Goal: Information Seeking & Learning: Learn about a topic

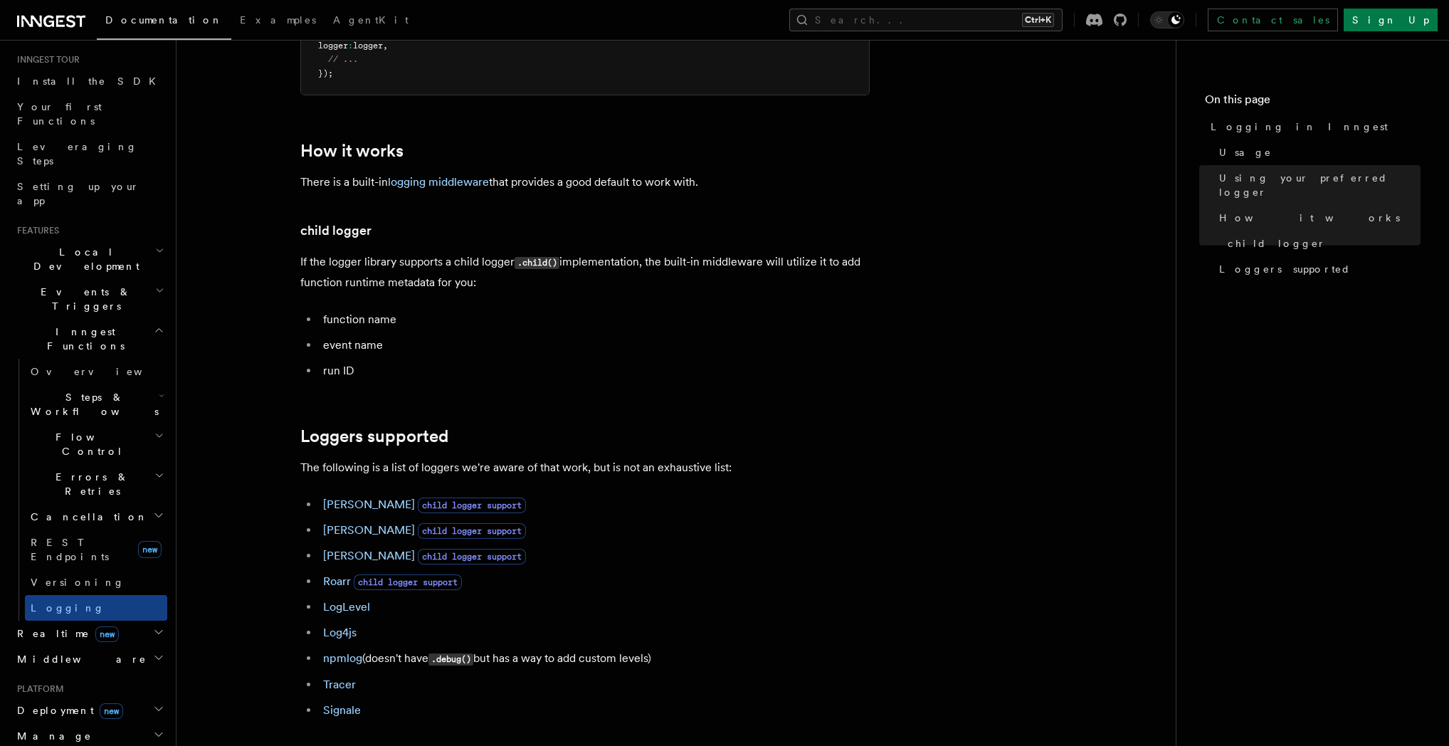
scroll to position [1640, 0]
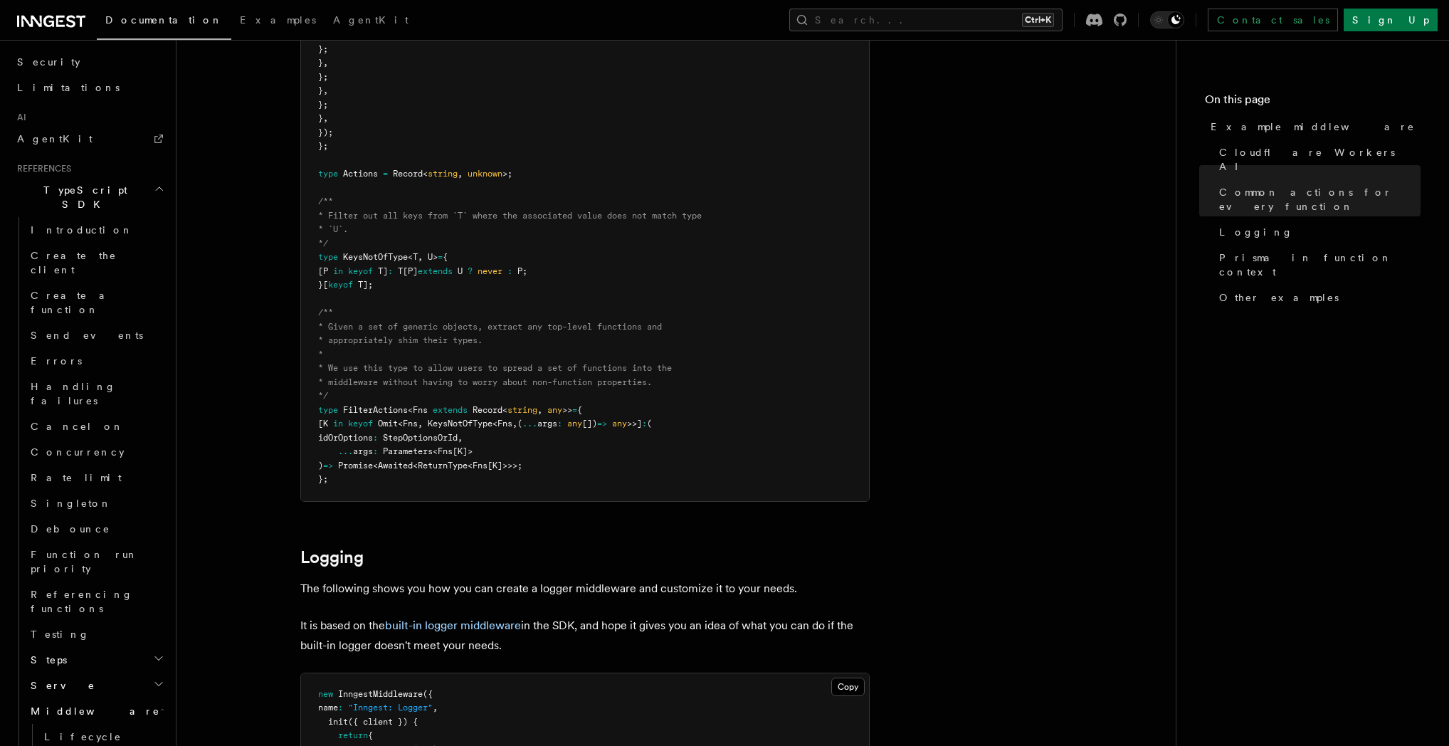
scroll to position [1093, 0]
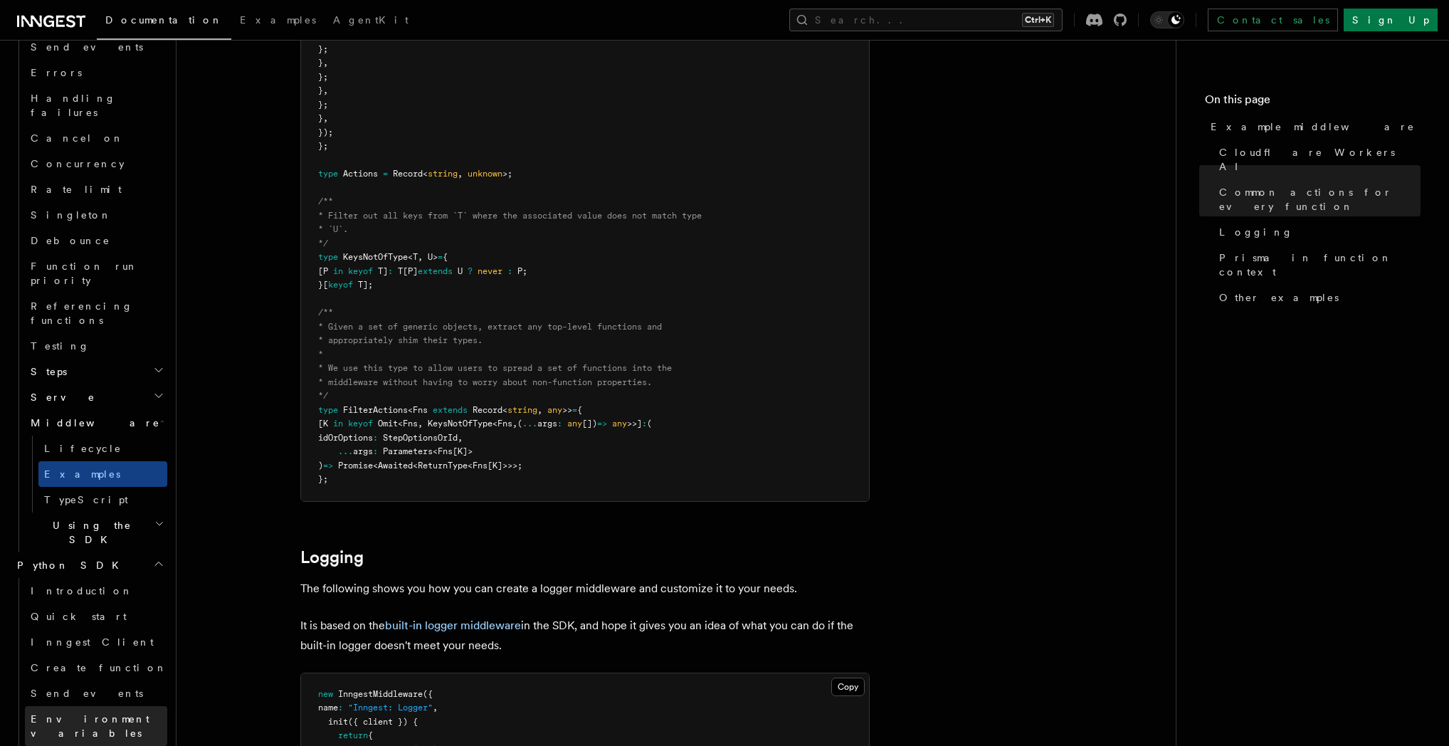
scroll to position [1466, 0]
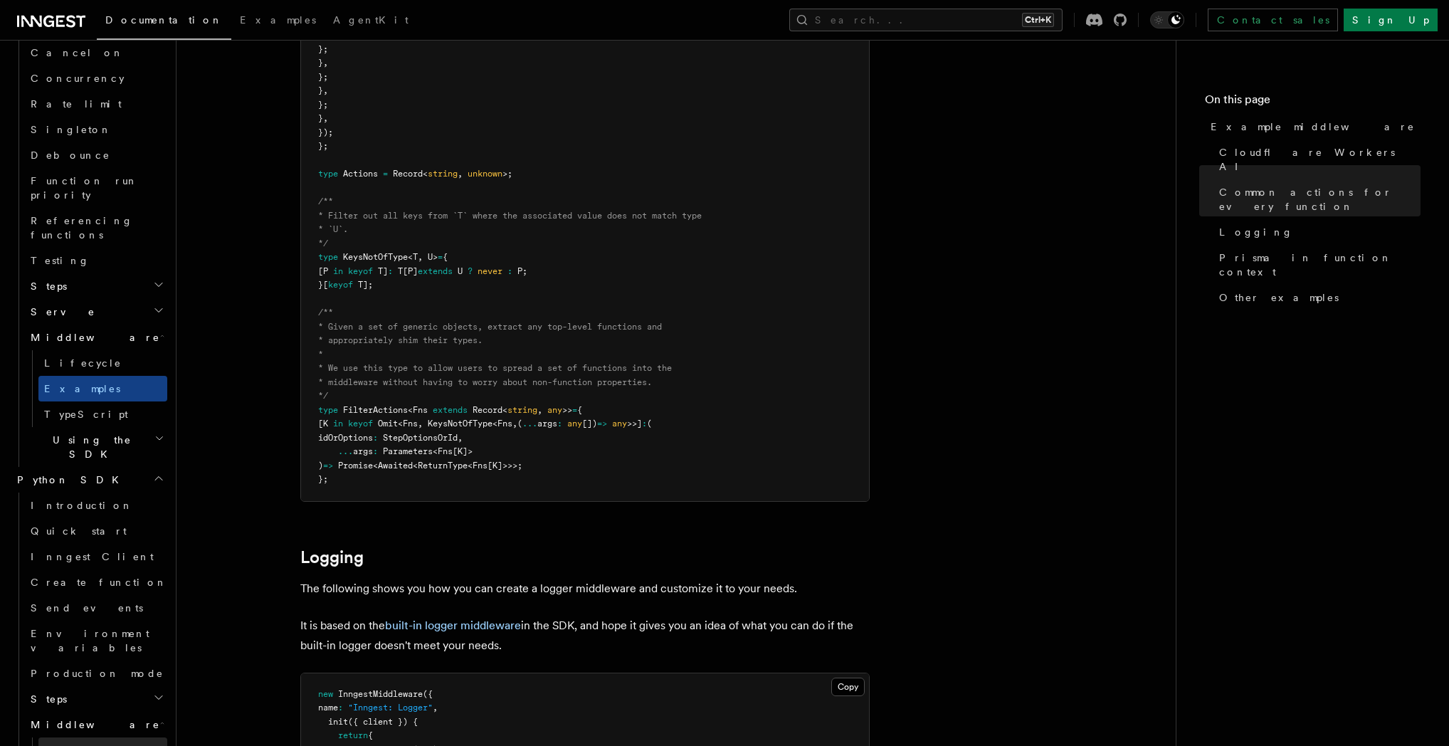
click at [105, 737] on link "Overview" at bounding box center [102, 750] width 129 height 26
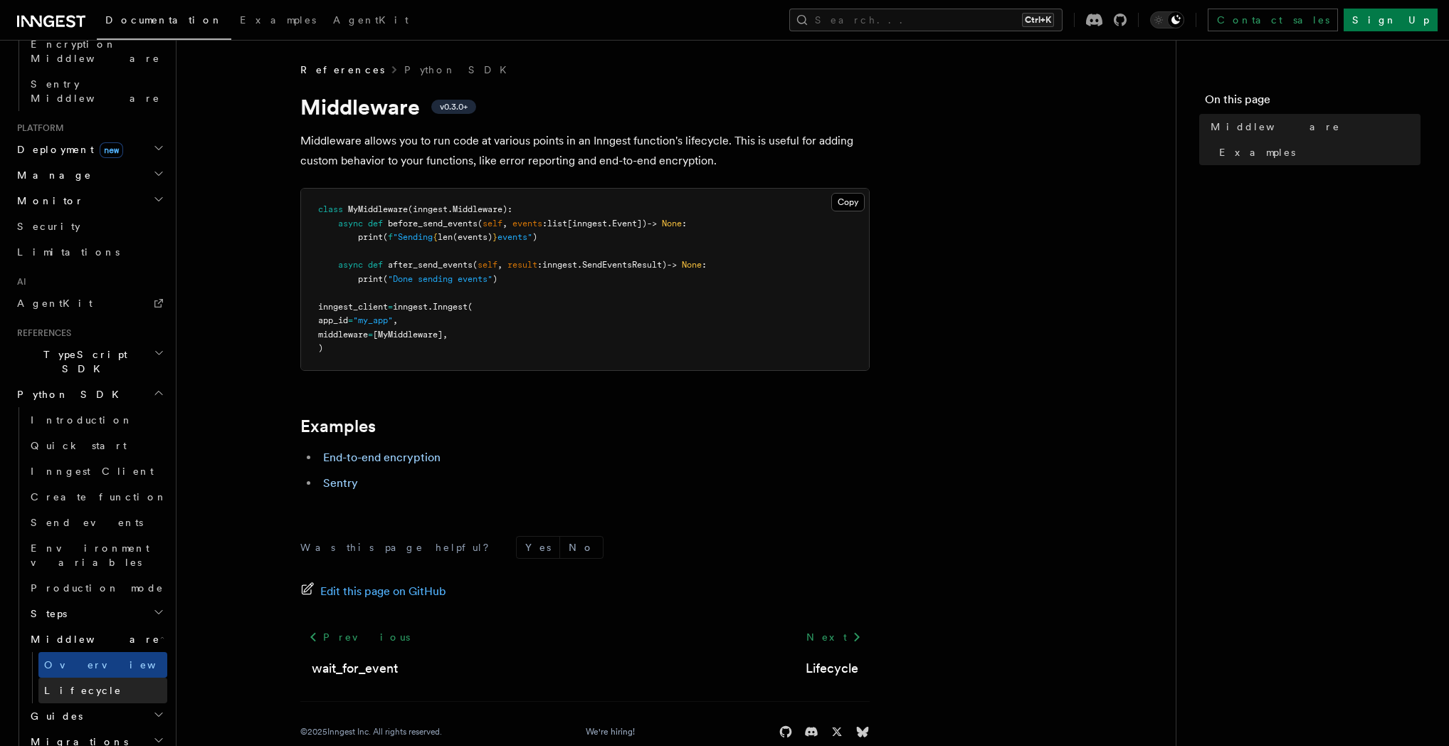
click at [115, 678] on link "Lifecycle" at bounding box center [102, 691] width 129 height 26
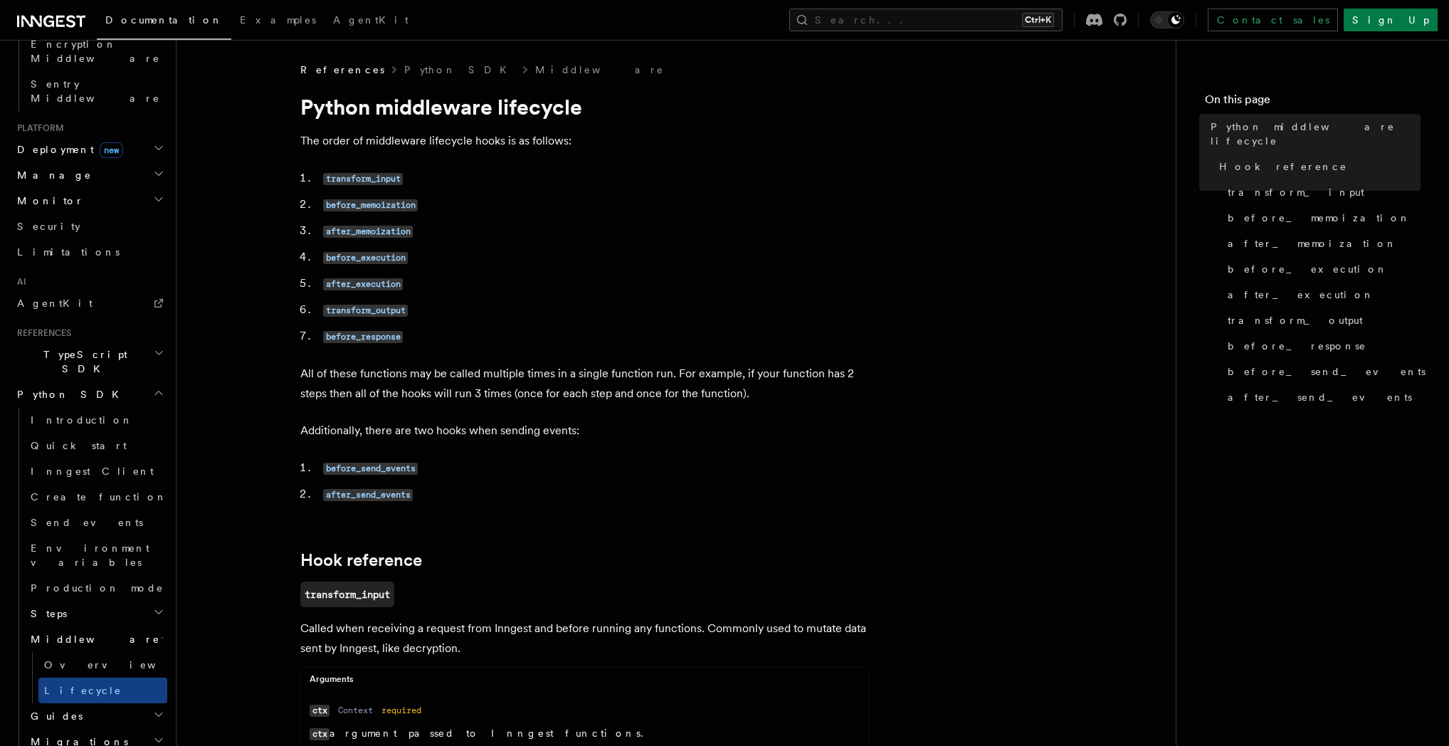
click at [90, 703] on h2 "Guides" at bounding box center [96, 716] width 142 height 26
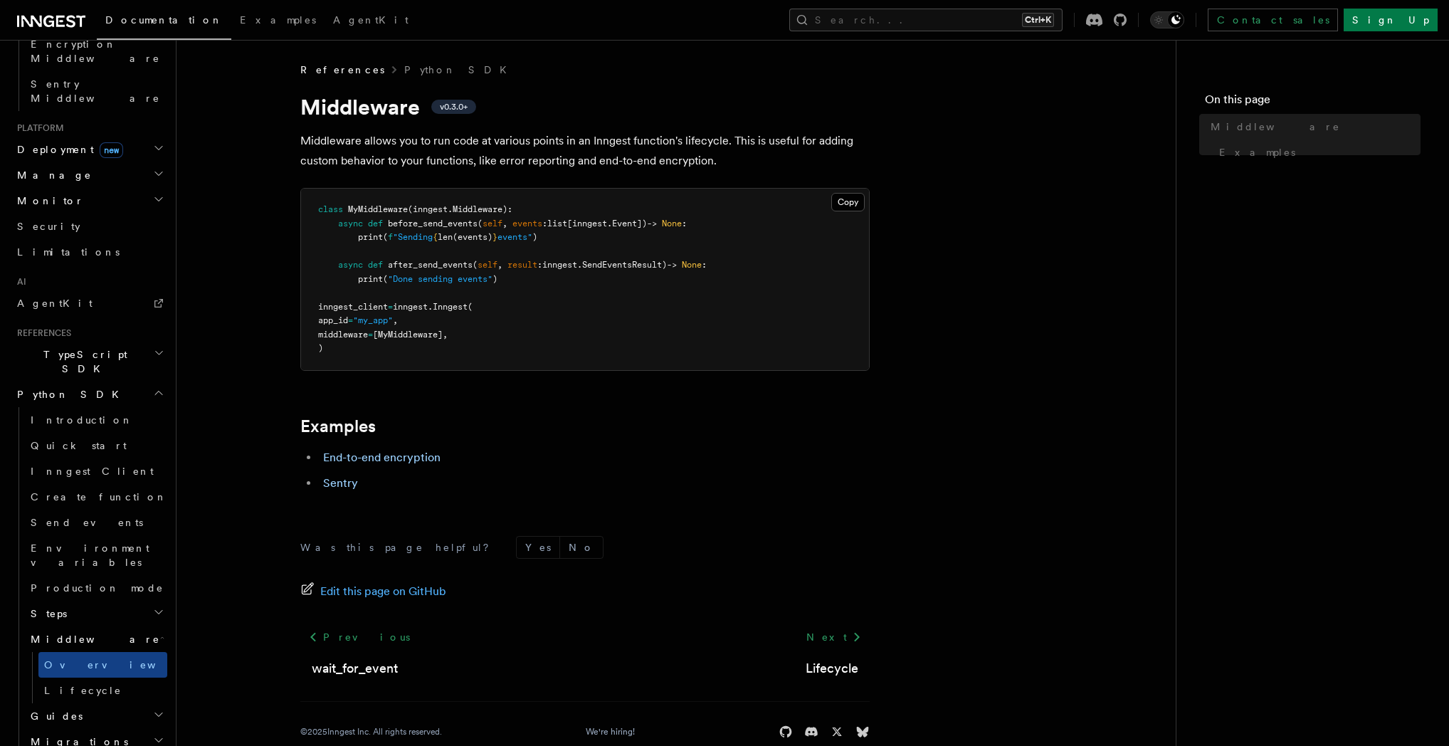
drag, startPoint x: 809, startPoint y: 431, endPoint x: 873, endPoint y: 418, distance: 65.9
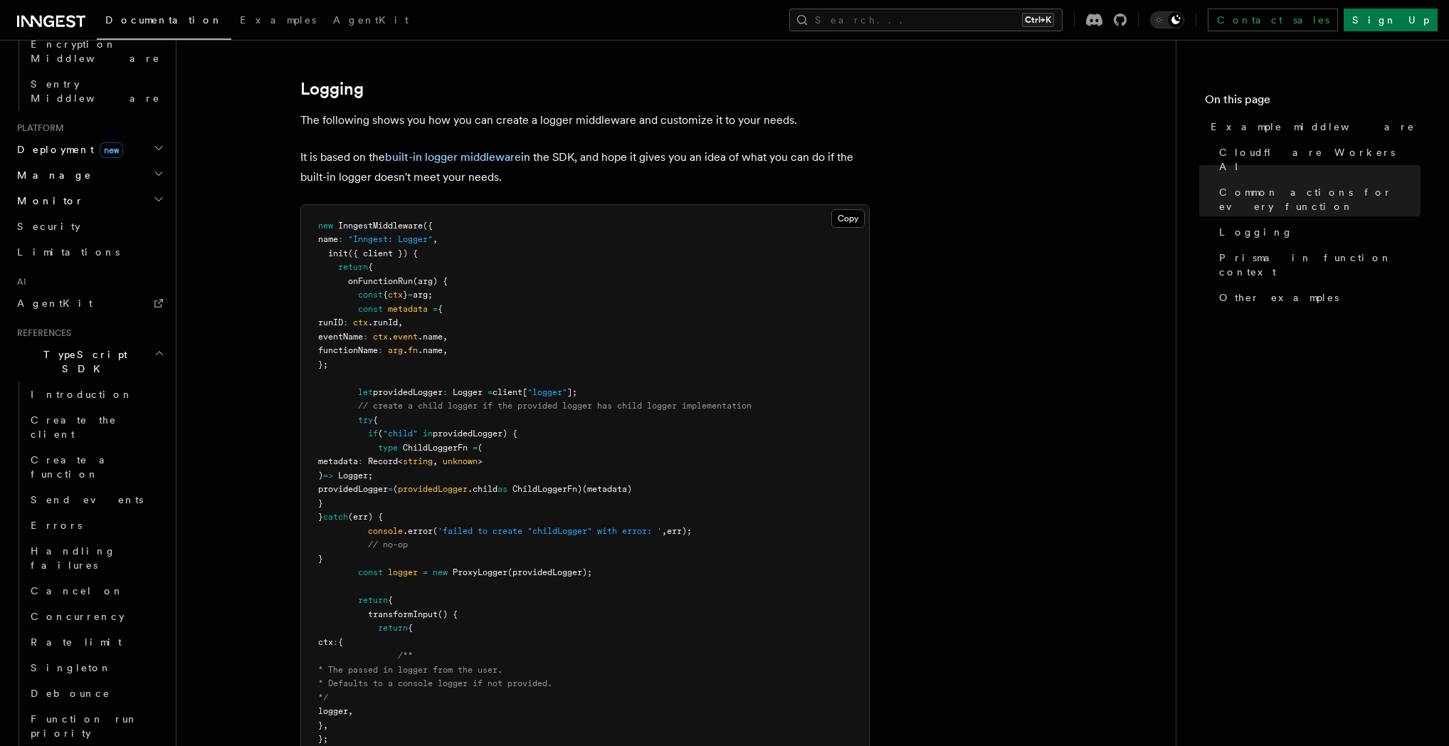
scroll to position [2746, 0]
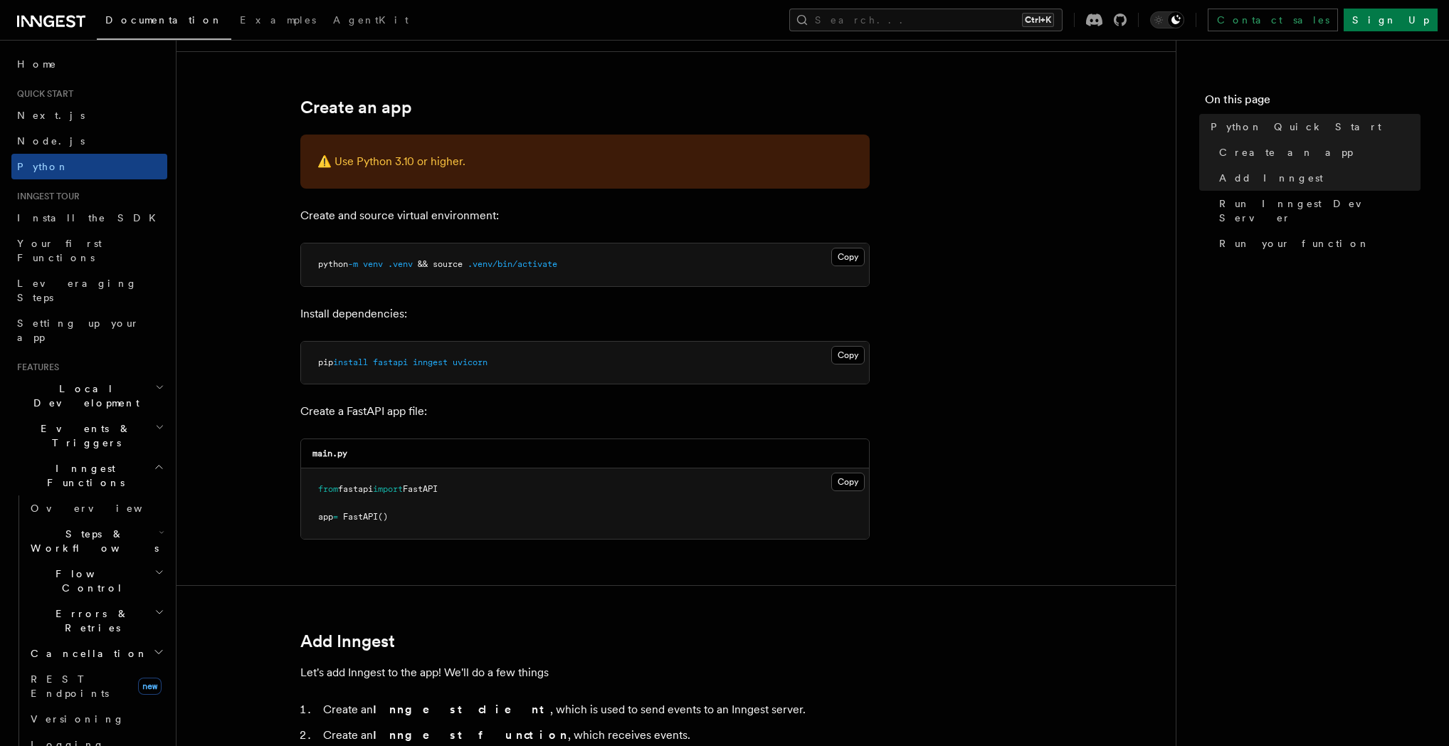
click at [988, 5] on div "Documentation Examples AgentKit Search... Ctrl+K Contact sales Sign Up" at bounding box center [724, 20] width 1449 height 40
click at [981, 7] on div "Documentation Examples AgentKit Search... Ctrl+K Contact sales Sign Up" at bounding box center [724, 20] width 1449 height 40
click at [981, 15] on button "Search... Ctrl+K" at bounding box center [925, 20] width 273 height 23
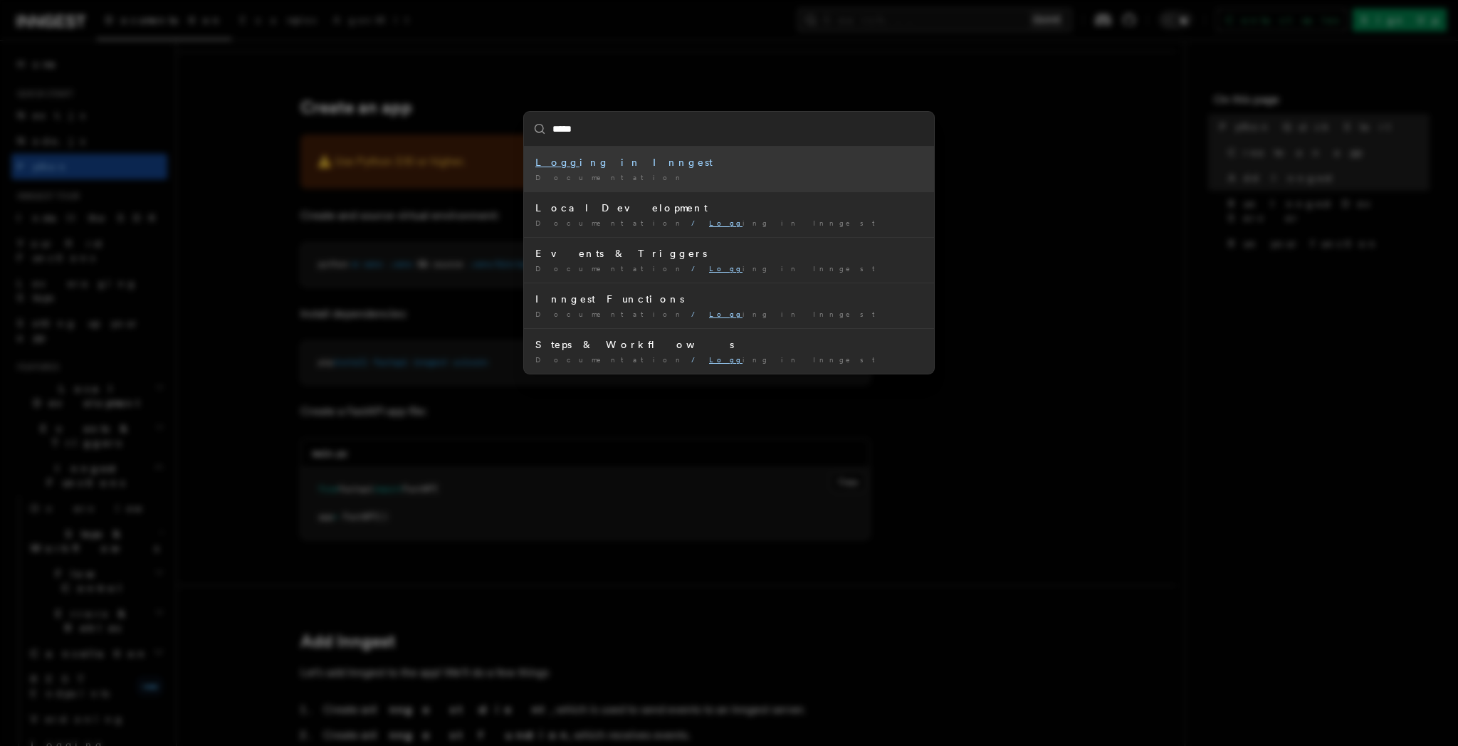
type input "******"
click at [704, 162] on mark "logger" at bounding box center [728, 162] width 48 height 11
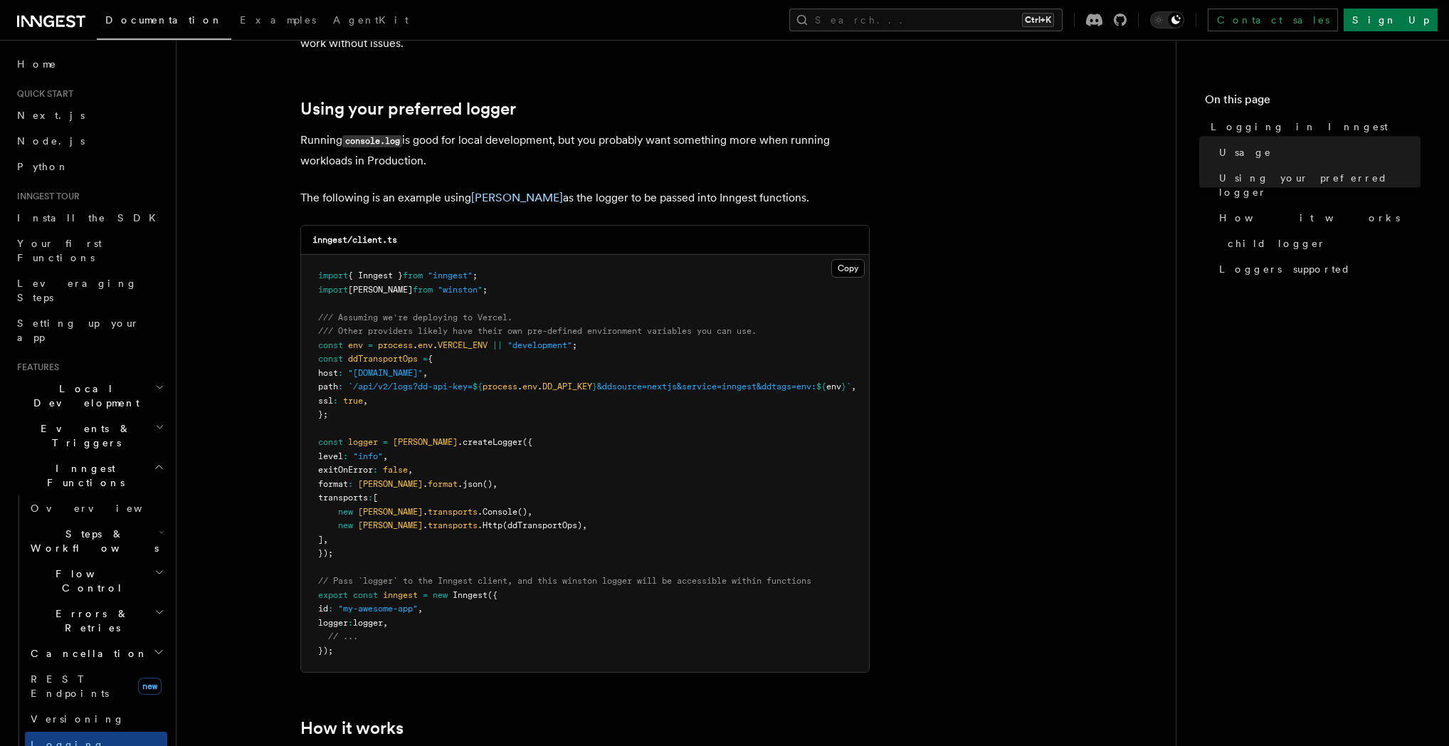
scroll to position [1090, 0]
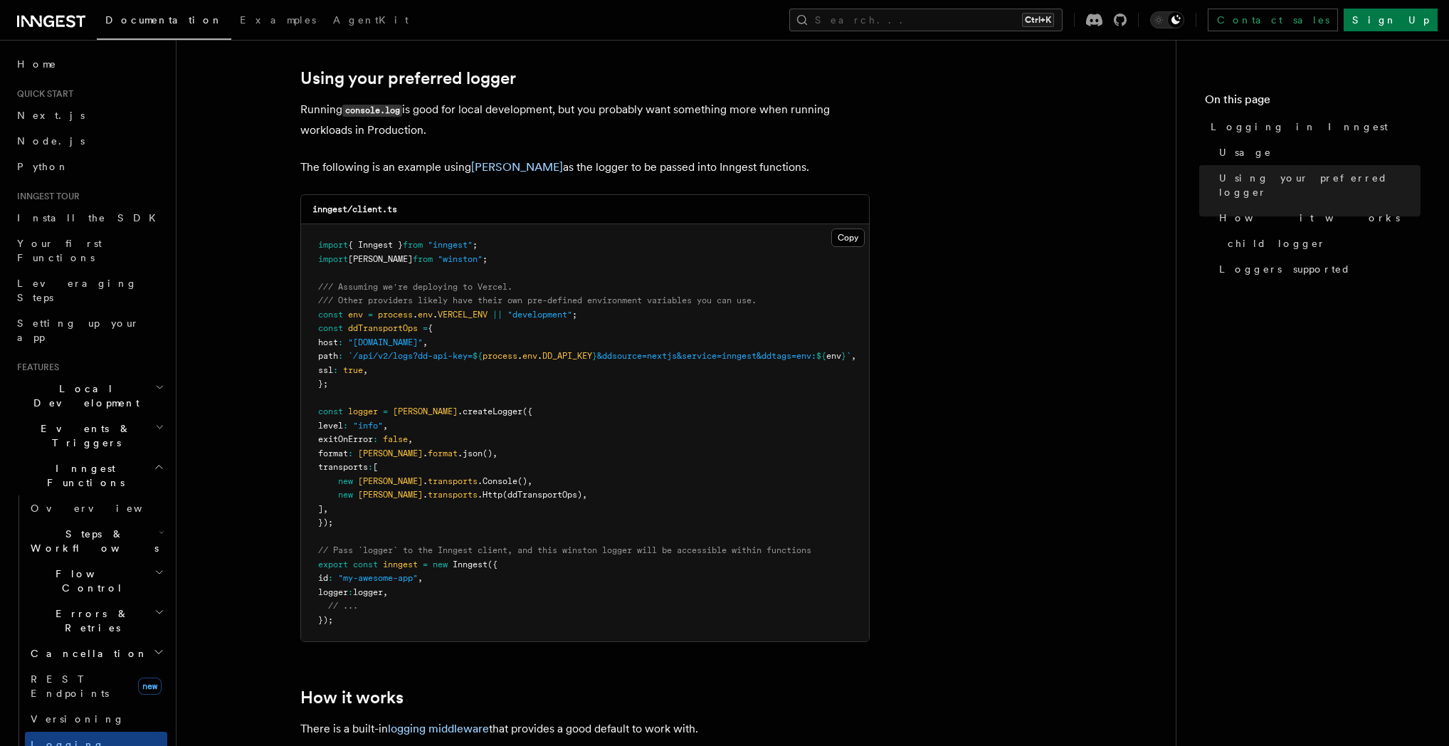
click at [942, 554] on article "Features Inngest Functions Logging in Inngest Log handling can have some caveat…" at bounding box center [676, 259] width 954 height 2574
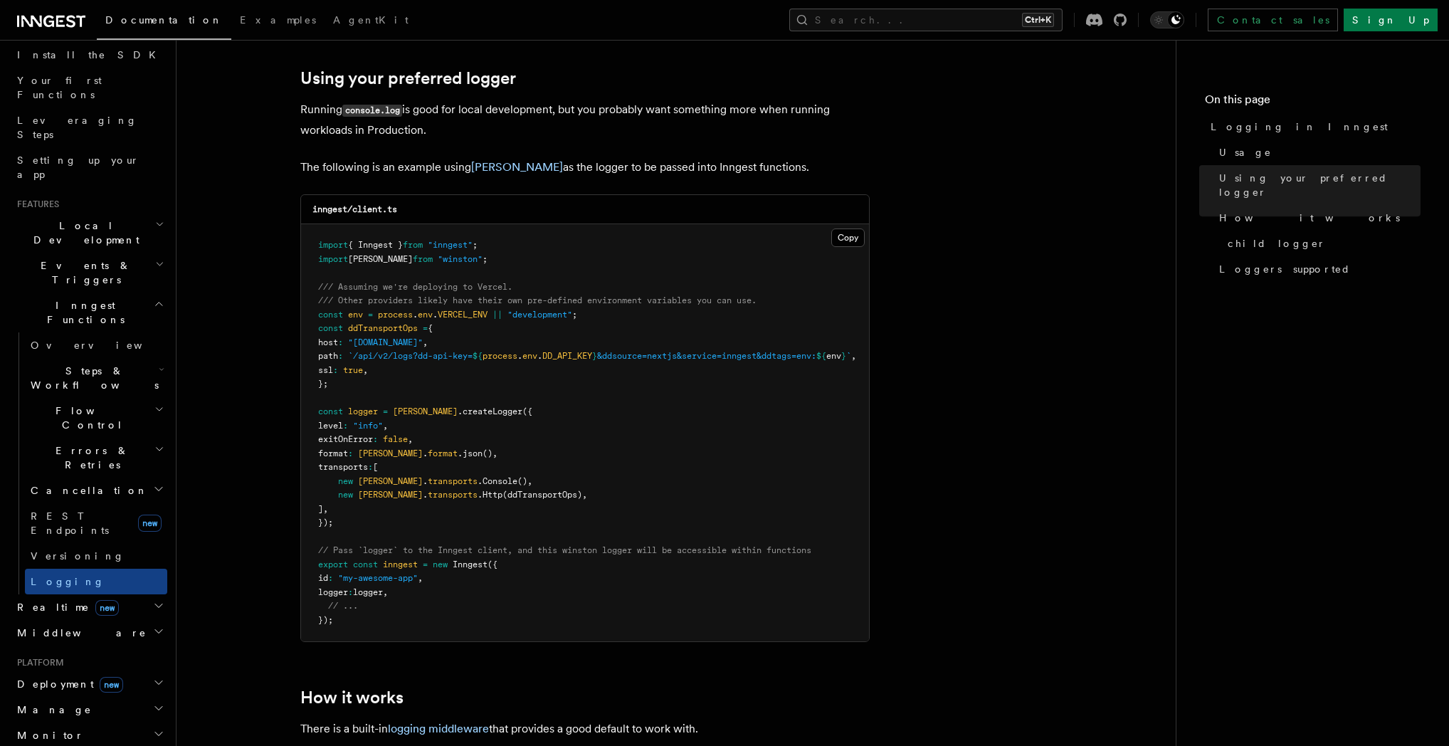
scroll to position [342, 0]
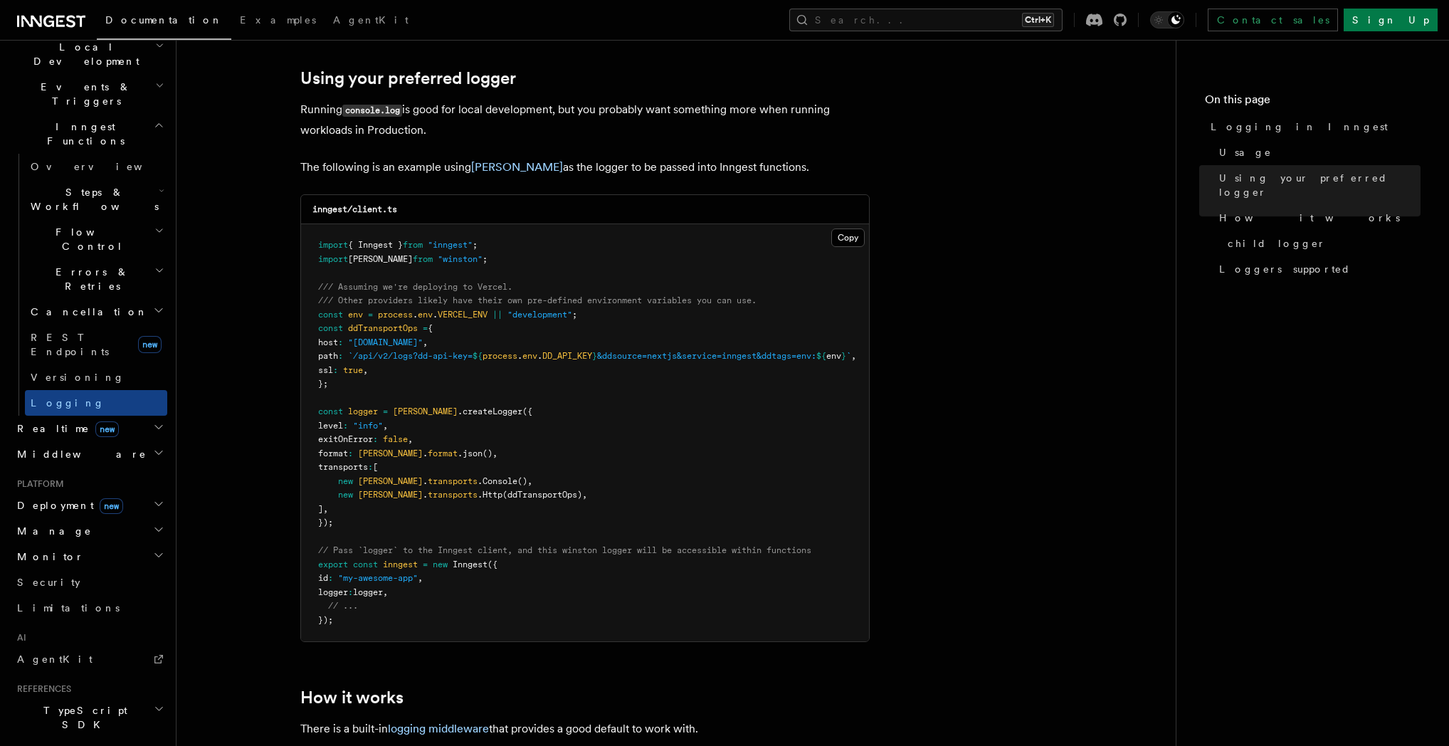
click at [113, 441] on h2 "Middleware" at bounding box center [89, 454] width 156 height 26
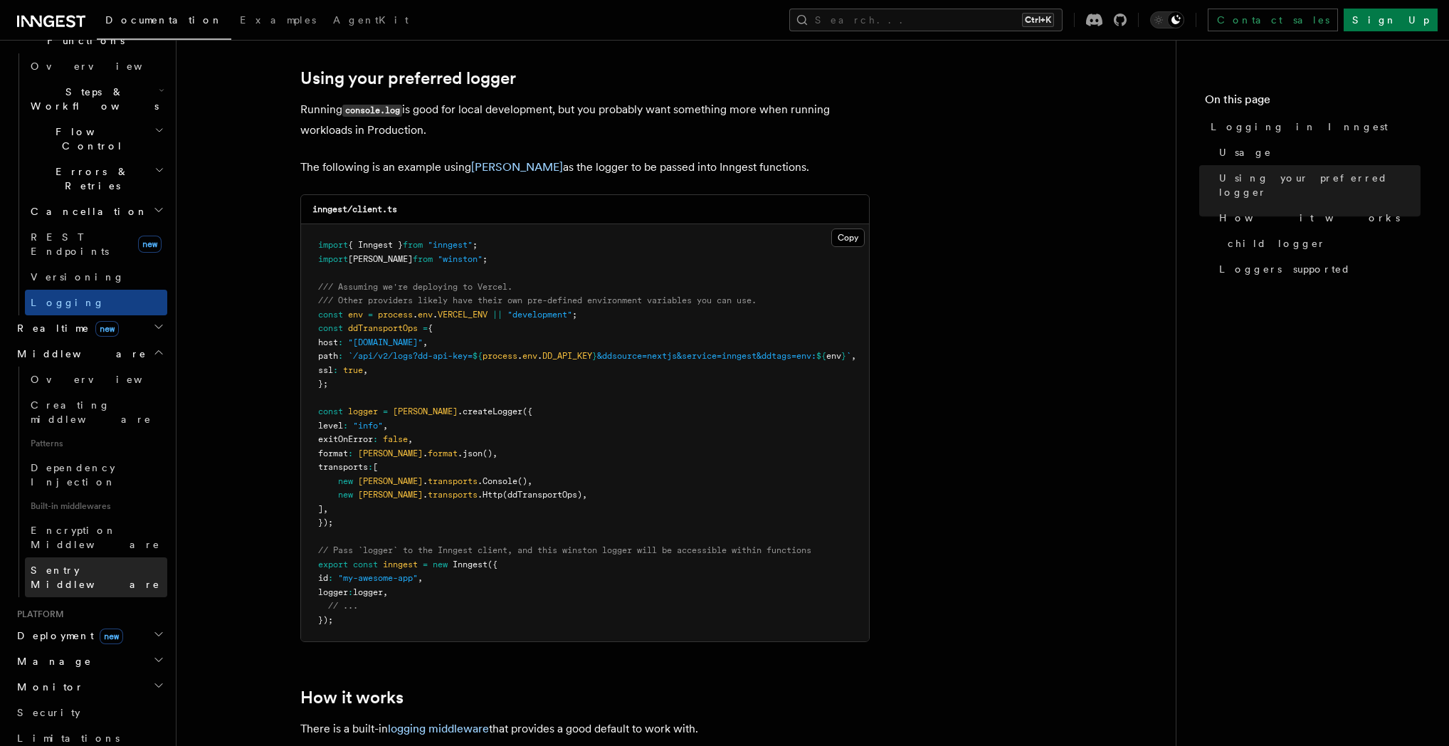
scroll to position [547, 0]
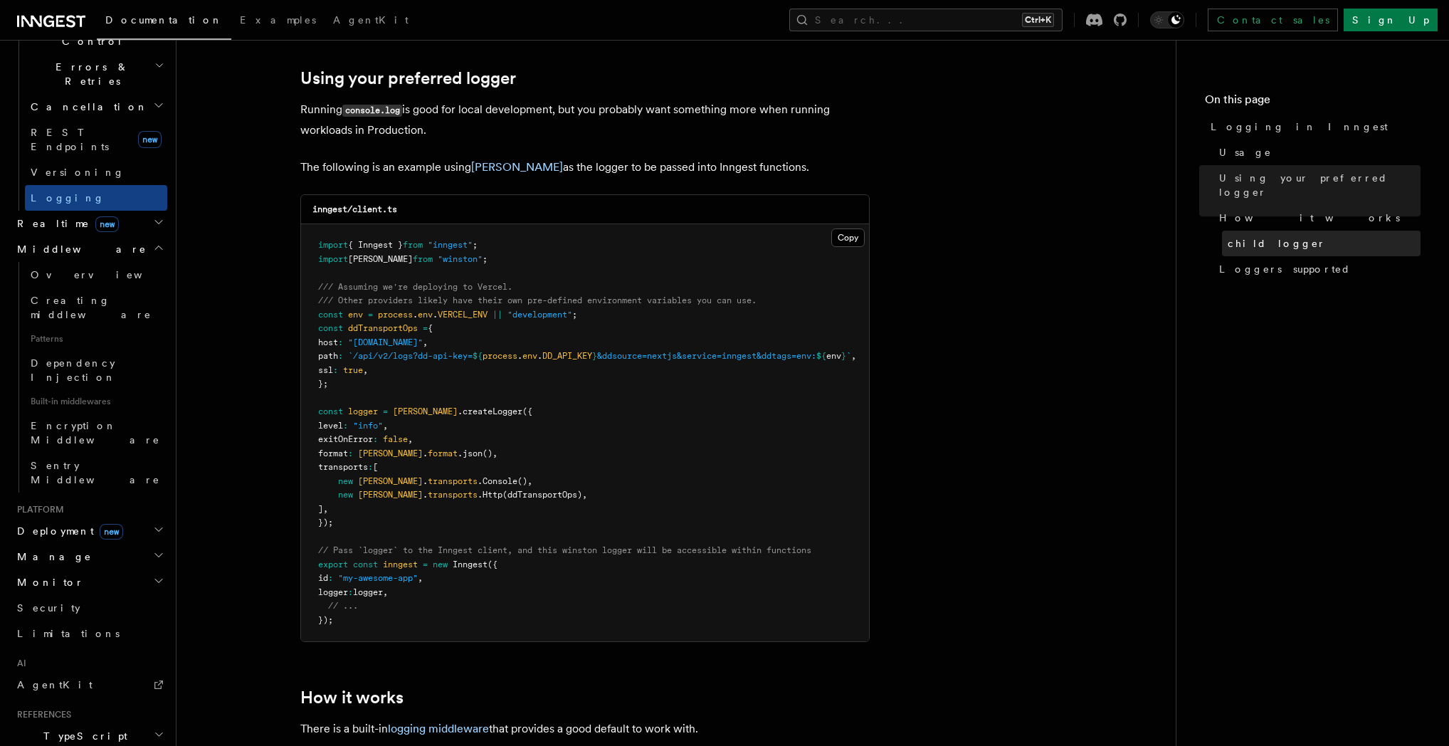
click at [1260, 236] on span "child logger" at bounding box center [1277, 243] width 98 height 14
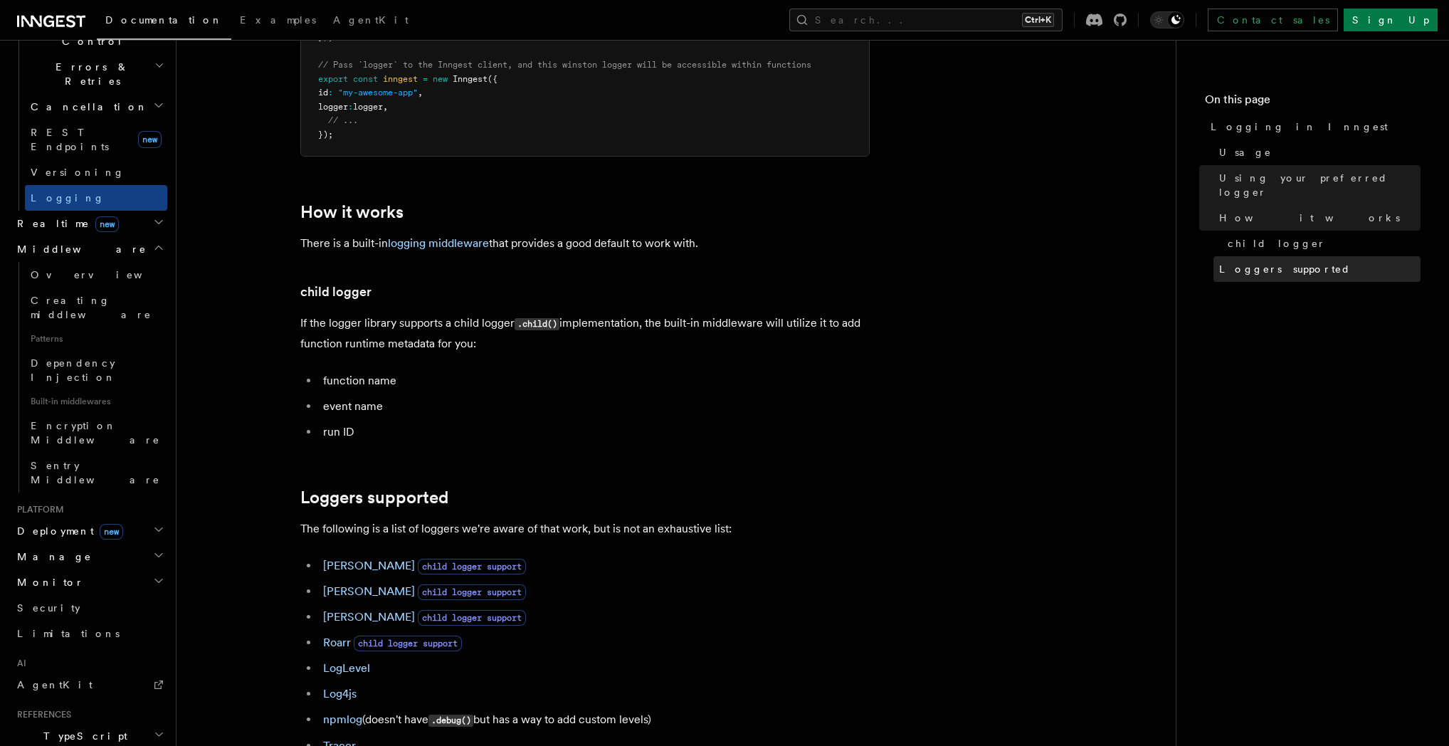
click at [1264, 262] on span "Loggers supported" at bounding box center [1285, 269] width 132 height 14
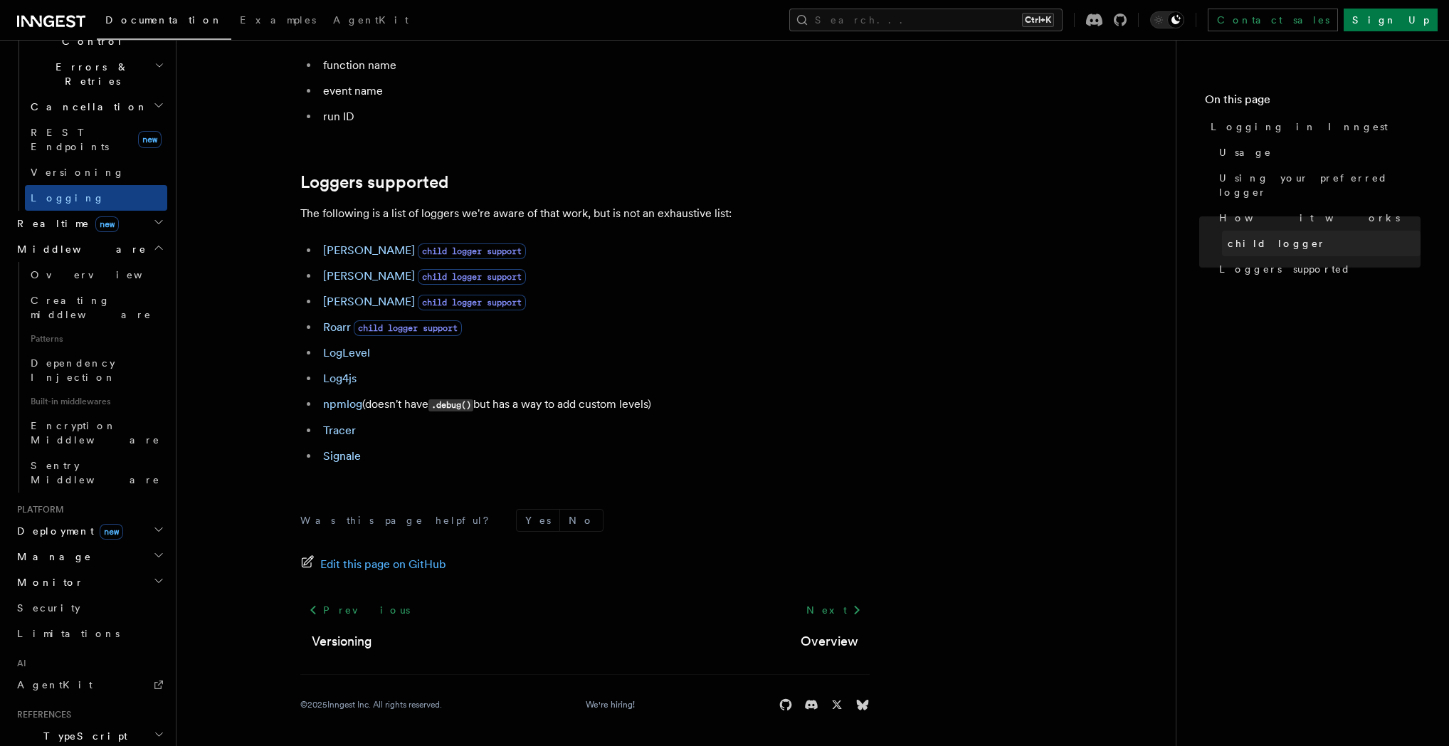
click at [1263, 236] on span "child logger" at bounding box center [1277, 243] width 98 height 14
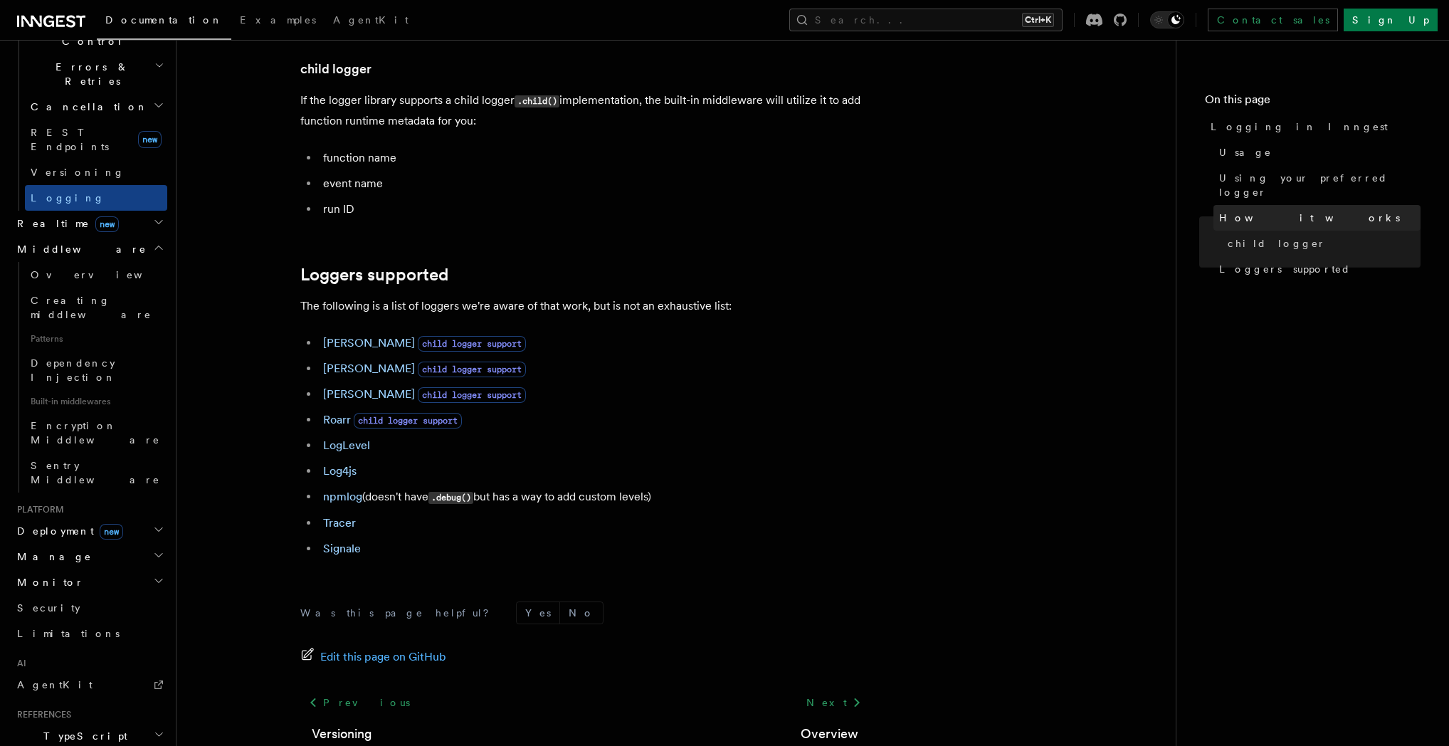
click at [1265, 211] on span "How it works" at bounding box center [1309, 218] width 181 height 14
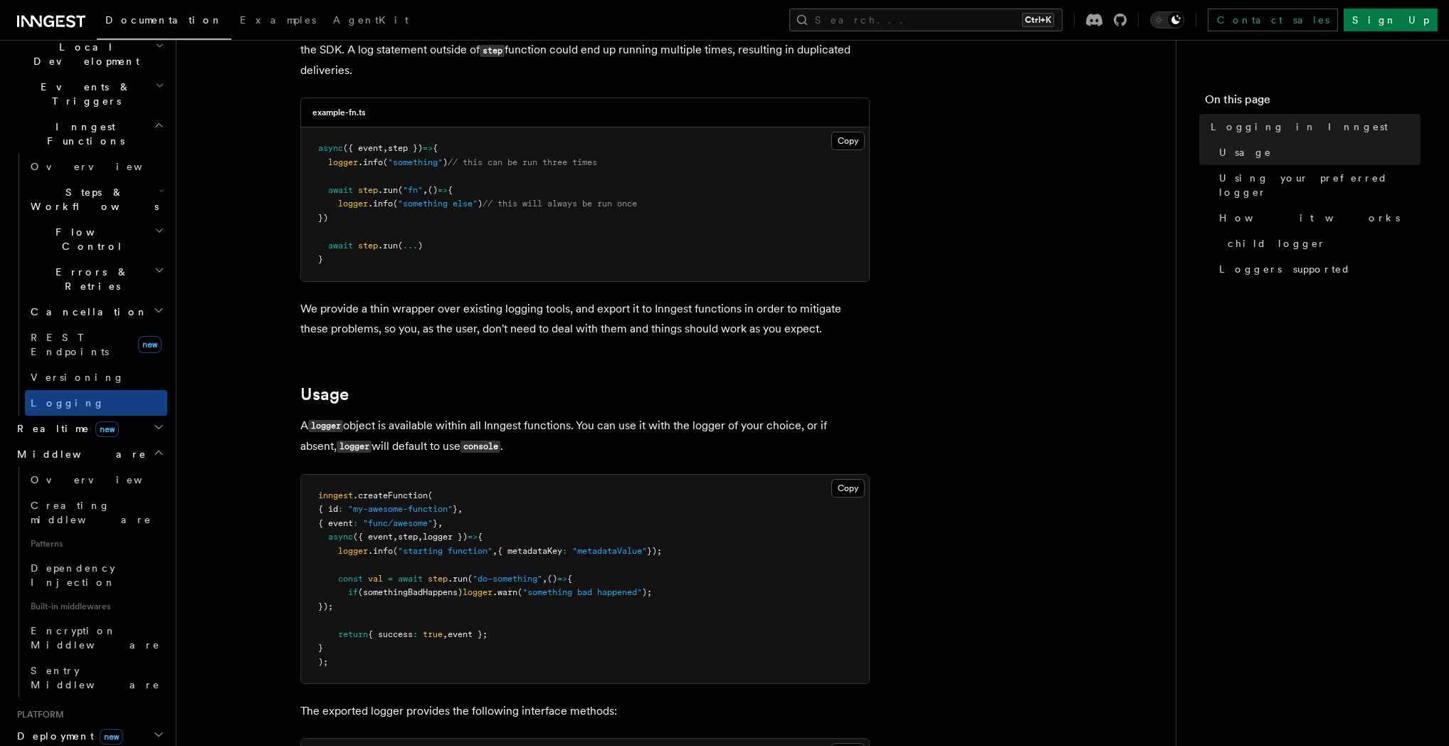
scroll to position [410, 0]
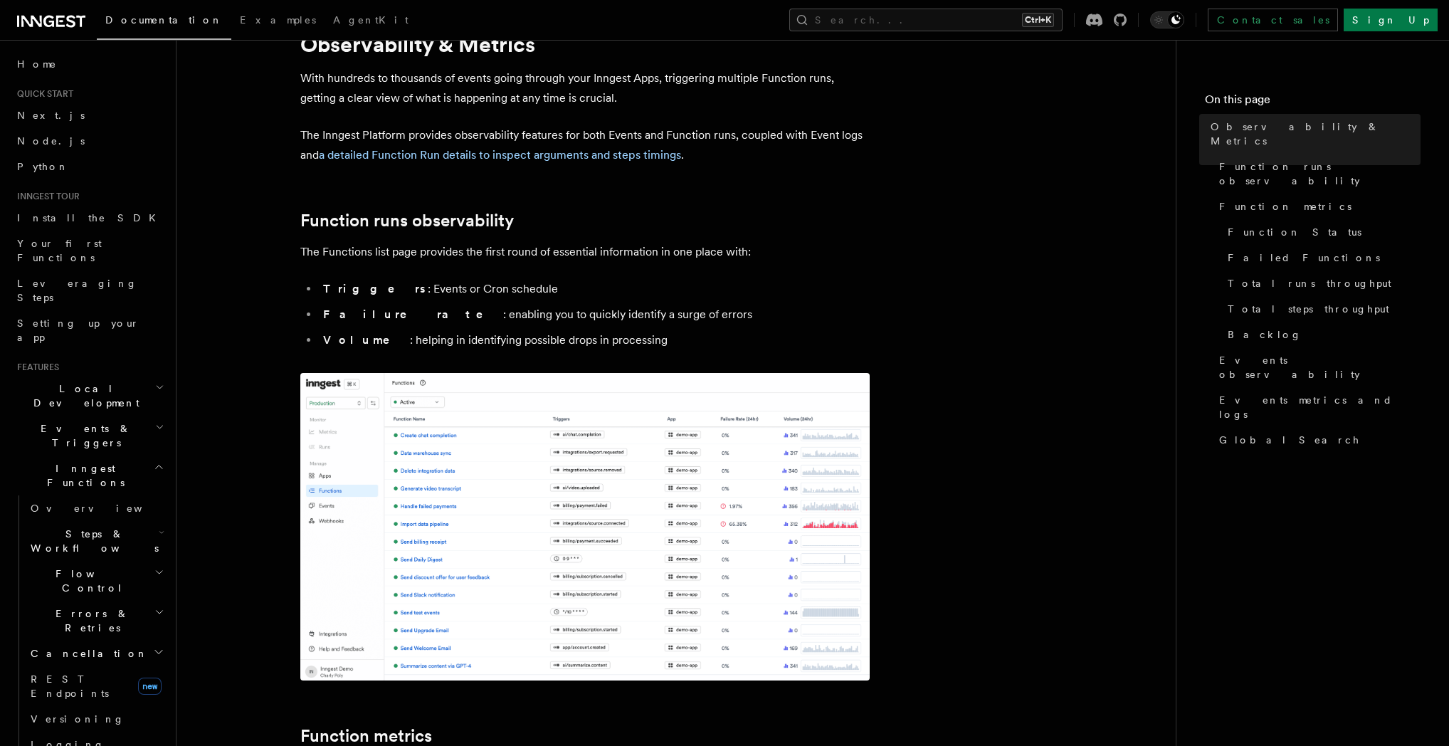
scroll to position [205, 0]
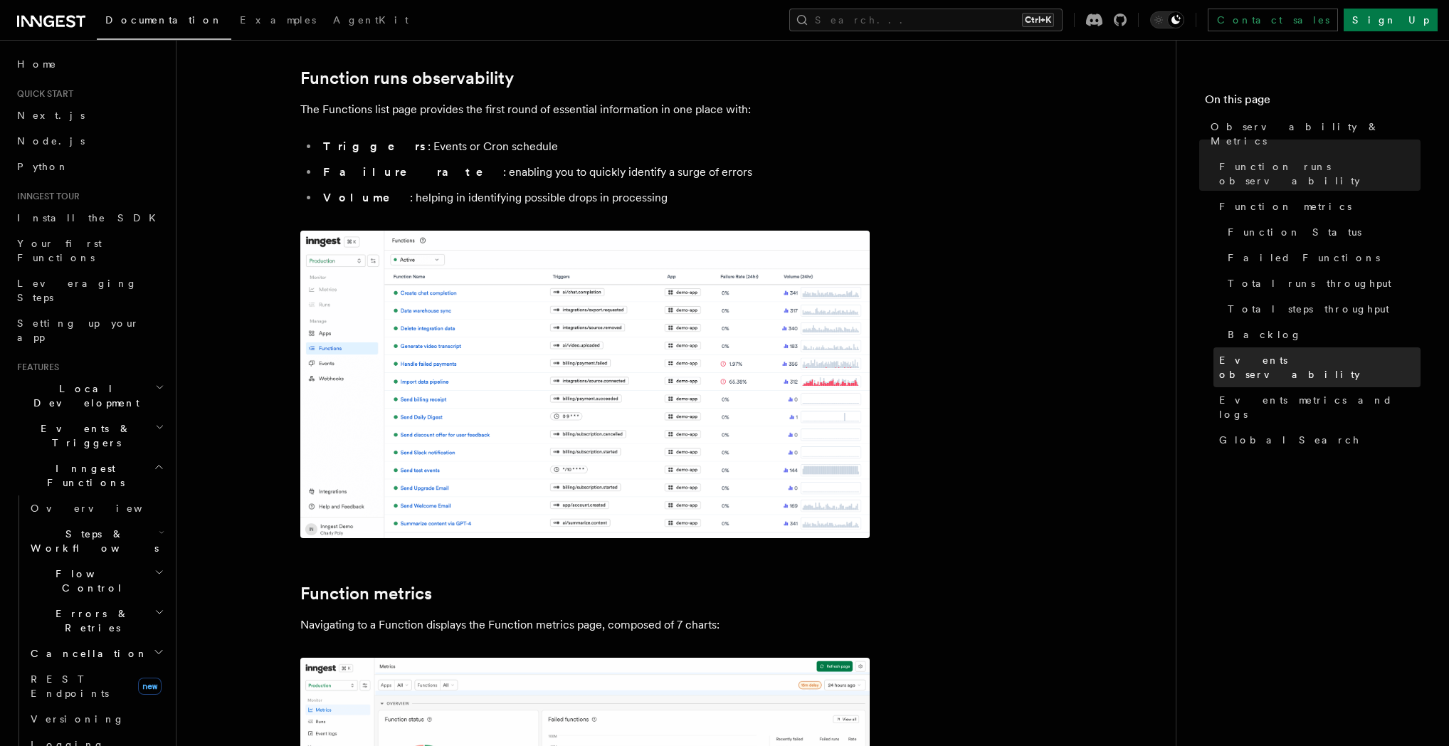
click at [1267, 353] on span "Events observability" at bounding box center [1319, 367] width 201 height 28
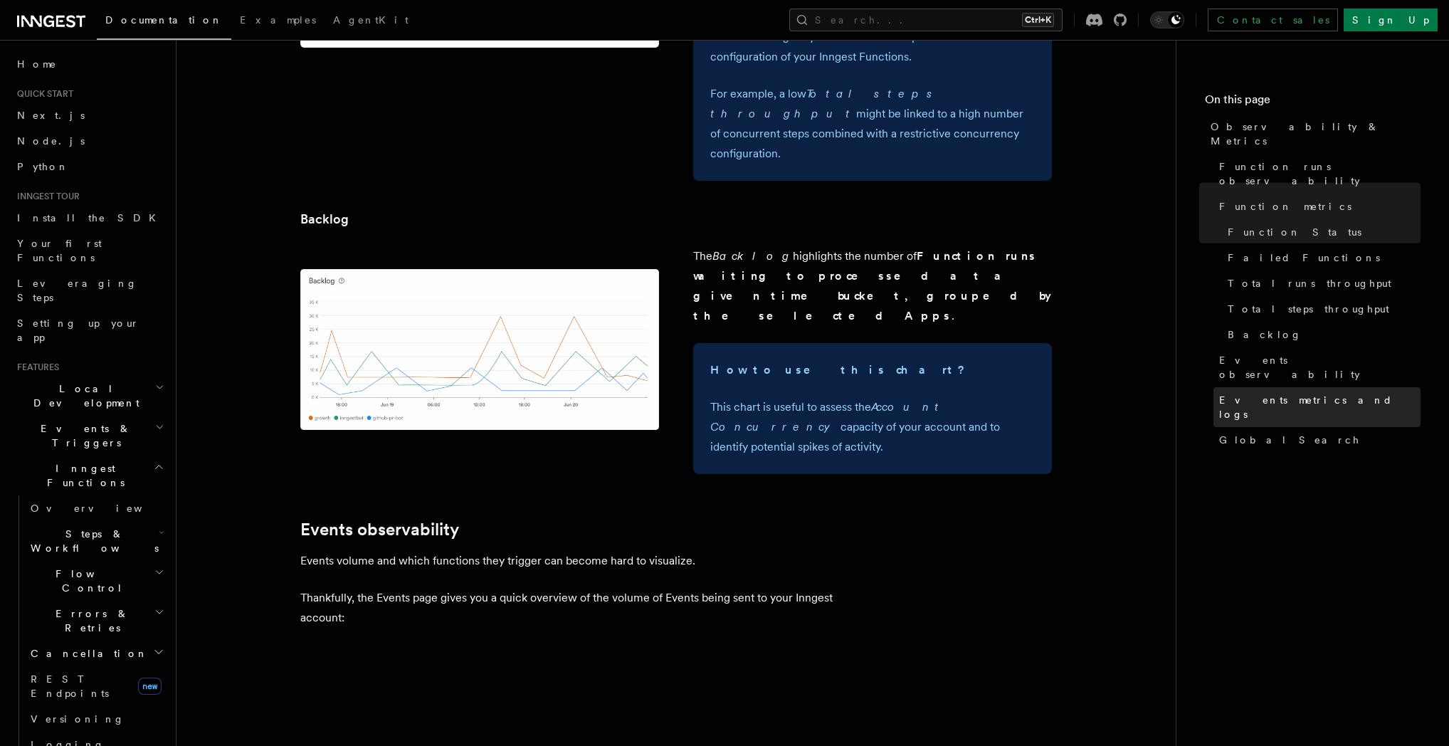
scroll to position [3046, 0]
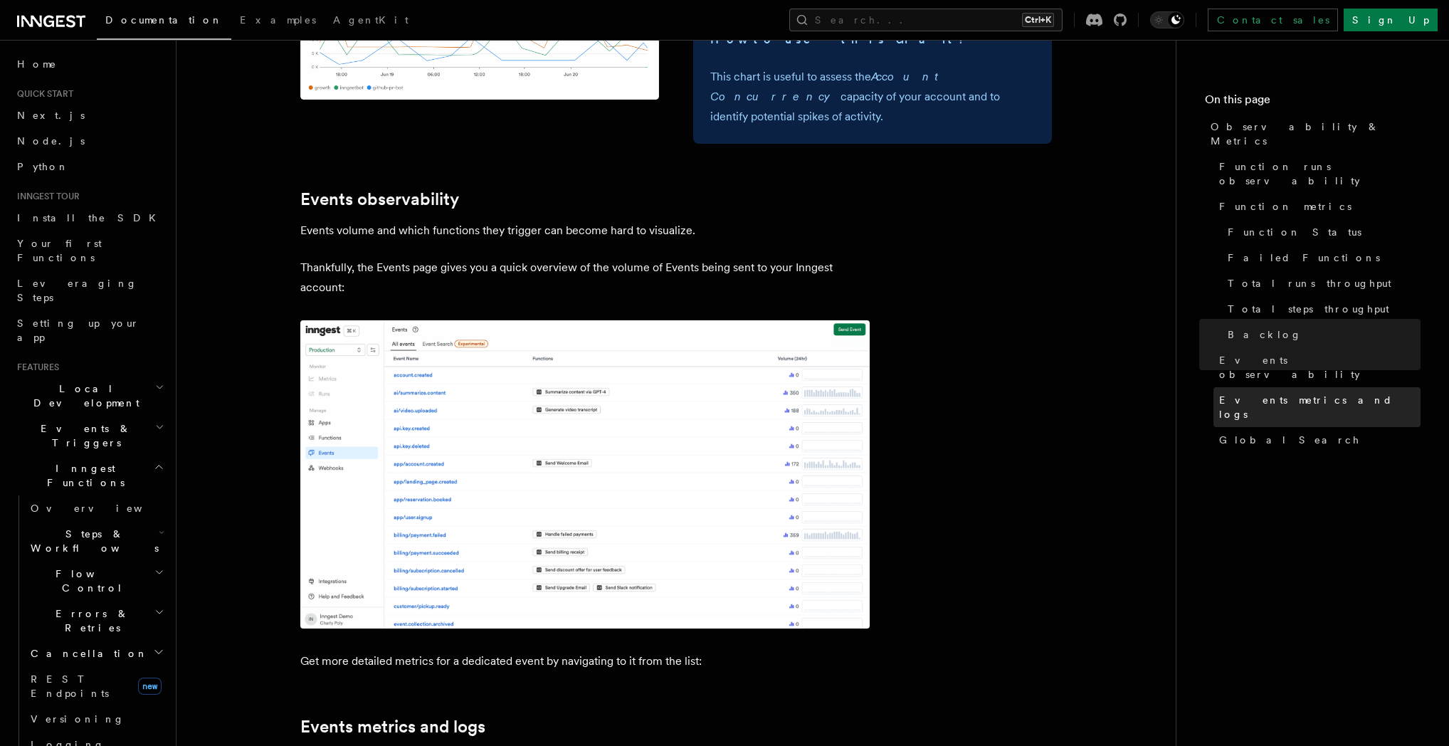
click at [1272, 393] on span "Events metrics and logs" at bounding box center [1319, 407] width 201 height 28
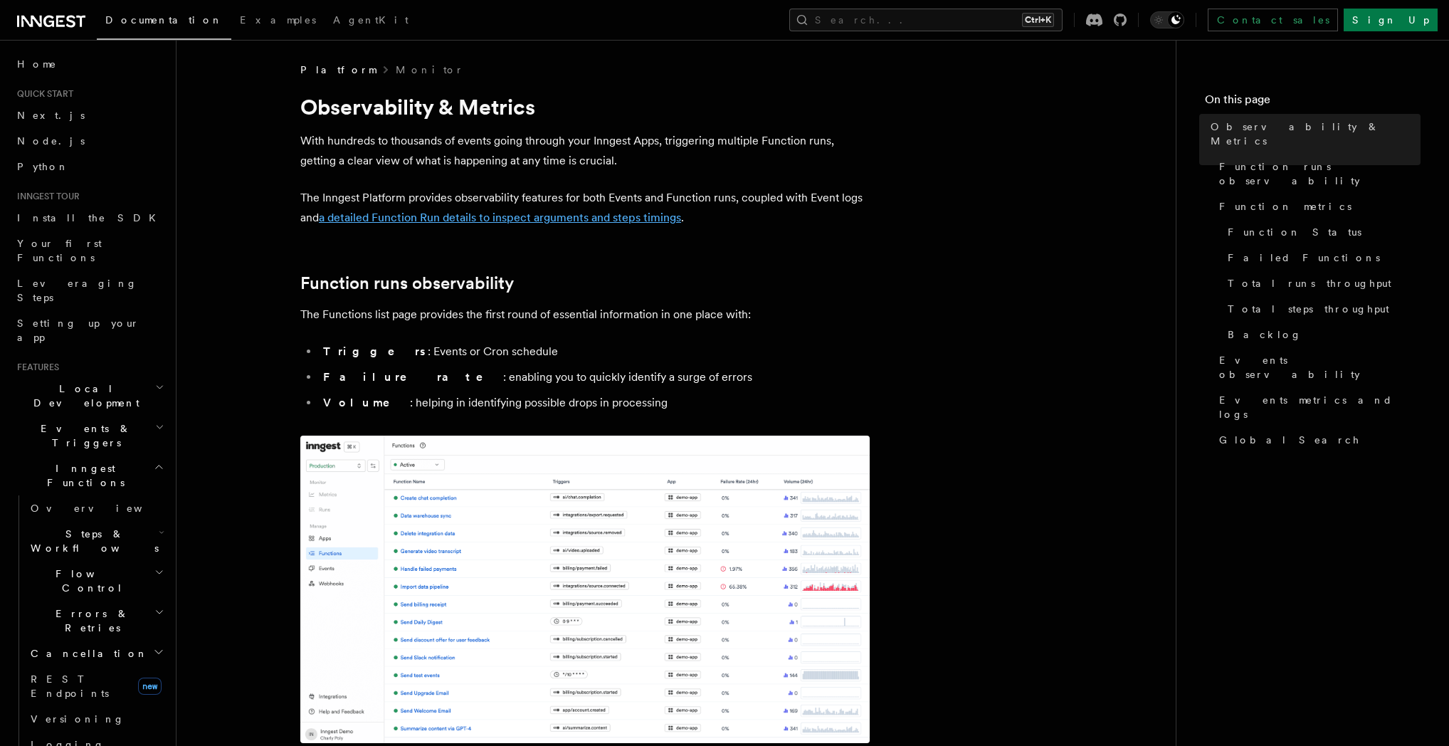
click at [637, 219] on link "a detailed Function Run details to inspect arguments and steps timings" at bounding box center [500, 218] width 362 height 14
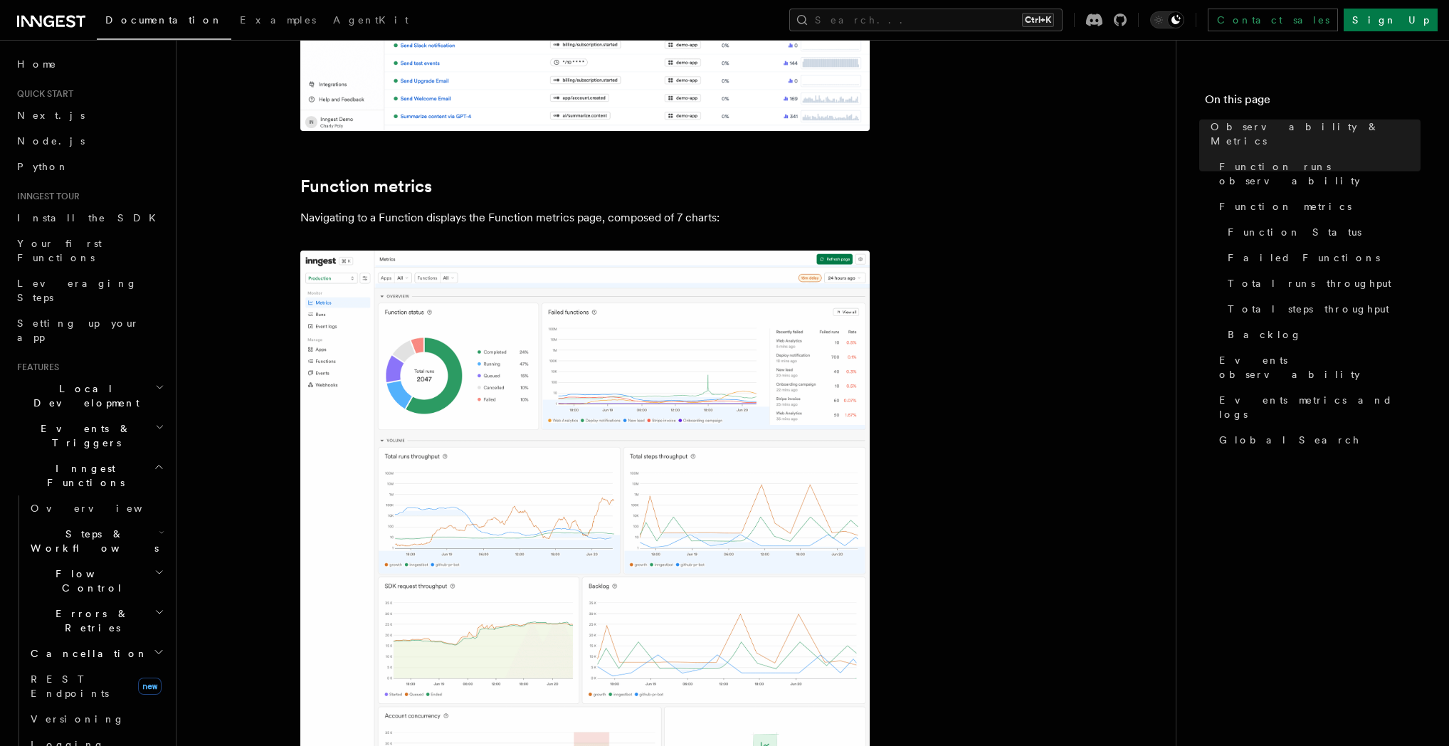
scroll to position [615, 0]
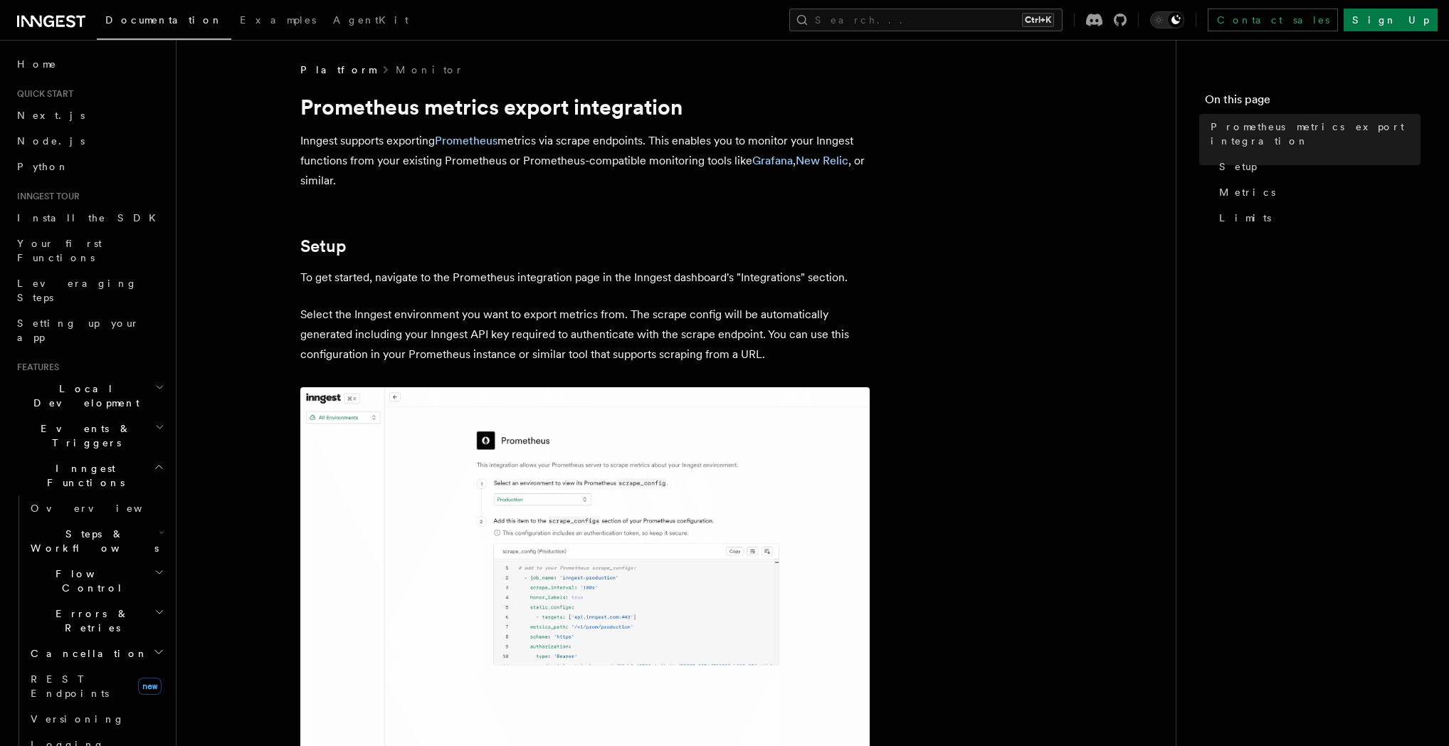
click at [1224, 601] on nav "On this page Prometheus metrics export integration Setup Metrics Limits" at bounding box center [1312, 393] width 273 height 706
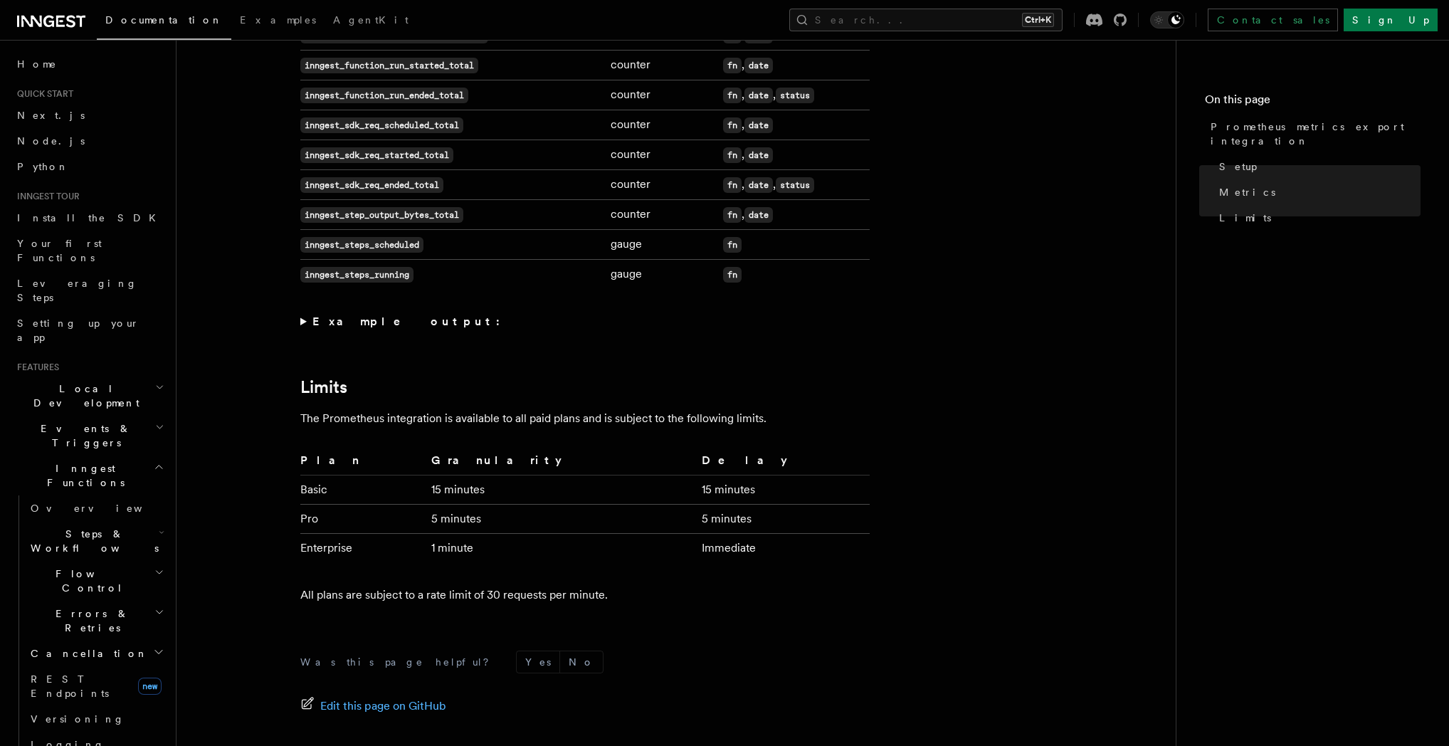
scroll to position [1110, 0]
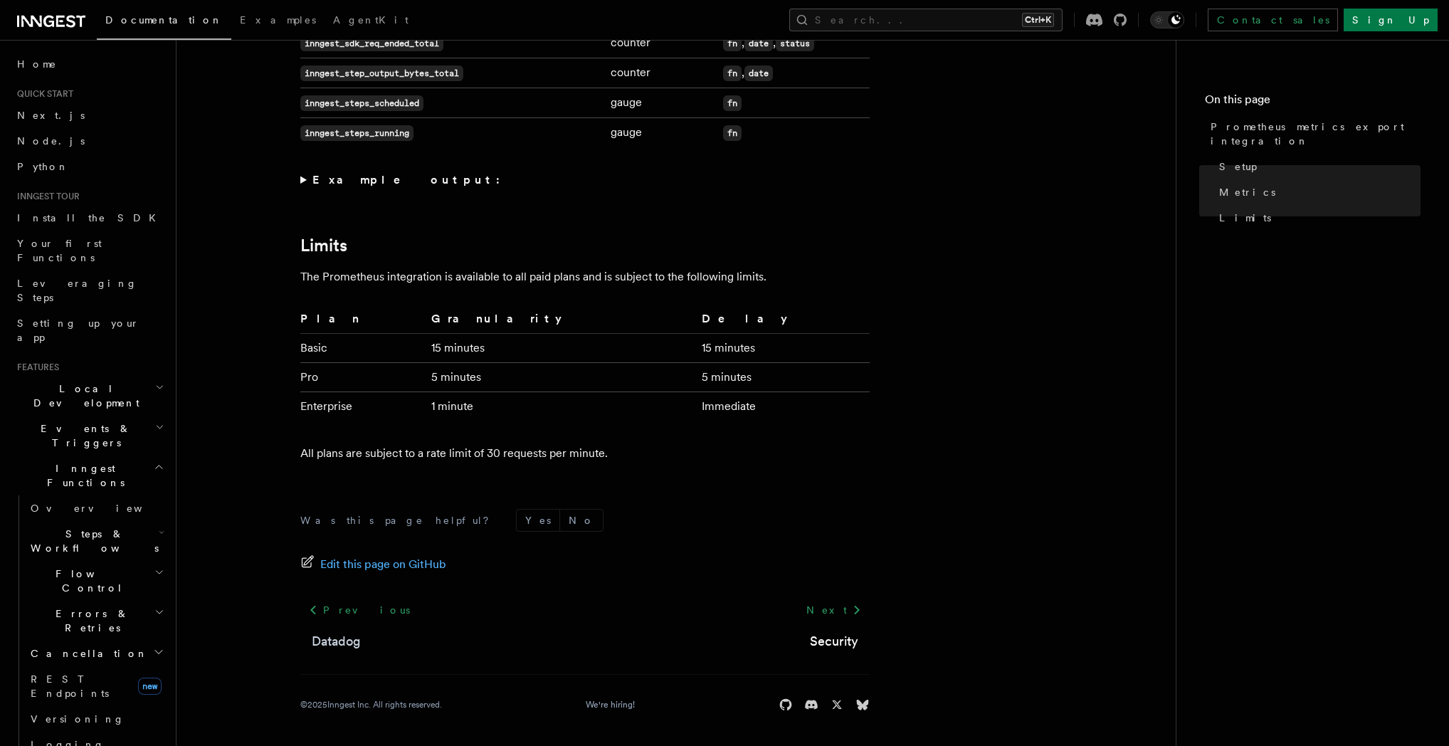
click at [335, 637] on link "Datadog" at bounding box center [336, 641] width 49 height 20
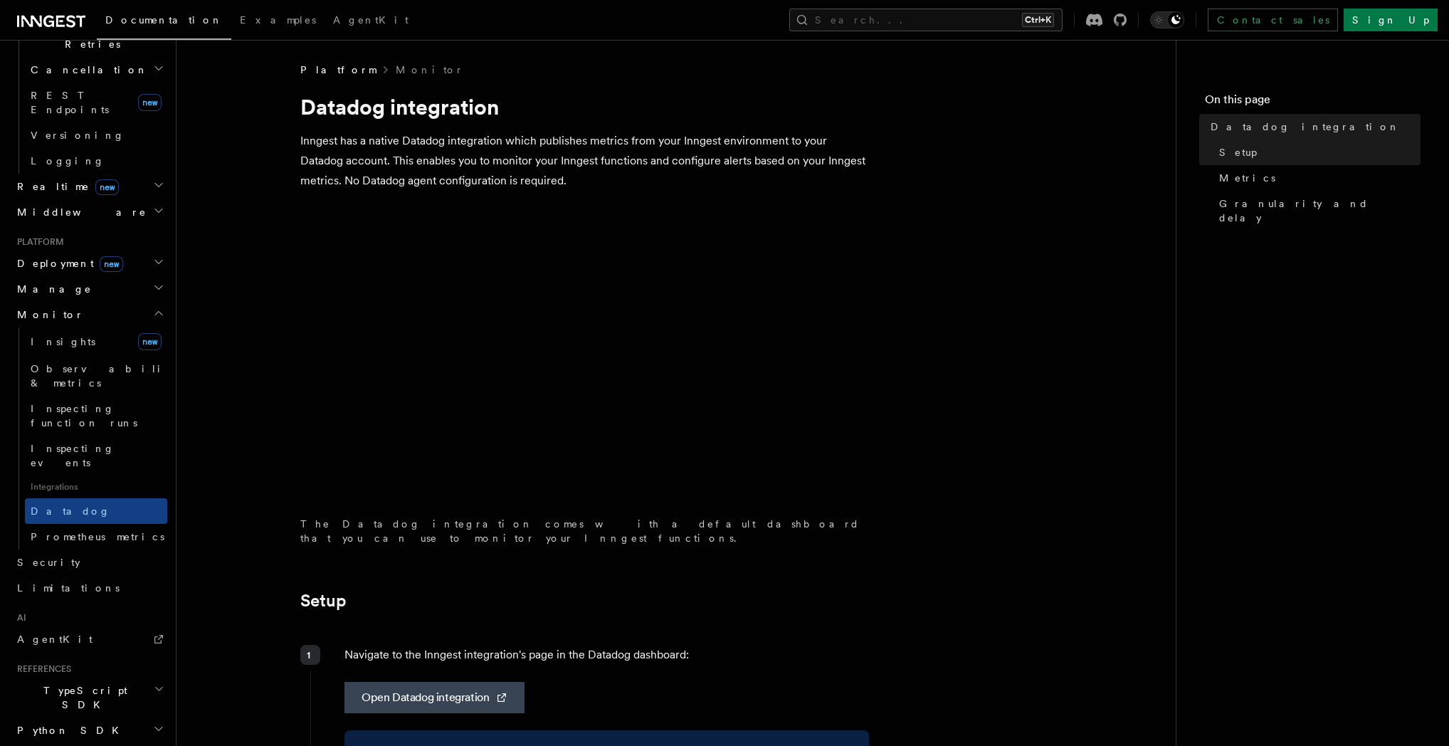
scroll to position [601, 0]
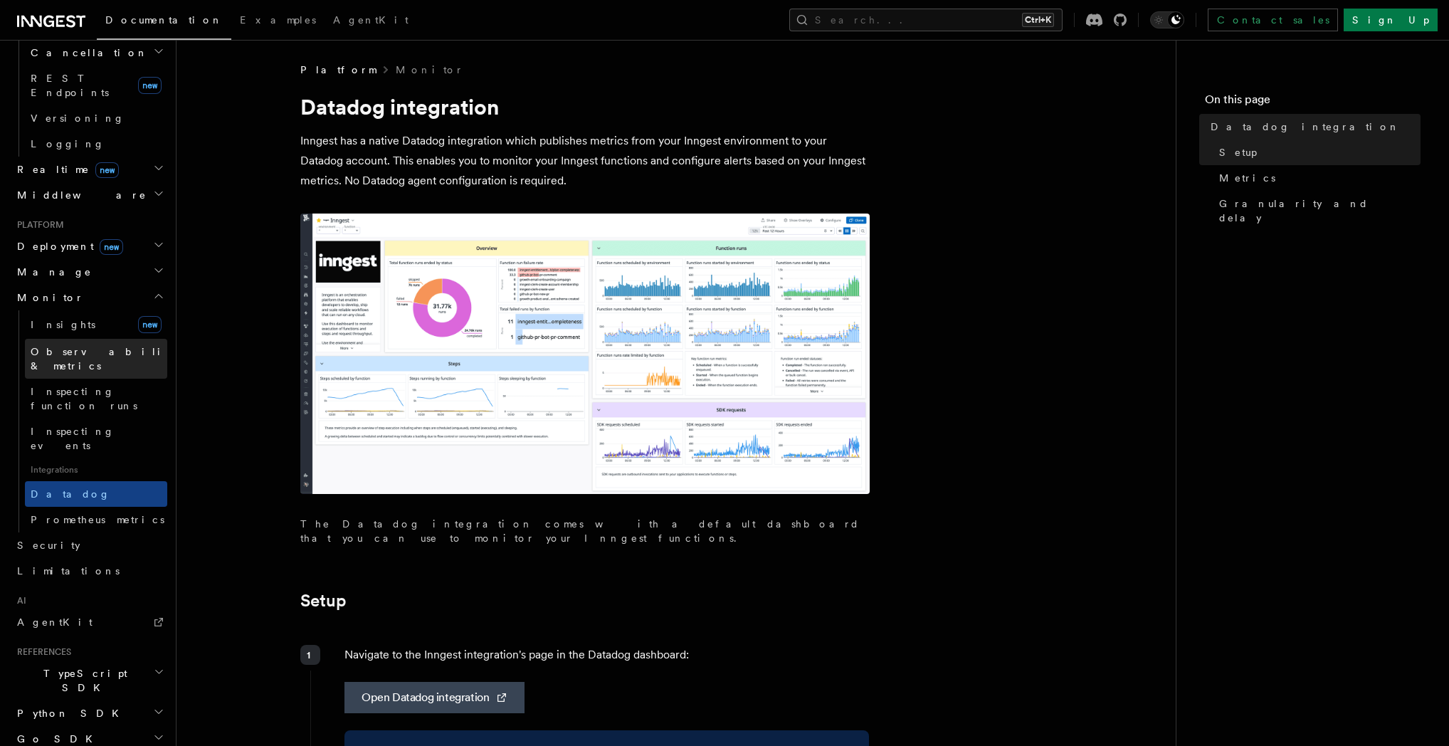
click at [88, 344] on span "Observability & metrics" at bounding box center [104, 358] width 147 height 28
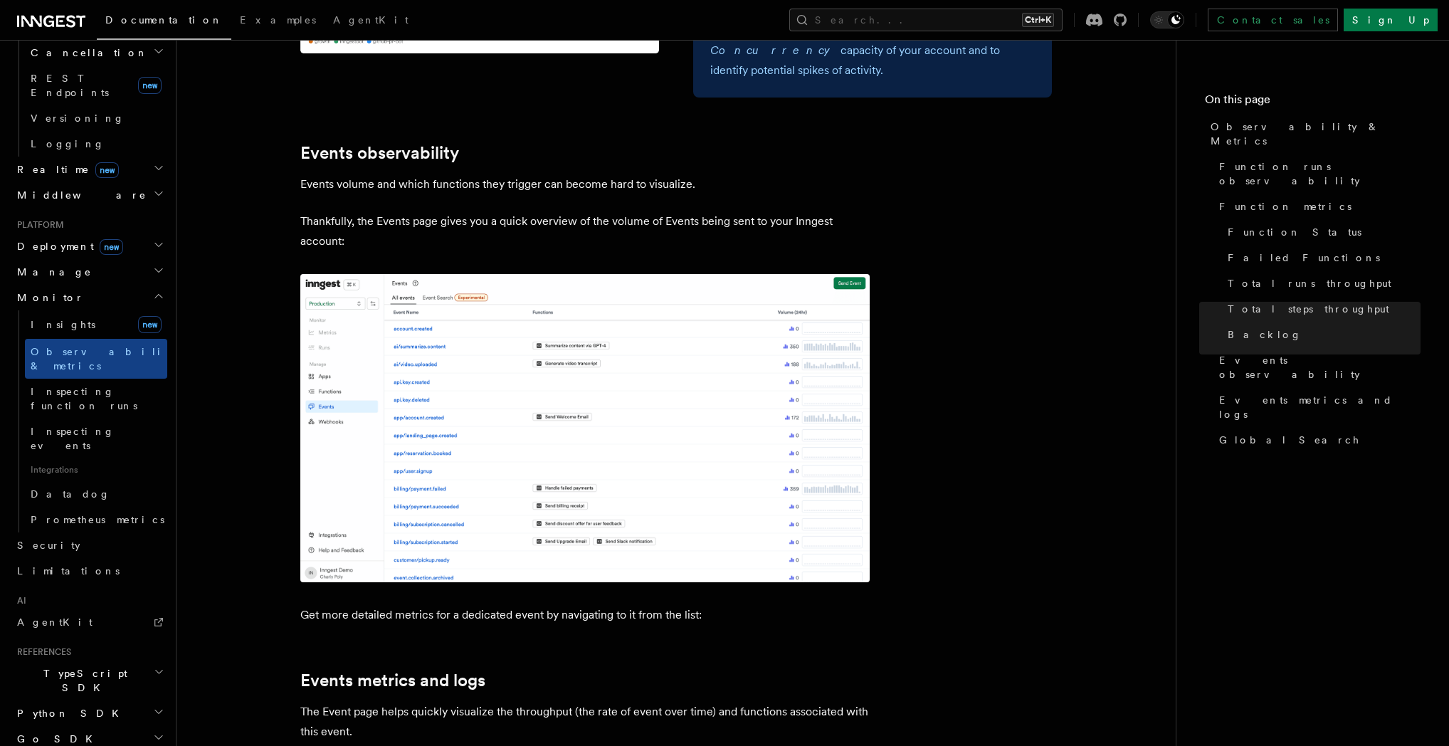
scroll to position [3348, 0]
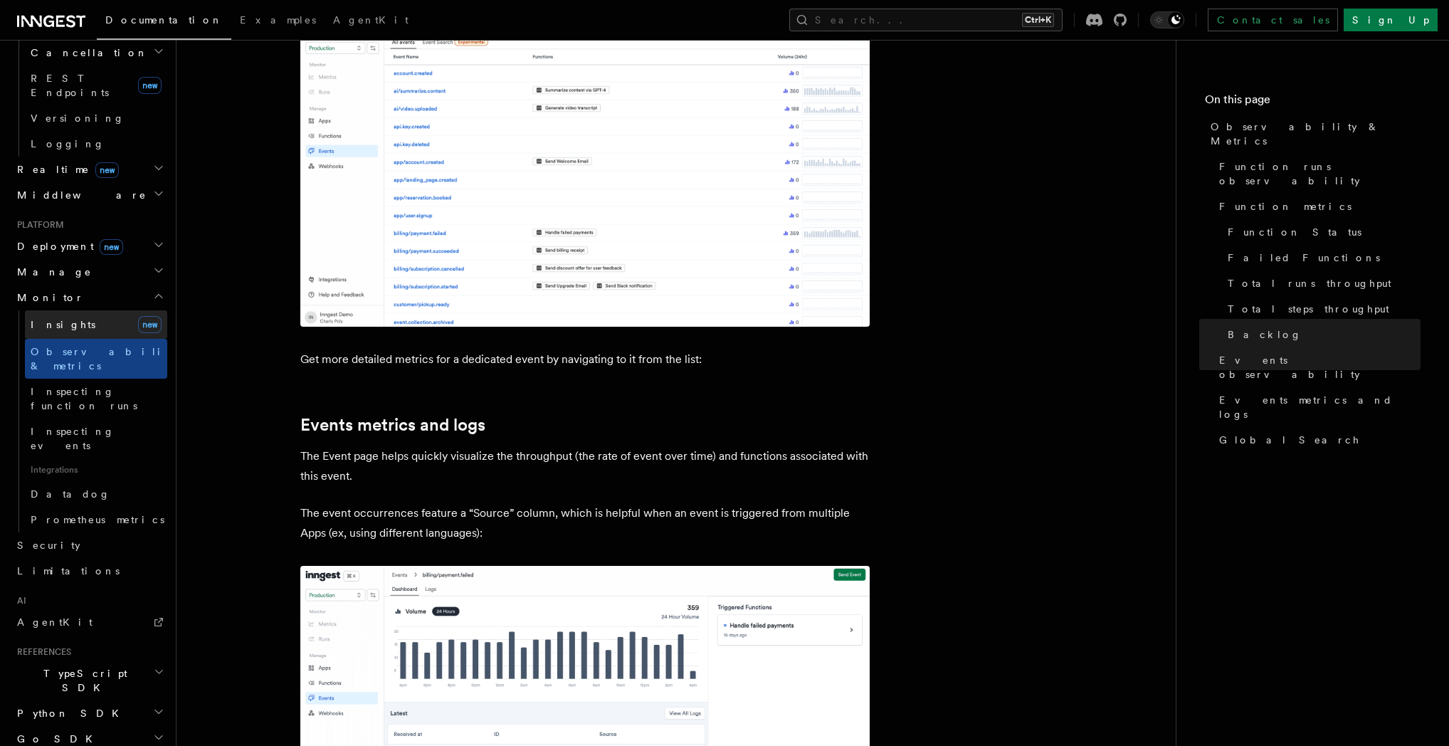
click at [64, 319] on span "Insights" at bounding box center [63, 324] width 65 height 11
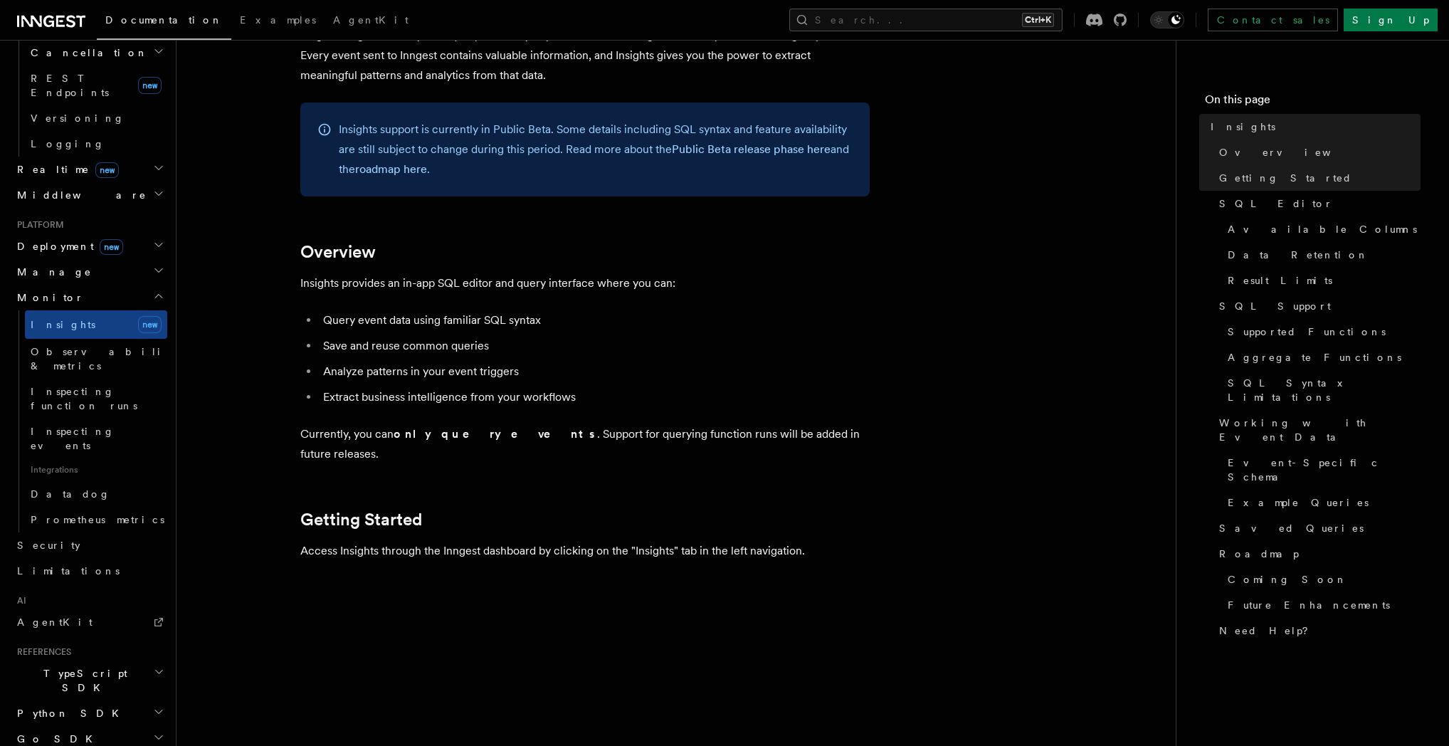
scroll to position [273, 0]
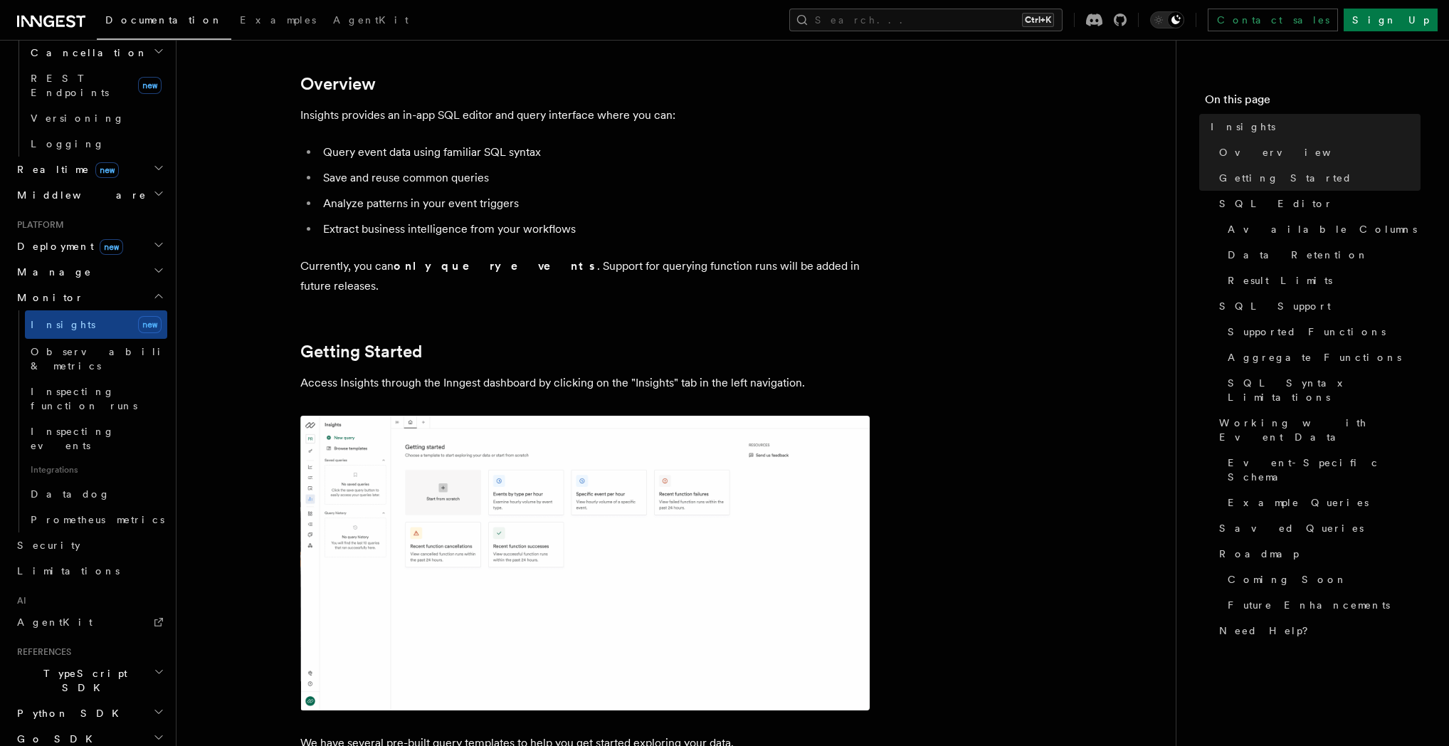
click at [117, 660] on h2 "TypeScript SDK" at bounding box center [89, 680] width 156 height 40
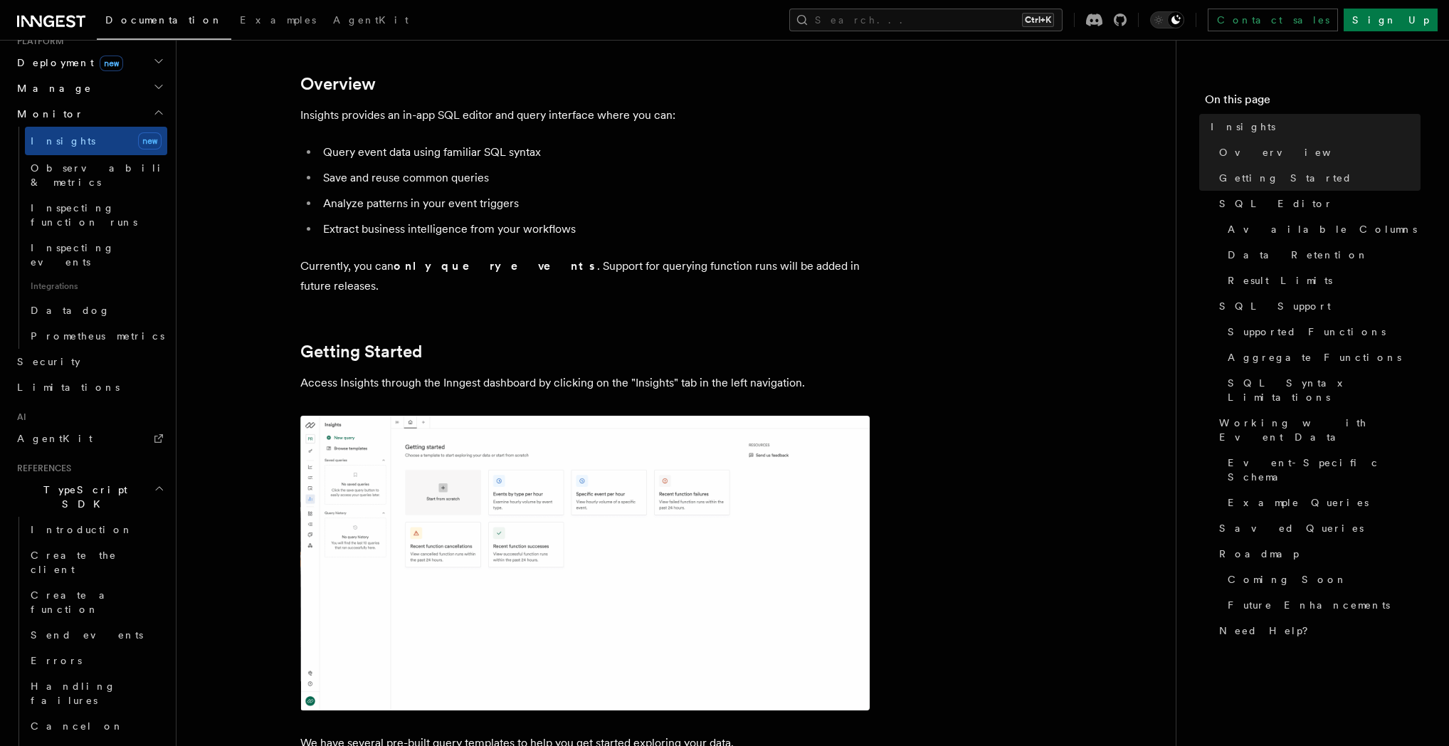
scroll to position [942, 0]
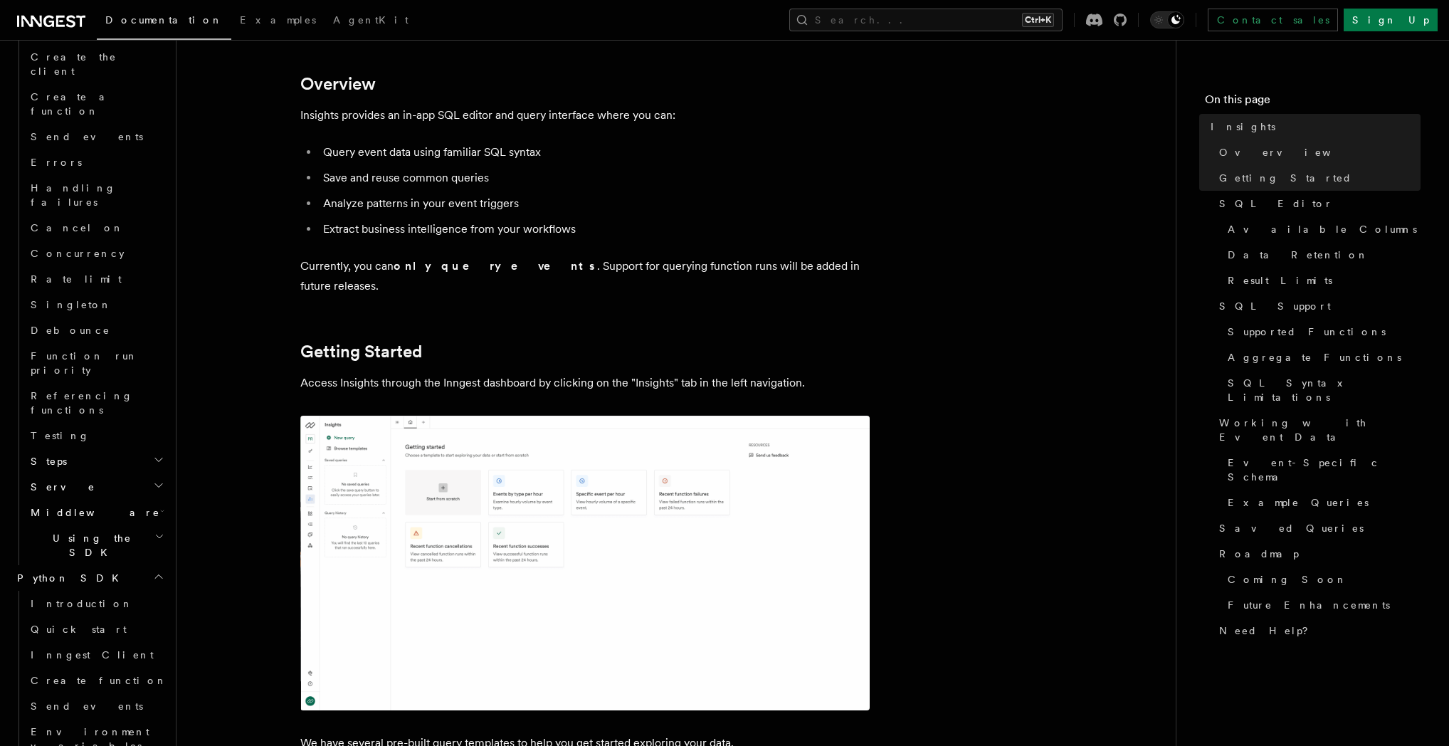
scroll to position [1284, 0]
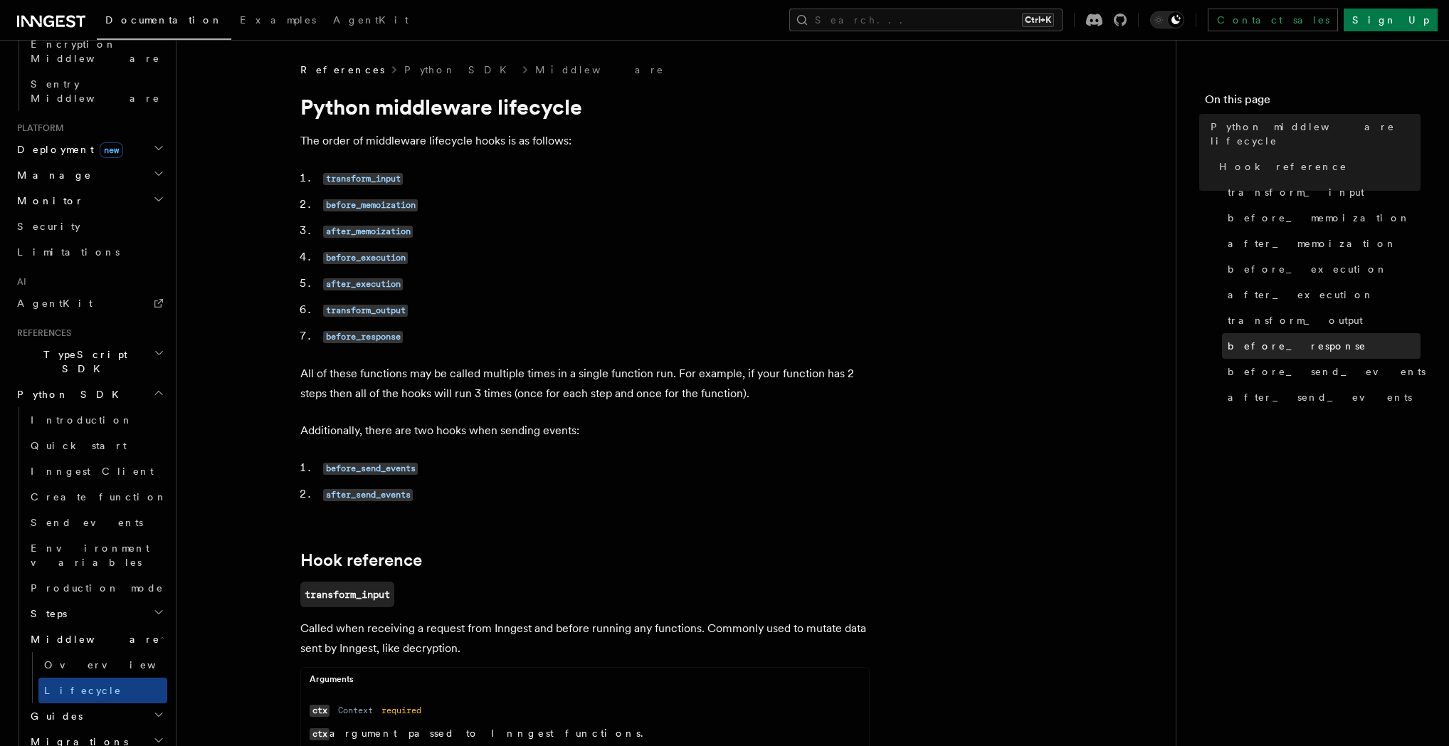
click at [1293, 339] on span "before_response" at bounding box center [1297, 346] width 139 height 14
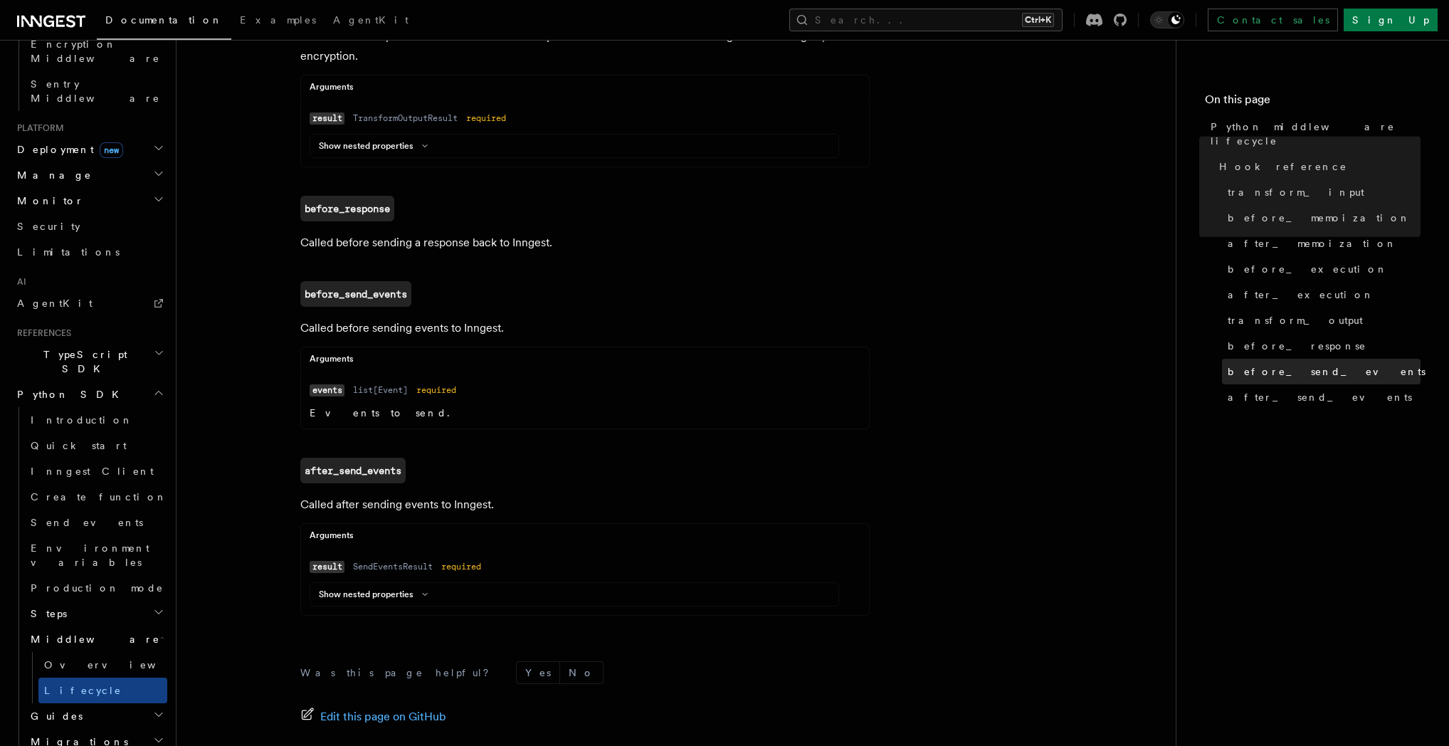
scroll to position [1412, 0]
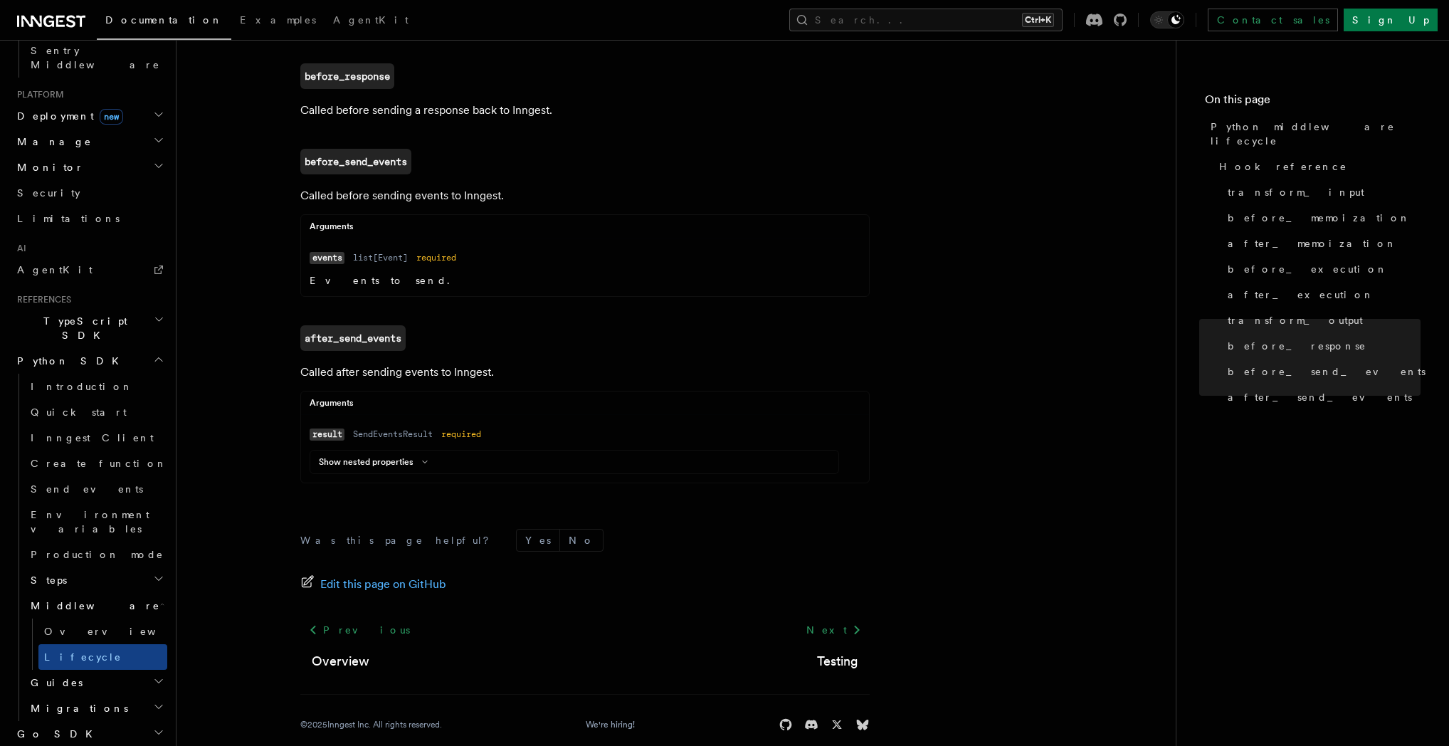
scroll to position [1056, 0]
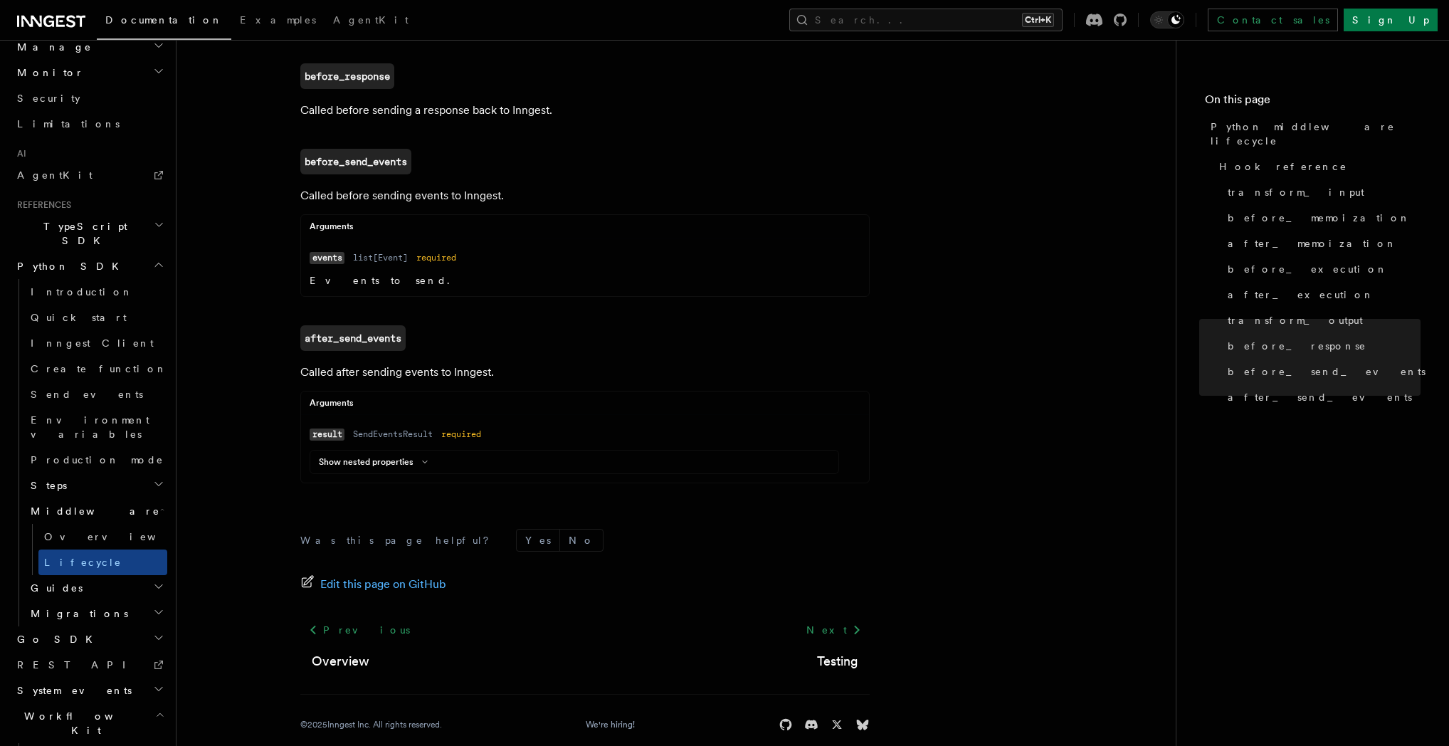
click at [153, 683] on icon "button" at bounding box center [158, 688] width 11 height 11
click at [112, 652] on link "REST API" at bounding box center [89, 665] width 156 height 26
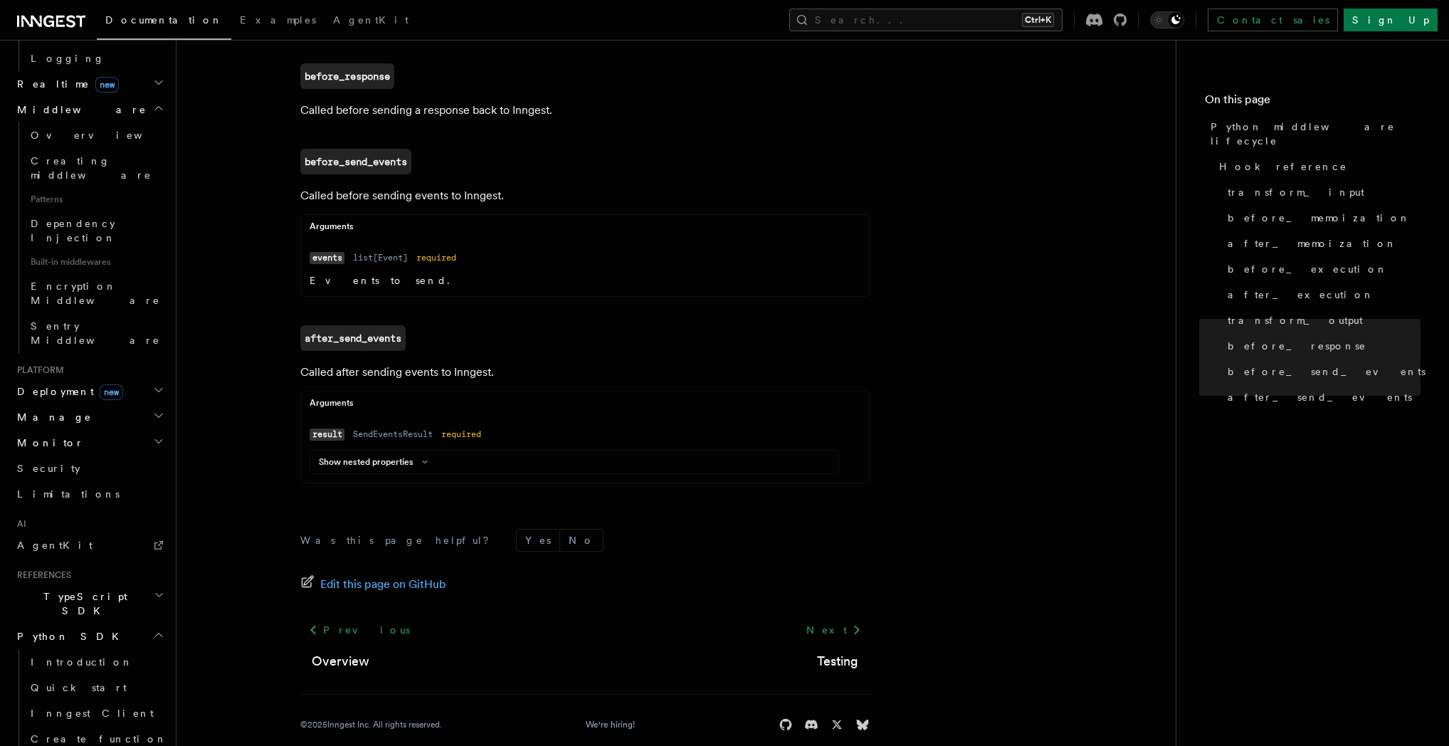
scroll to position [578, 0]
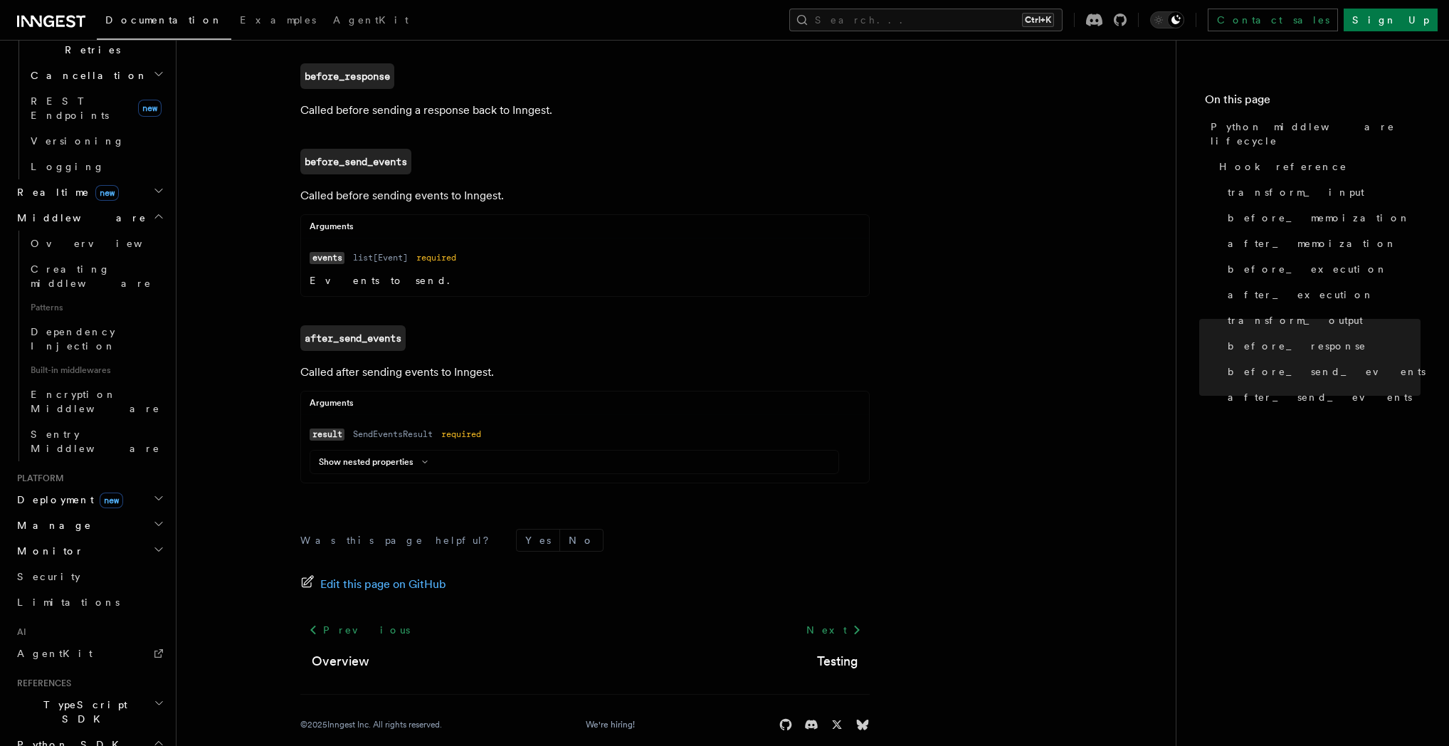
click at [134, 692] on h2 "TypeScript SDK" at bounding box center [89, 712] width 156 height 40
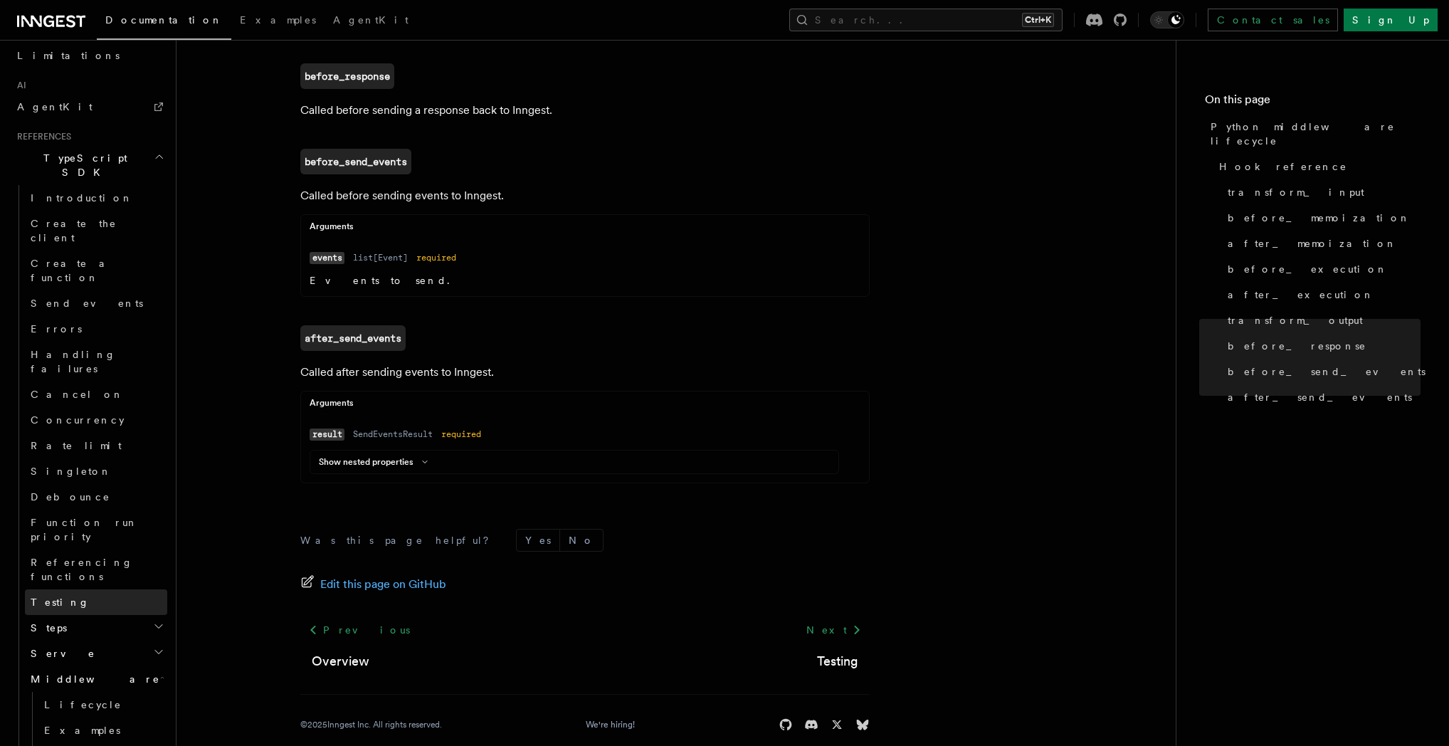
scroll to position [1330, 0]
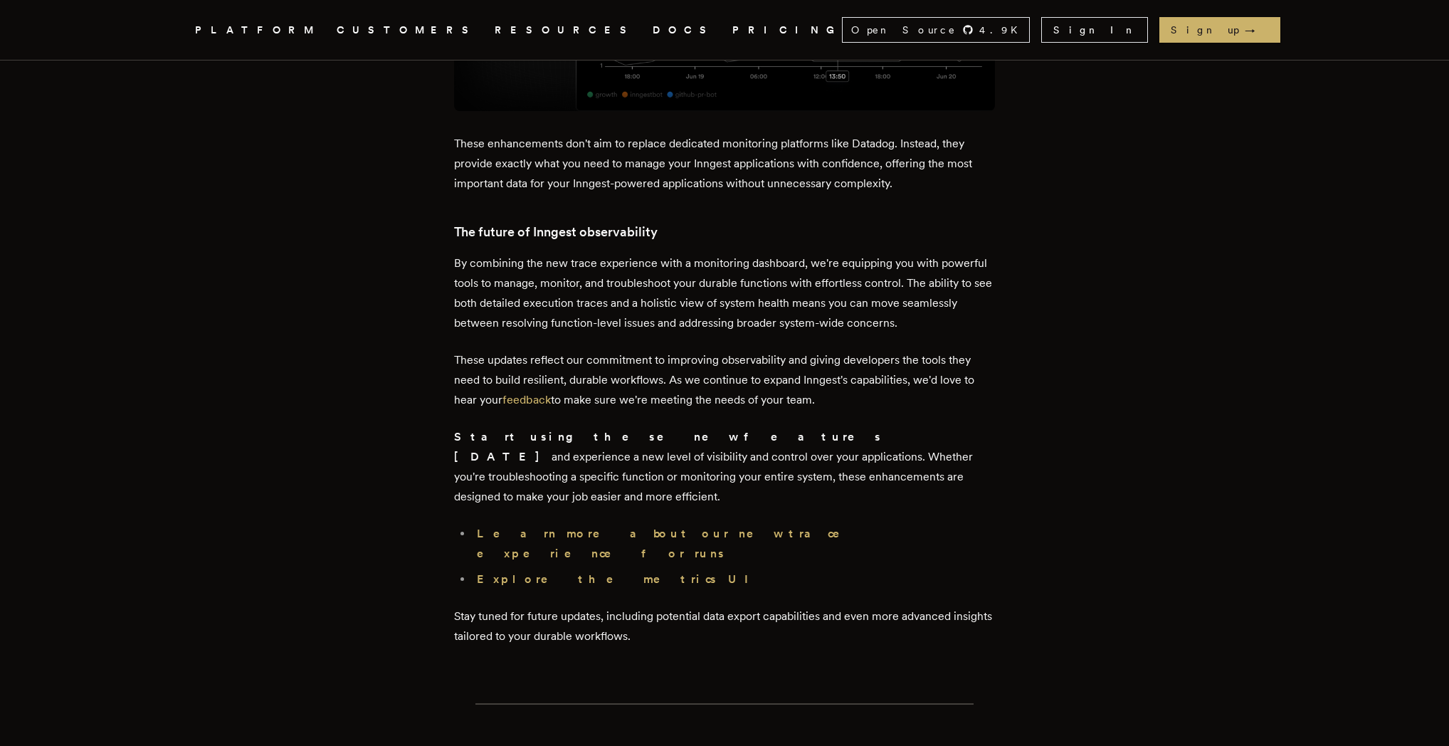
scroll to position [3963, 0]
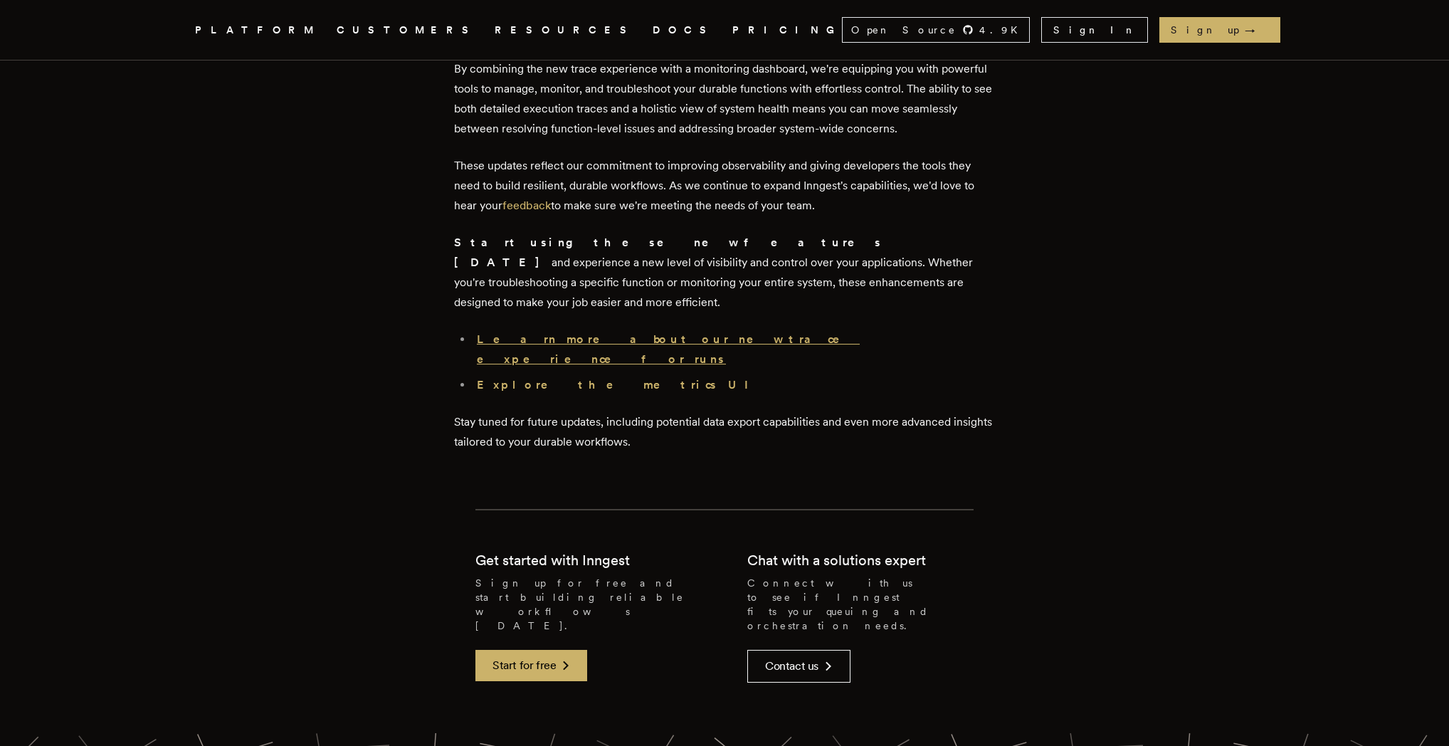
click at [589, 332] on strong "Learn more about our new trace experience for runs" at bounding box center [668, 348] width 383 height 33
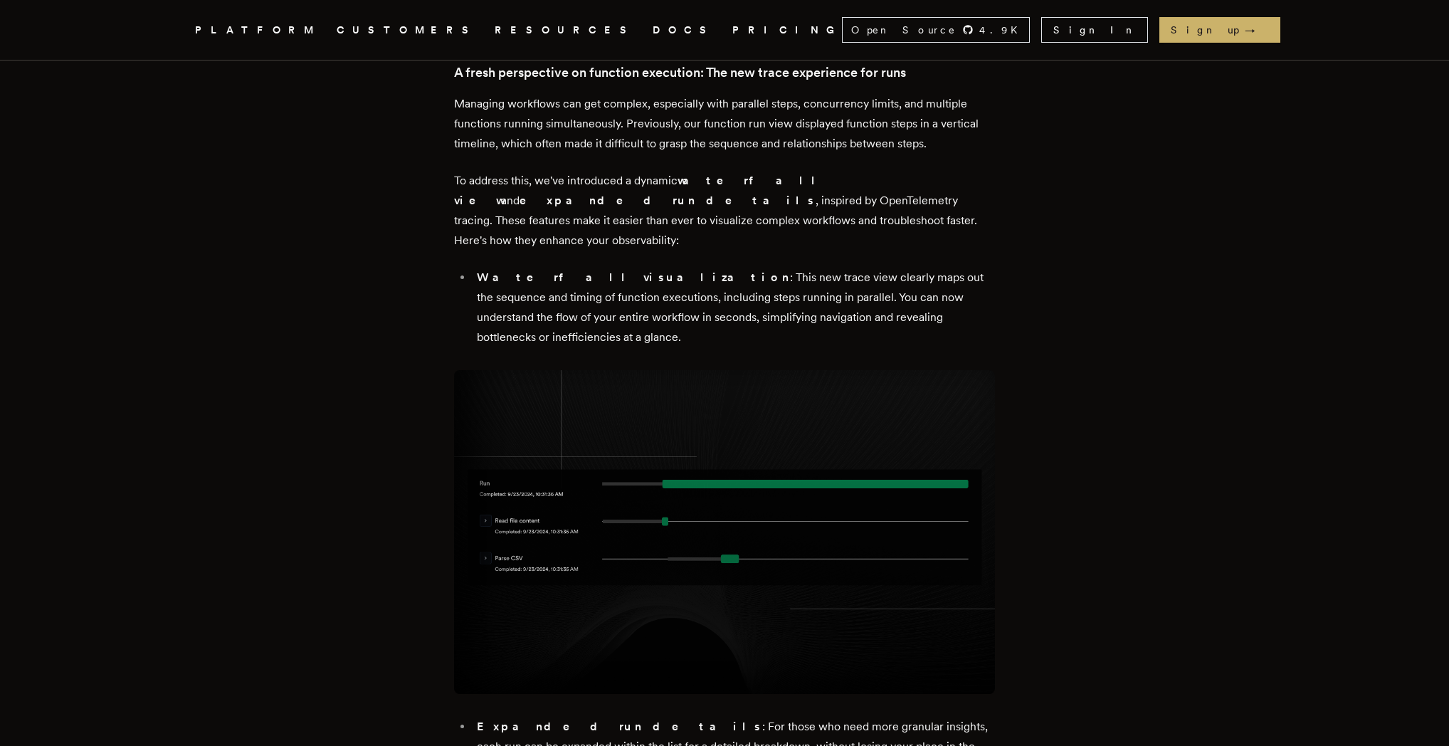
scroll to position [1025, 0]
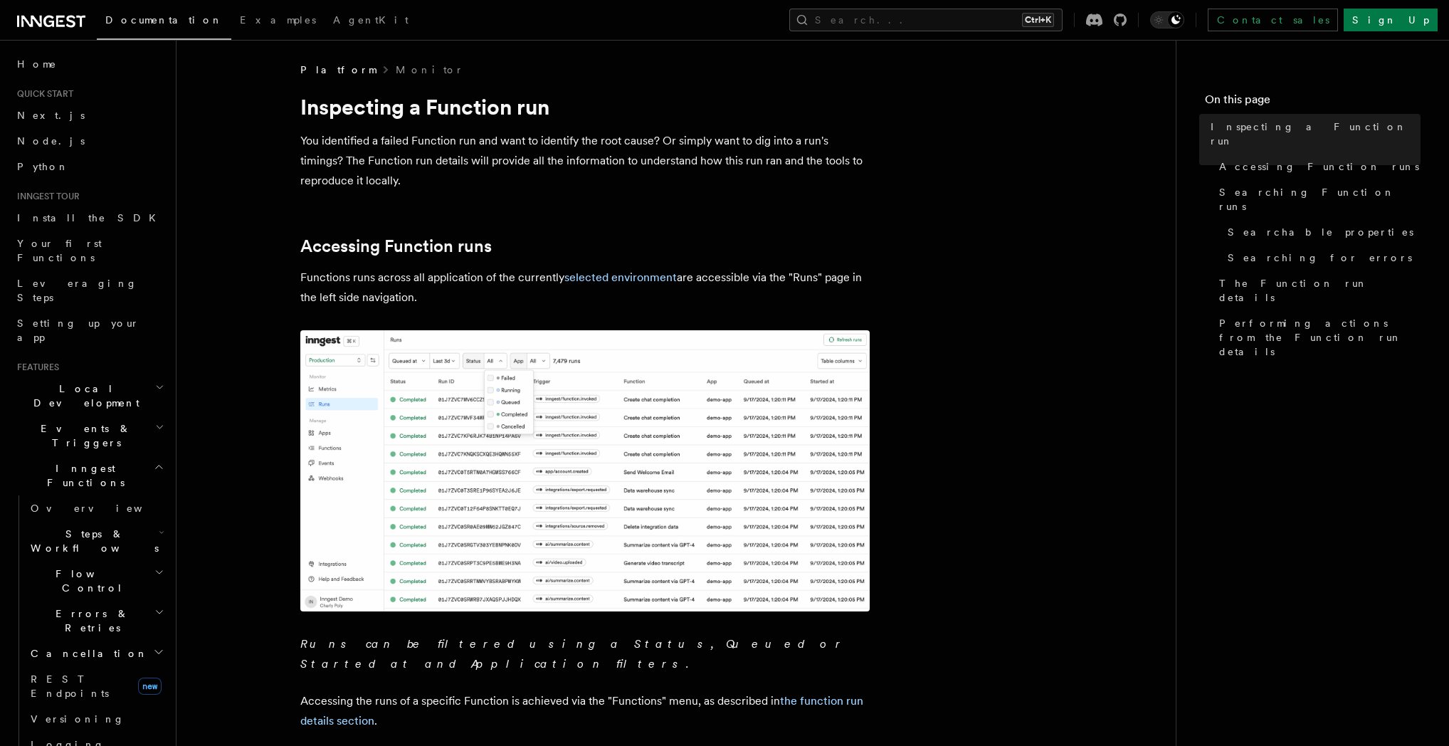
click at [1264, 316] on span "Performing actions from the Function run details" at bounding box center [1319, 337] width 201 height 43
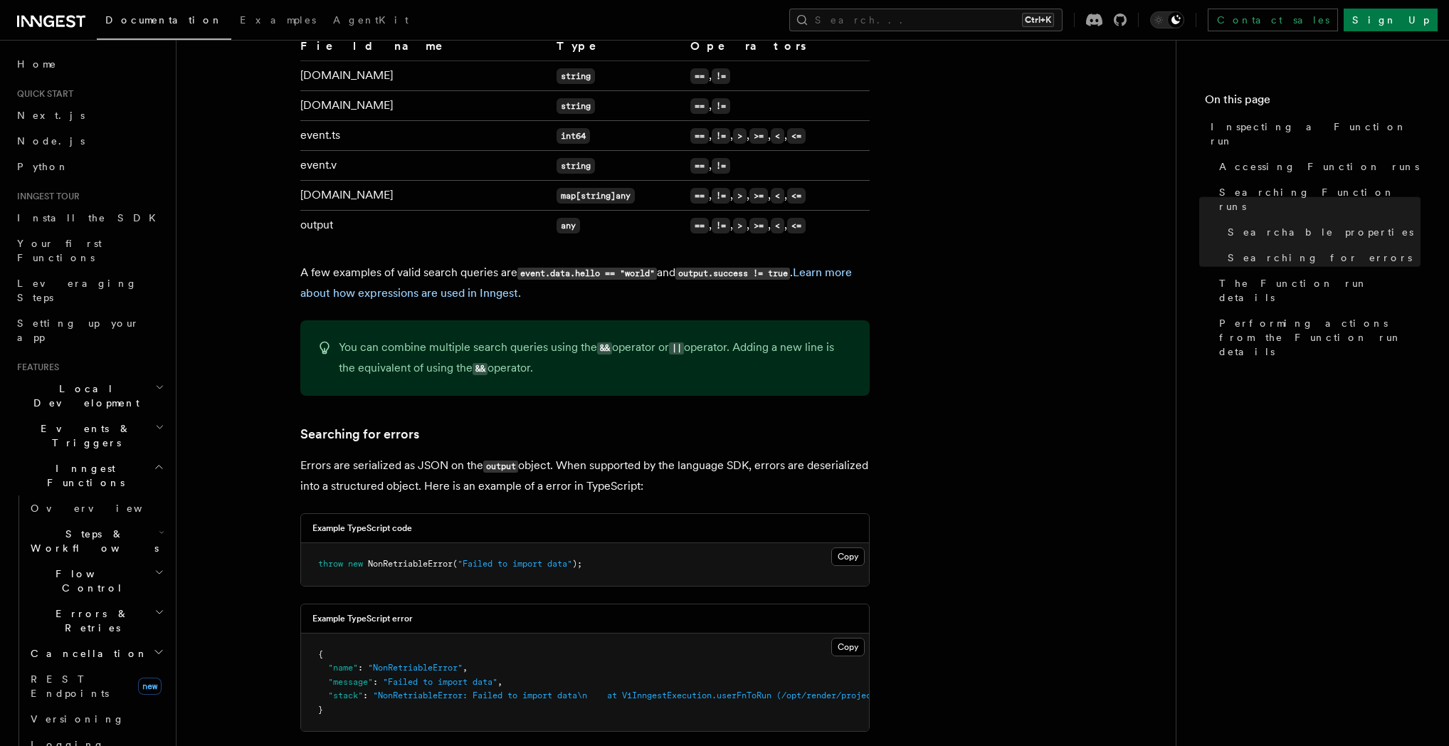
scroll to position [670, 0]
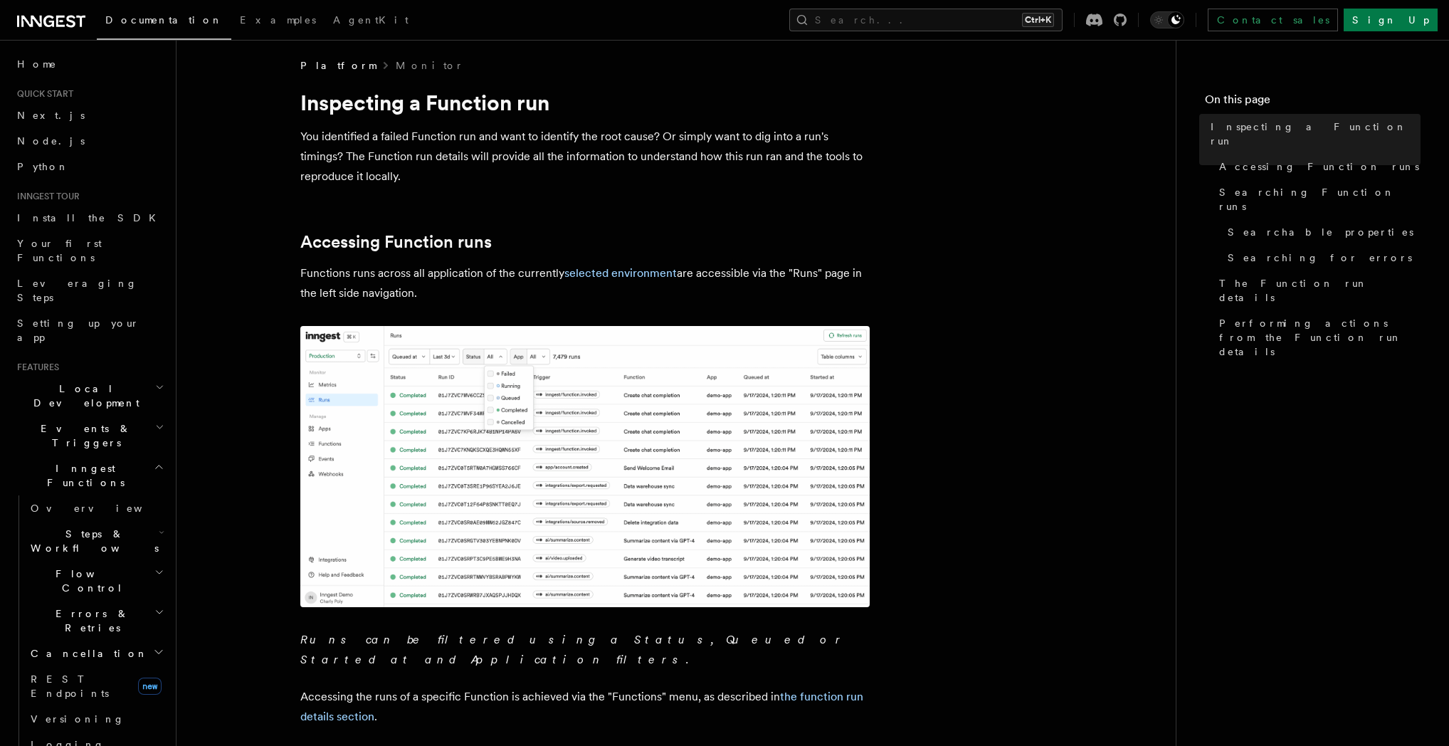
scroll to position [342, 0]
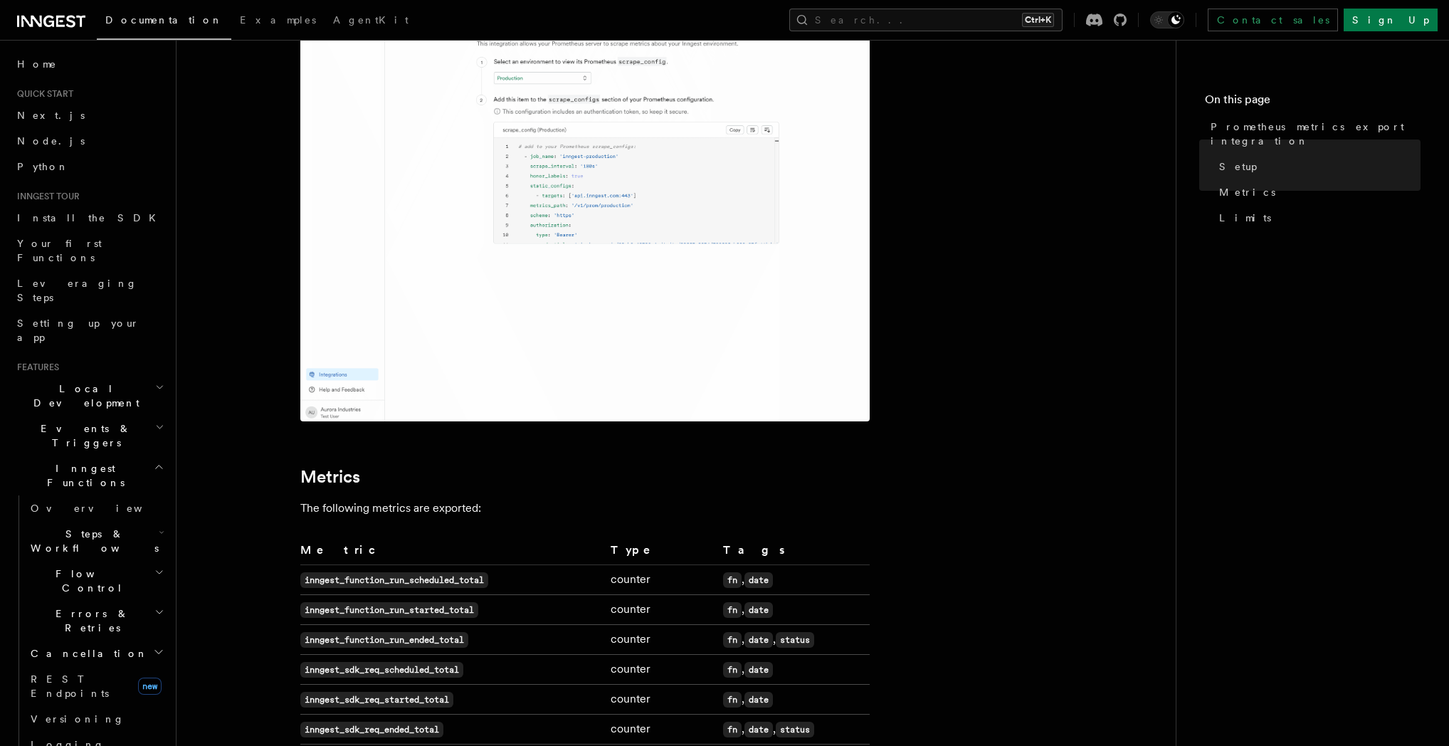
scroll to position [615, 0]
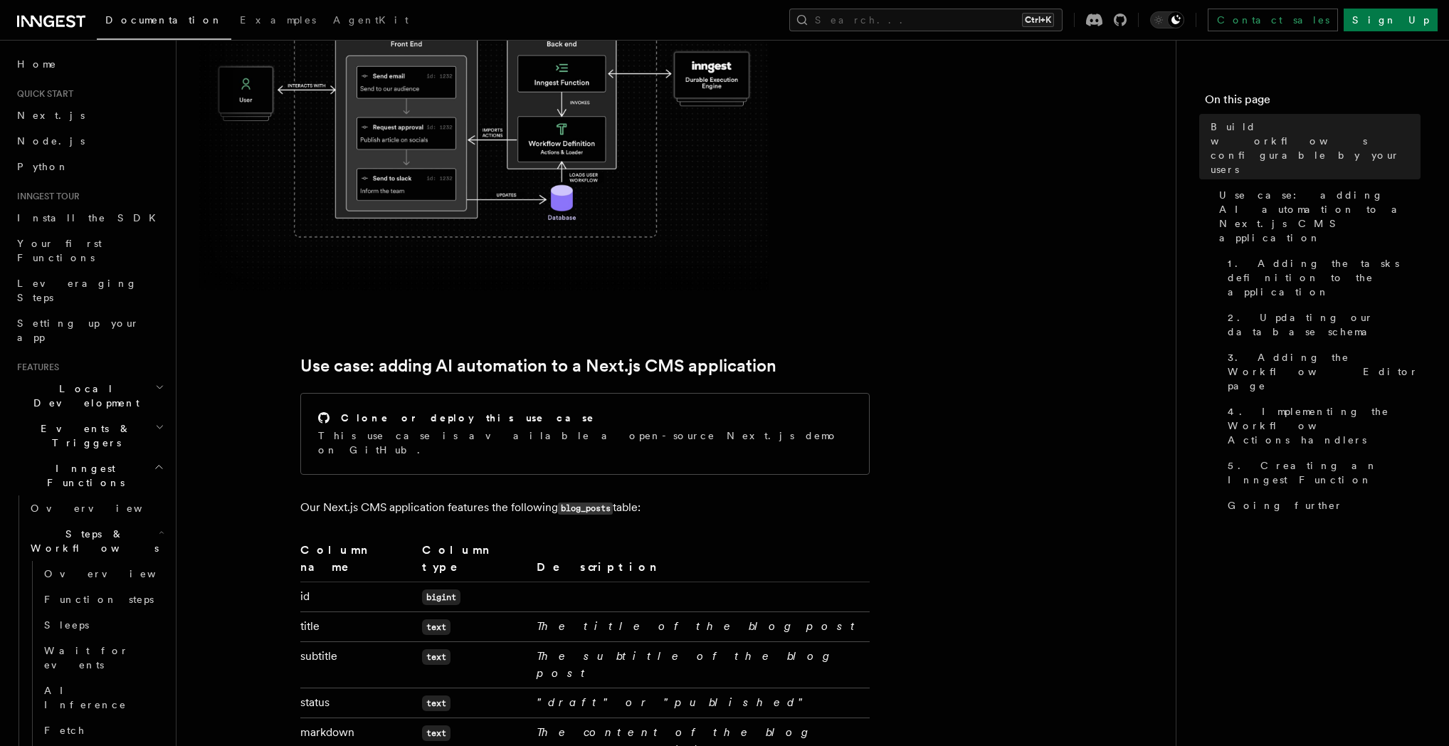
scroll to position [68, 0]
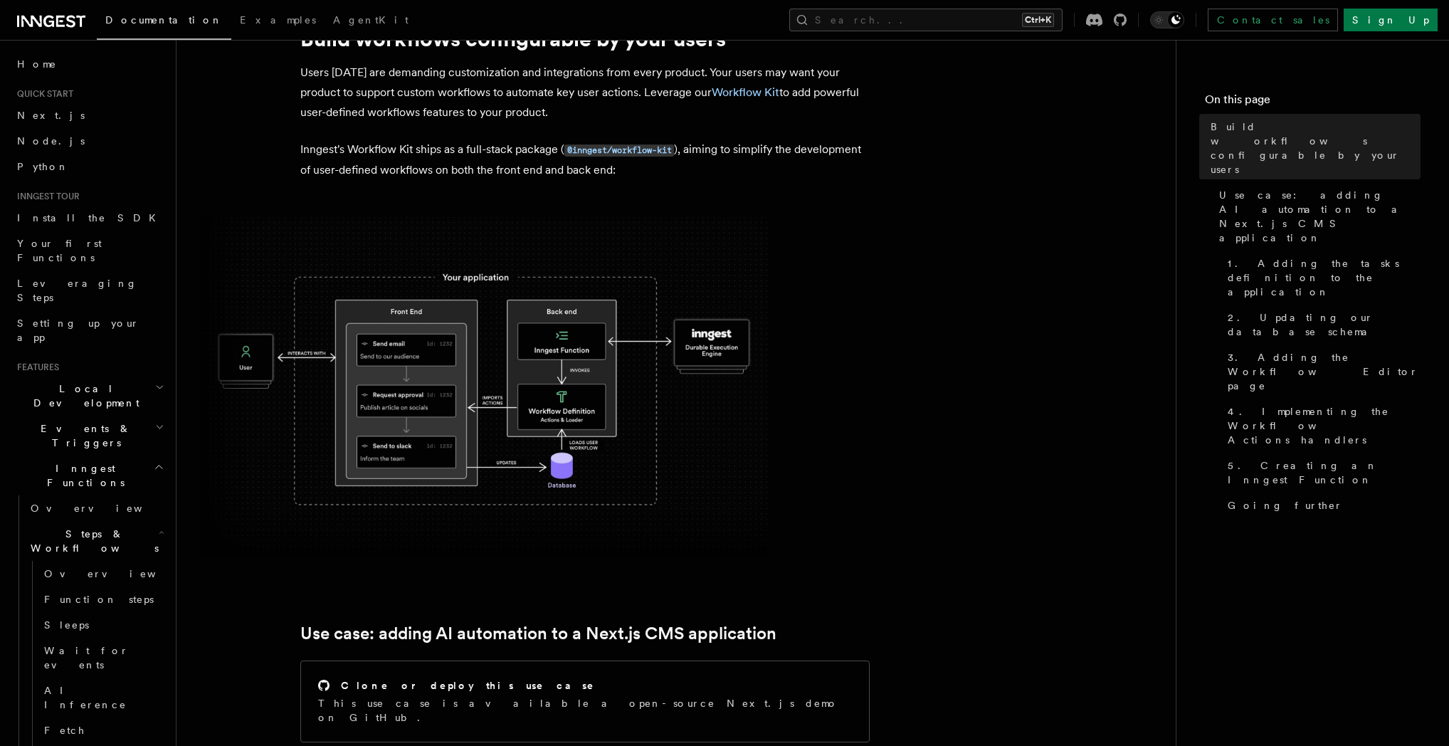
click at [120, 376] on h2 "Local Development" at bounding box center [89, 396] width 156 height 40
click at [125, 376] on h2 "Local Development" at bounding box center [89, 396] width 156 height 40
click at [120, 456] on h2 "Inngest Functions" at bounding box center [89, 476] width 156 height 40
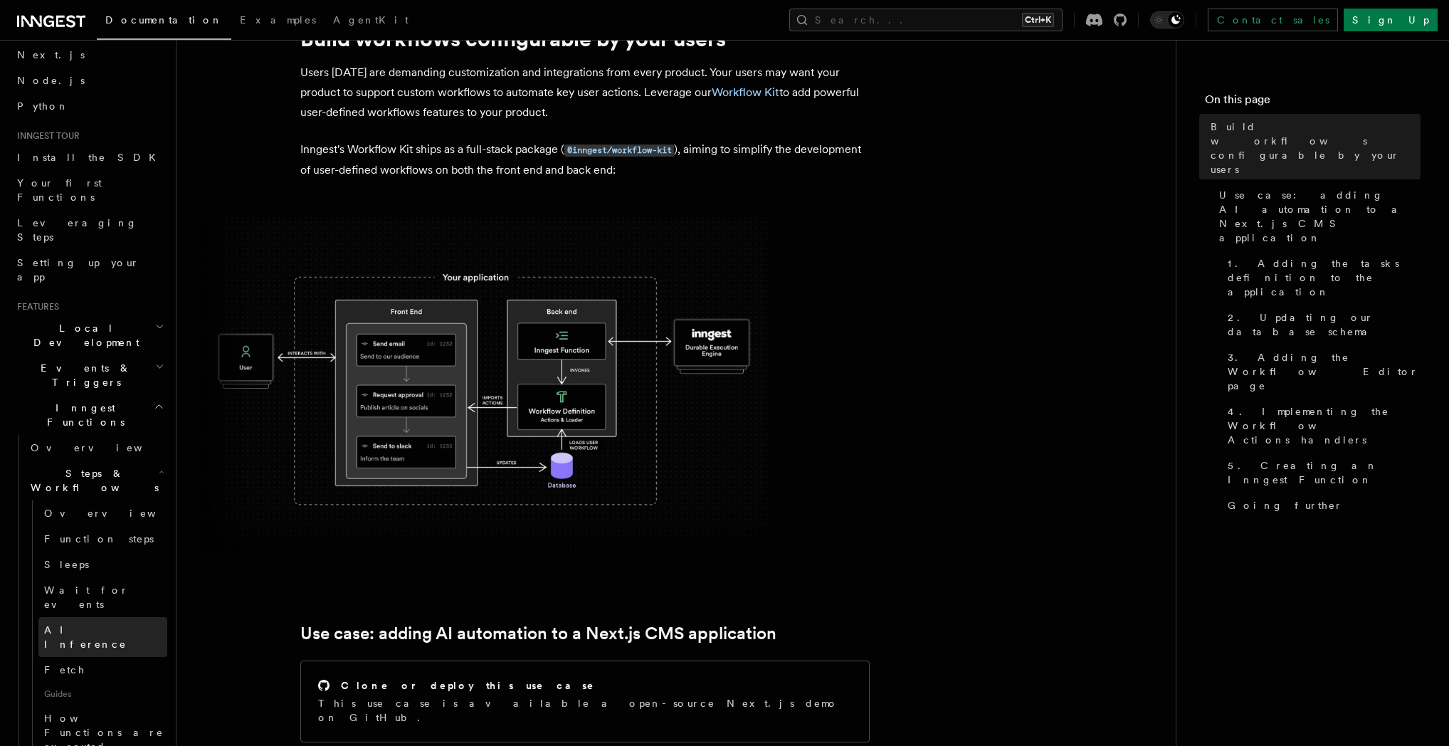
scroll to position [137, 0]
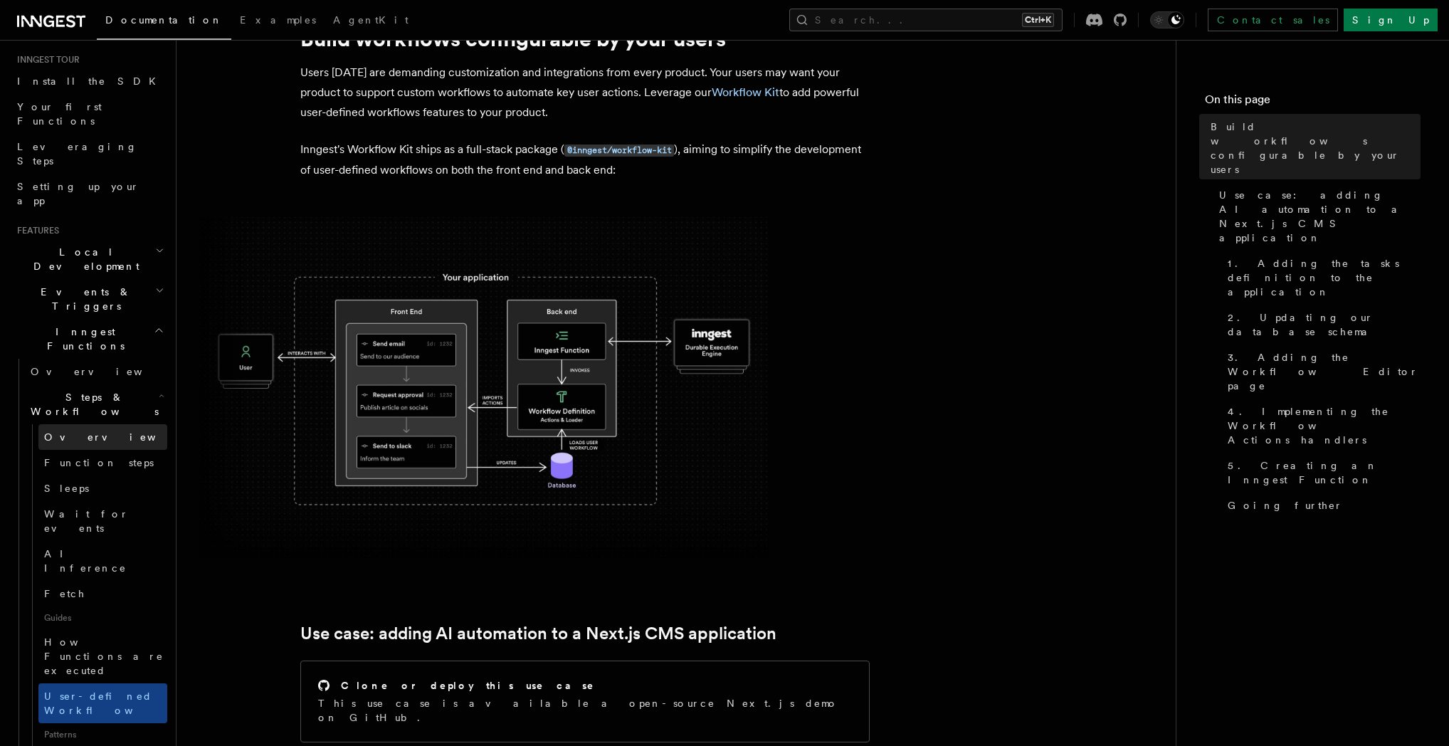
click at [97, 424] on link "Overview" at bounding box center [102, 437] width 129 height 26
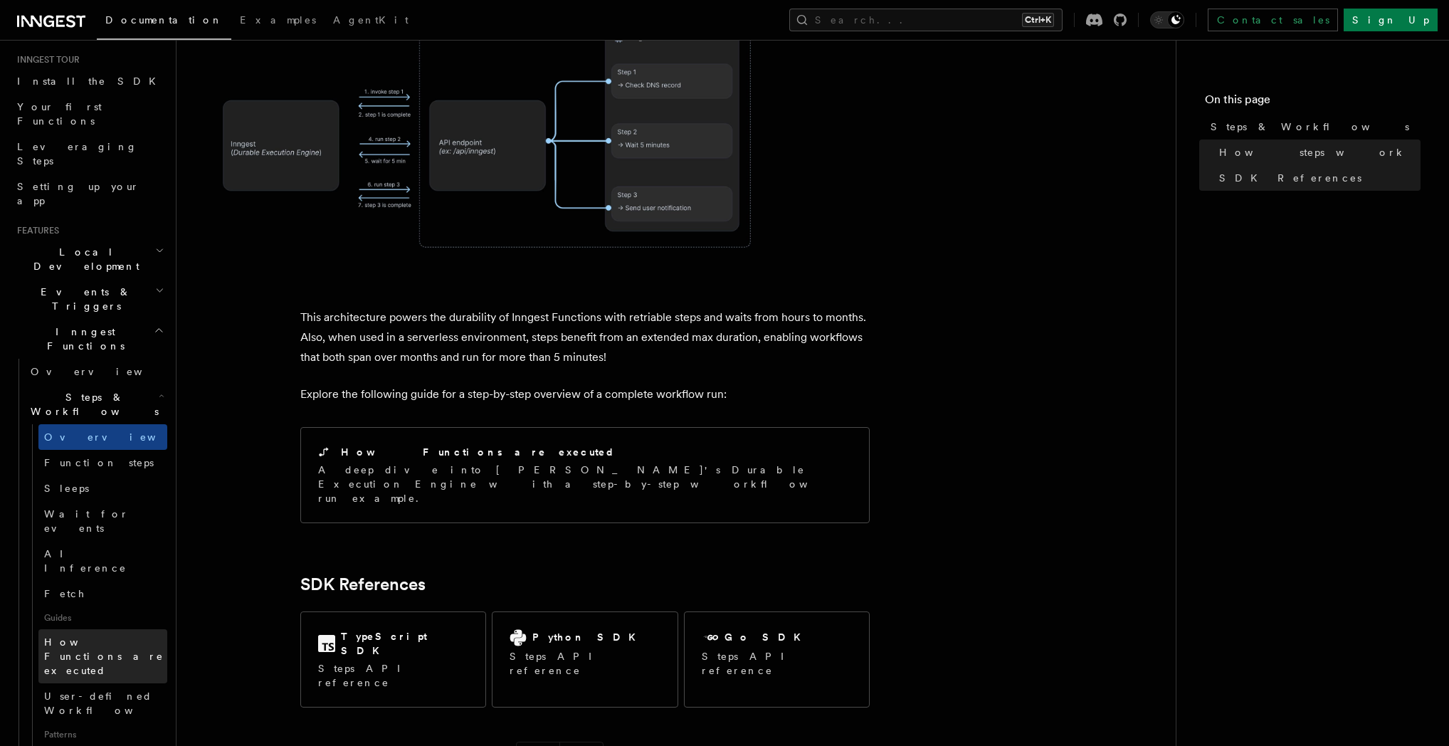
scroll to position [273, 0]
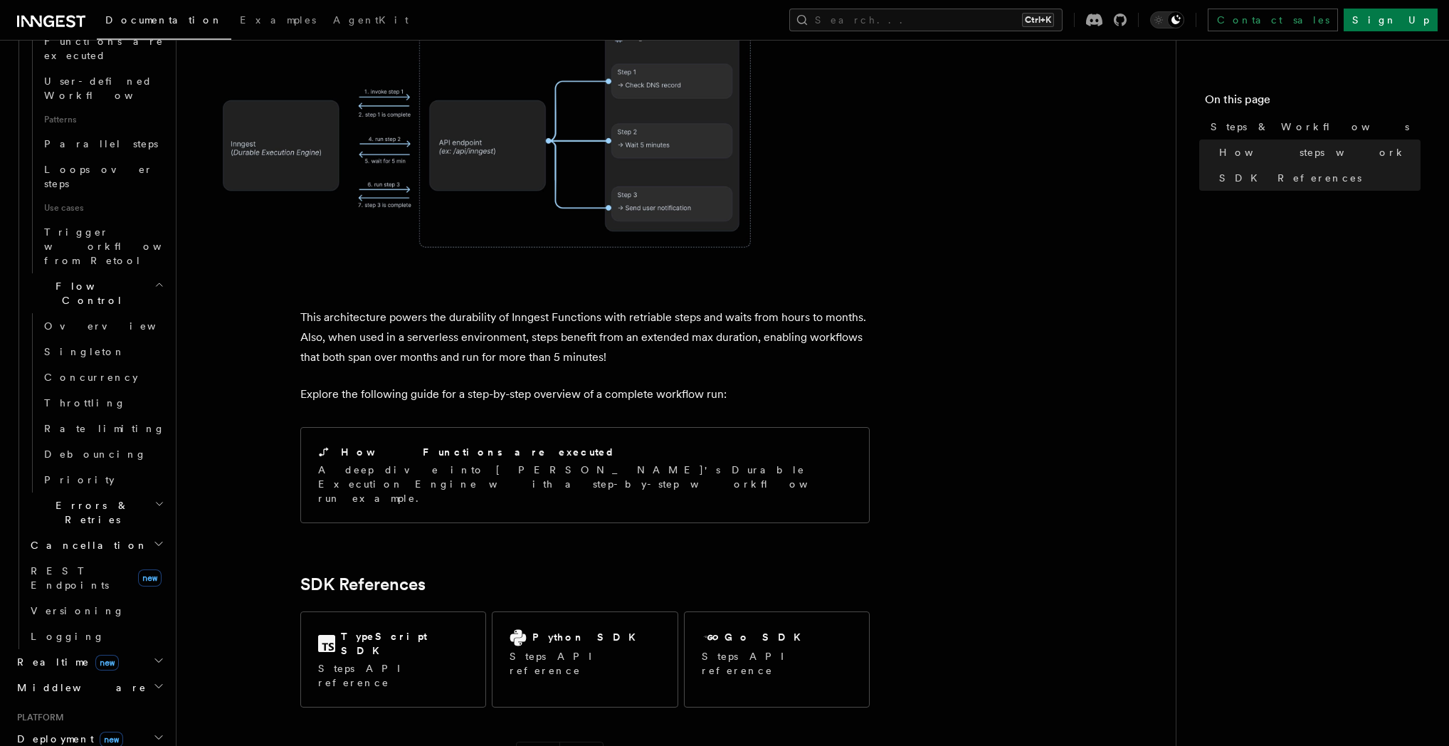
scroll to position [888, 0]
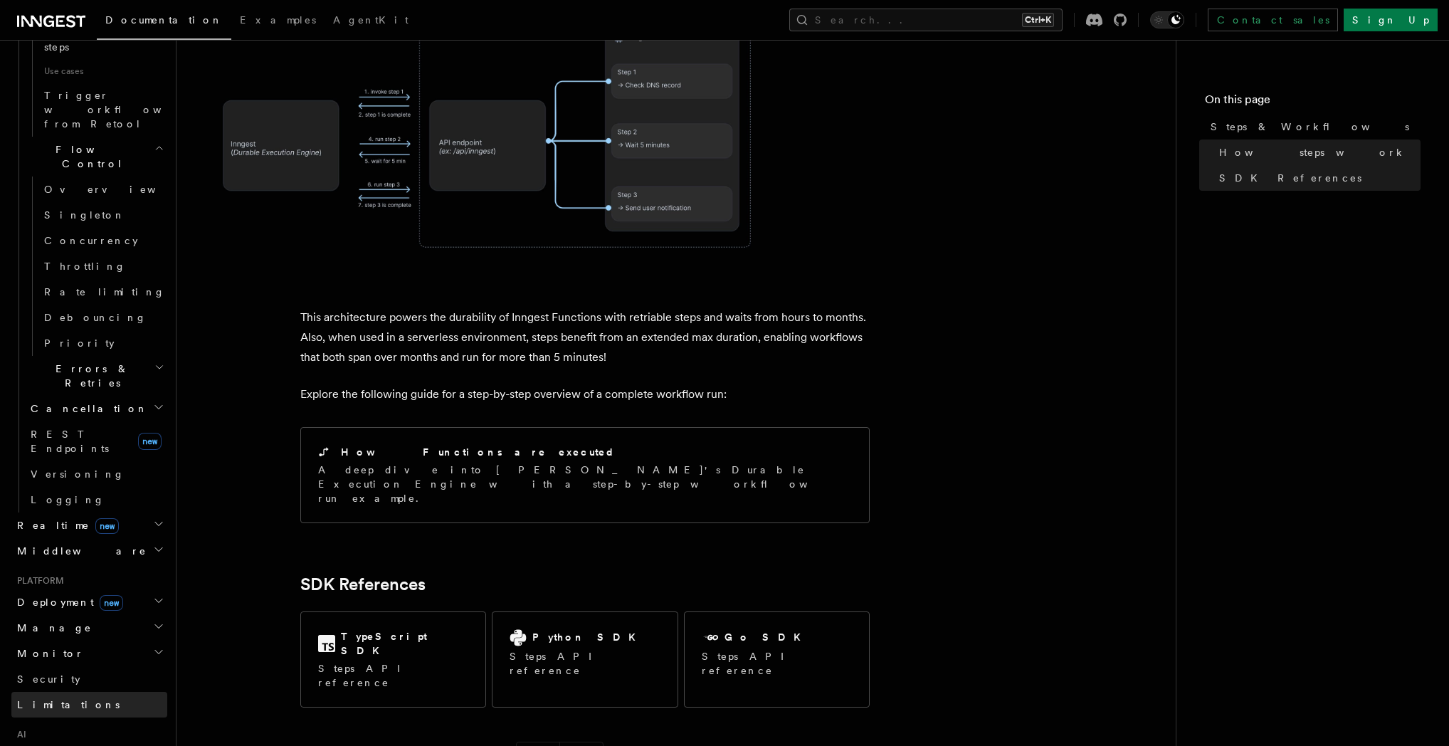
click at [85, 692] on link "Limitations" at bounding box center [89, 705] width 156 height 26
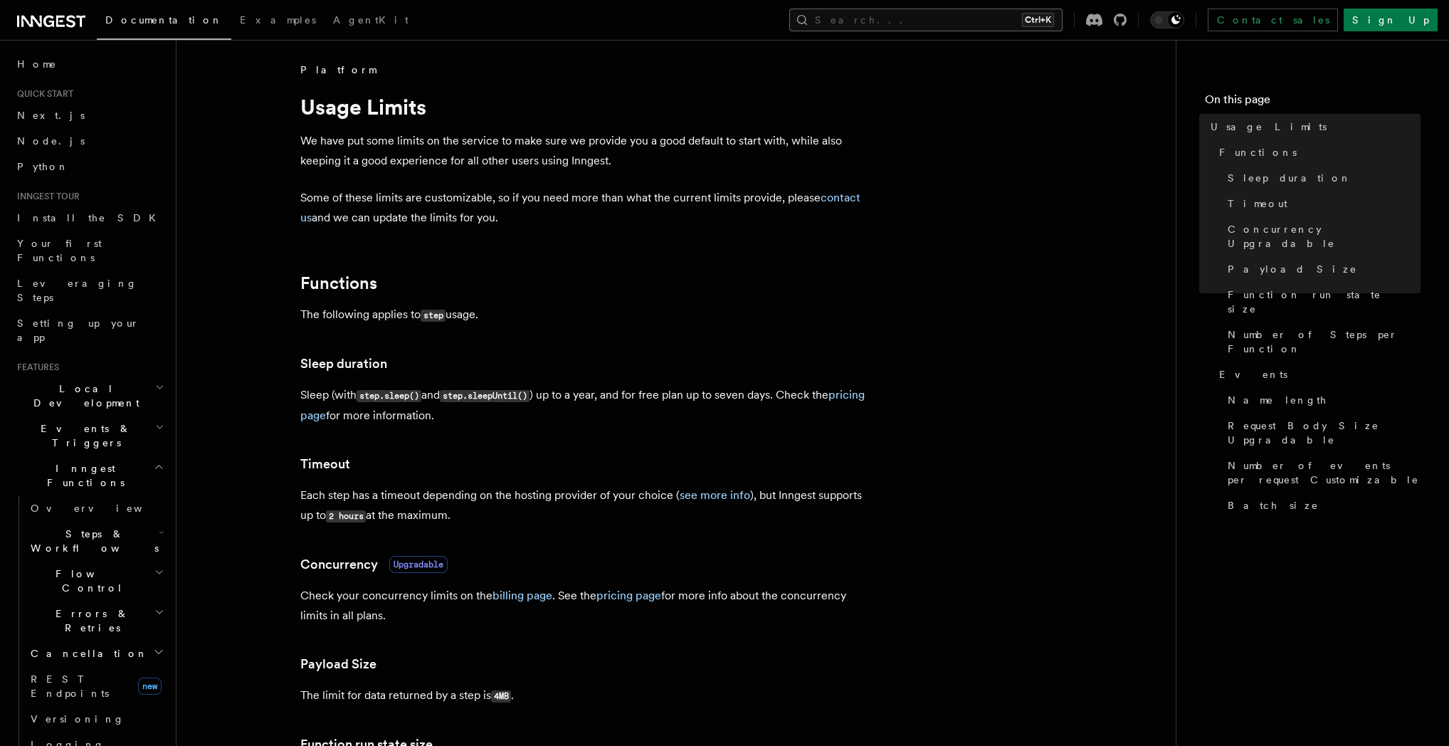
click at [927, 27] on button "Search... Ctrl+K" at bounding box center [925, 20] width 273 height 23
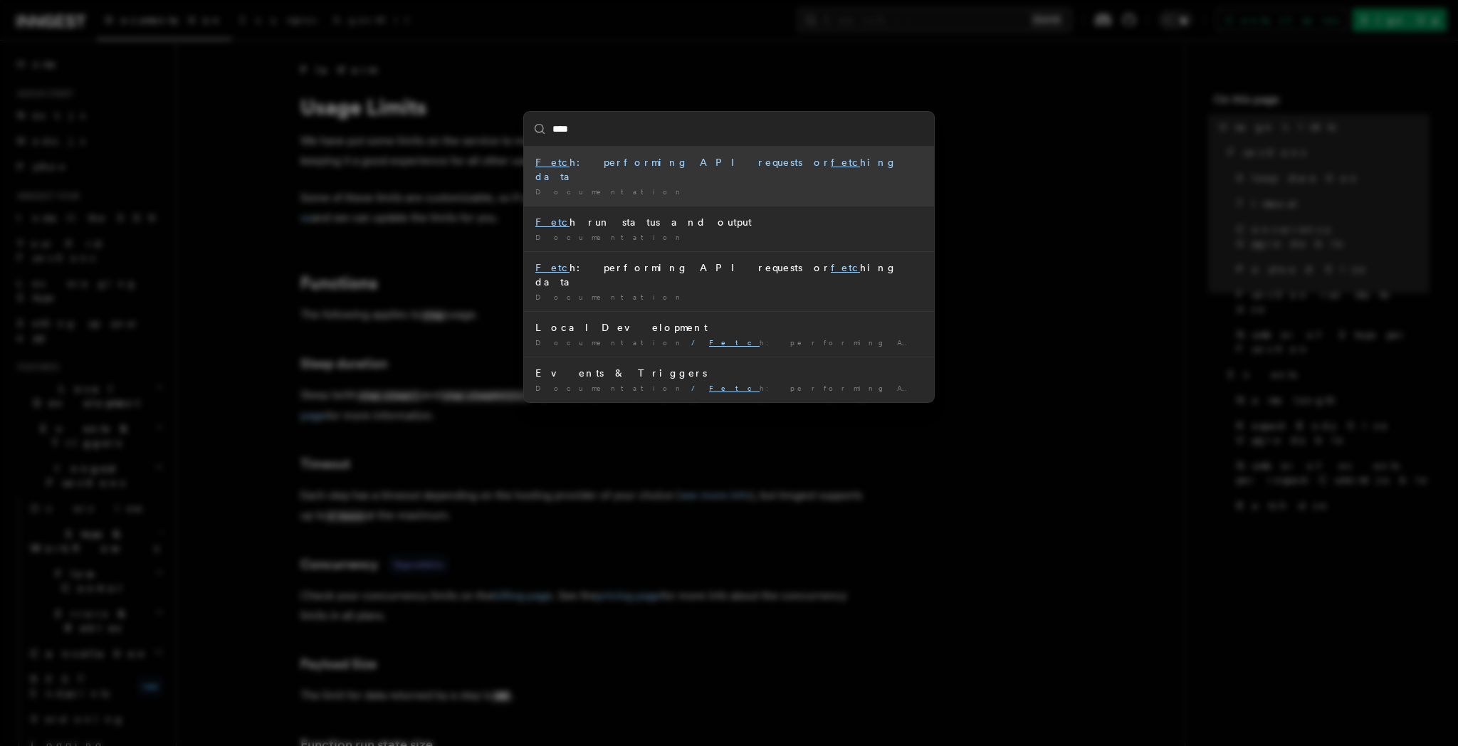
type input "*****"
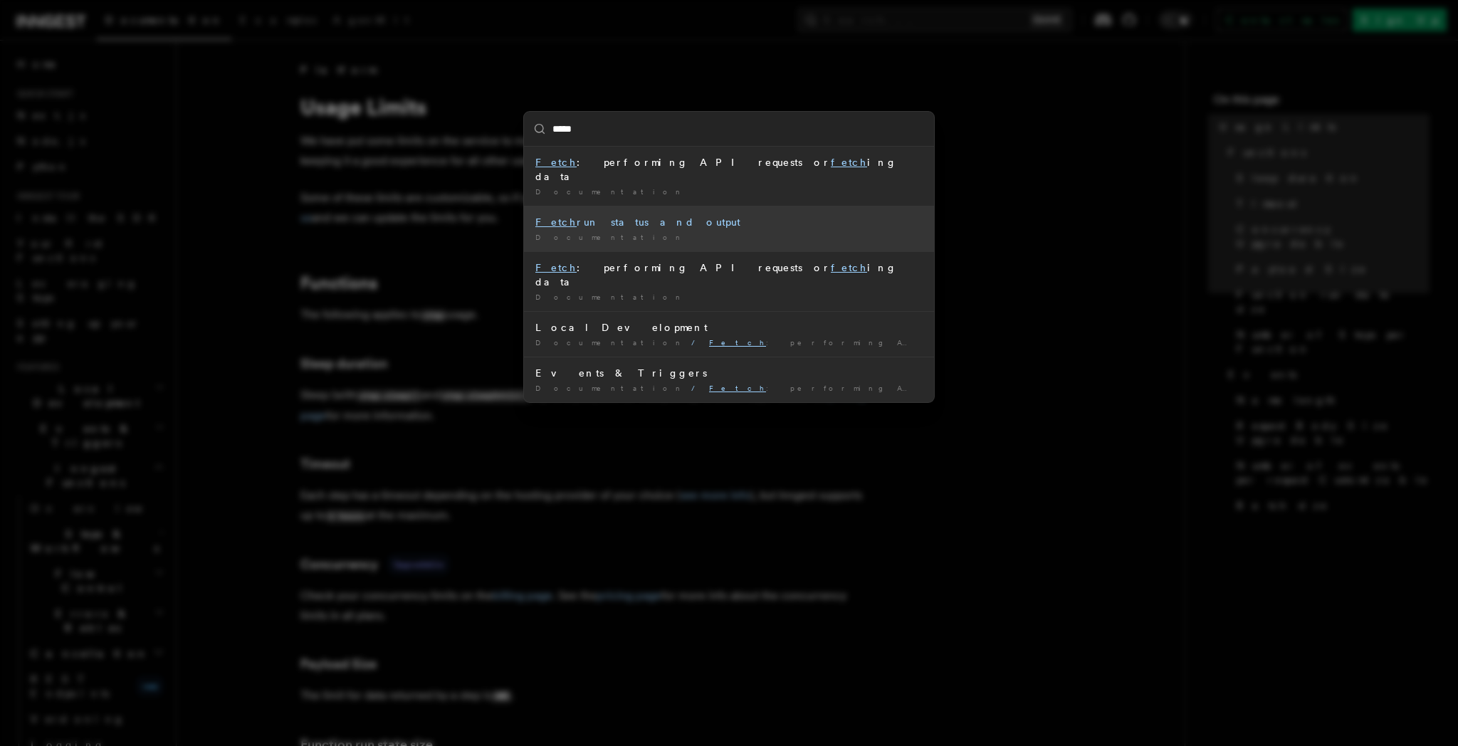
click at [650, 232] on div "Documentation /" at bounding box center [728, 237] width 387 height 11
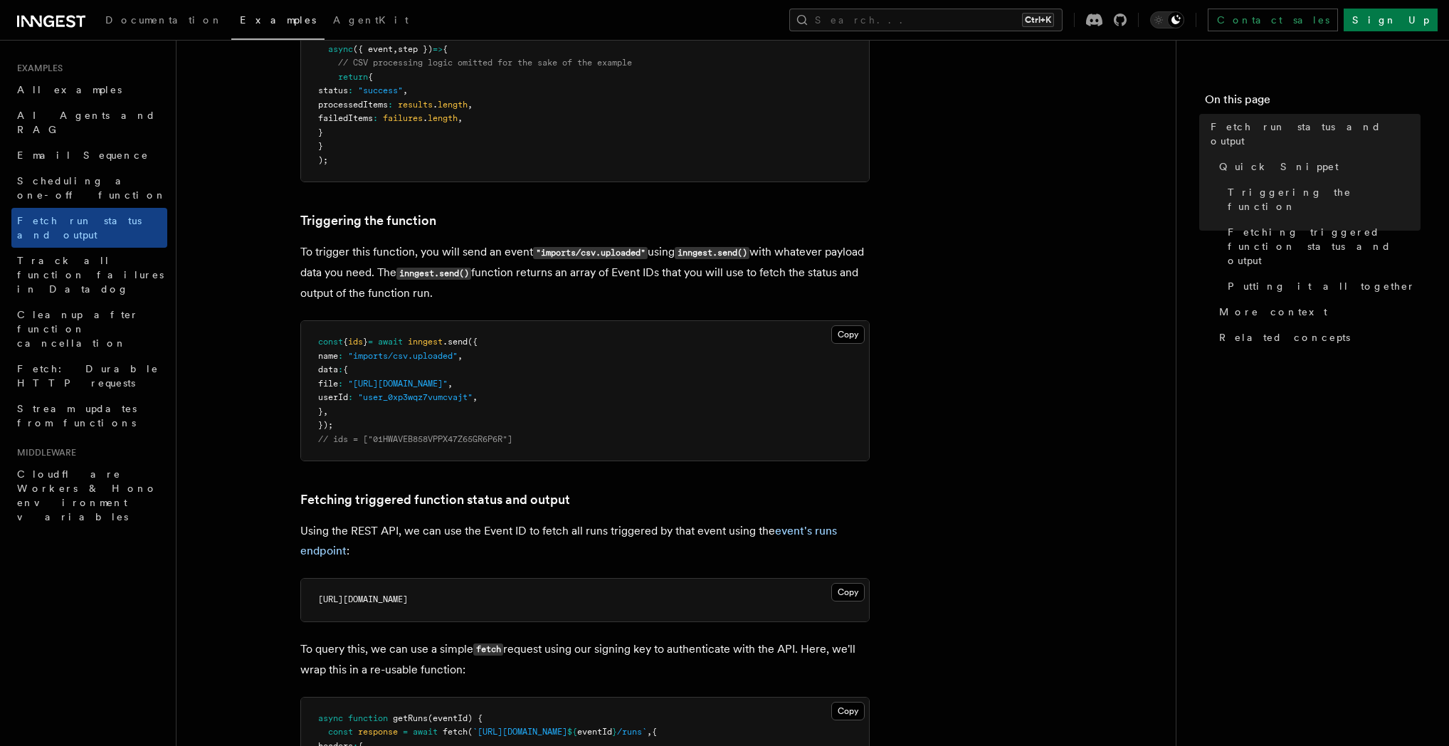
scroll to position [547, 0]
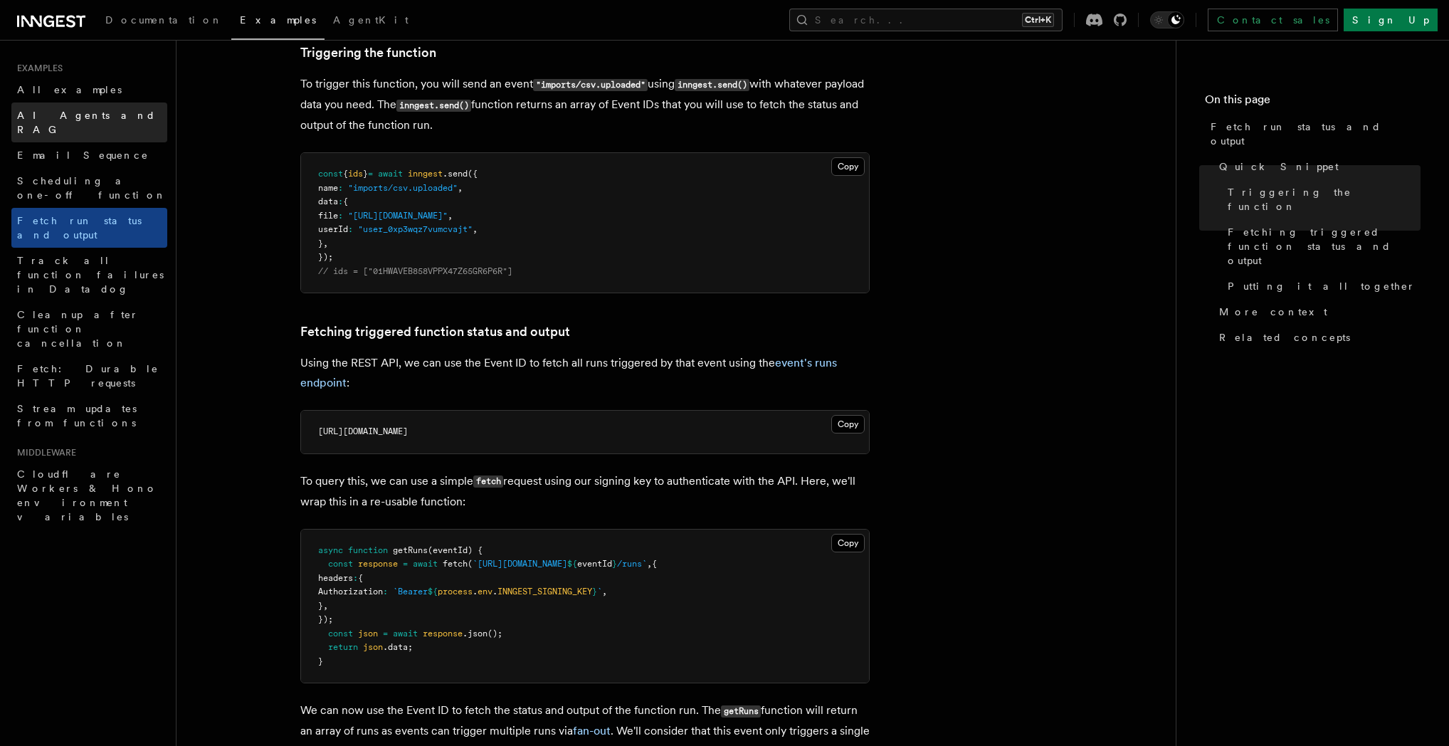
click at [117, 112] on link "AI Agents and RAG" at bounding box center [89, 122] width 156 height 40
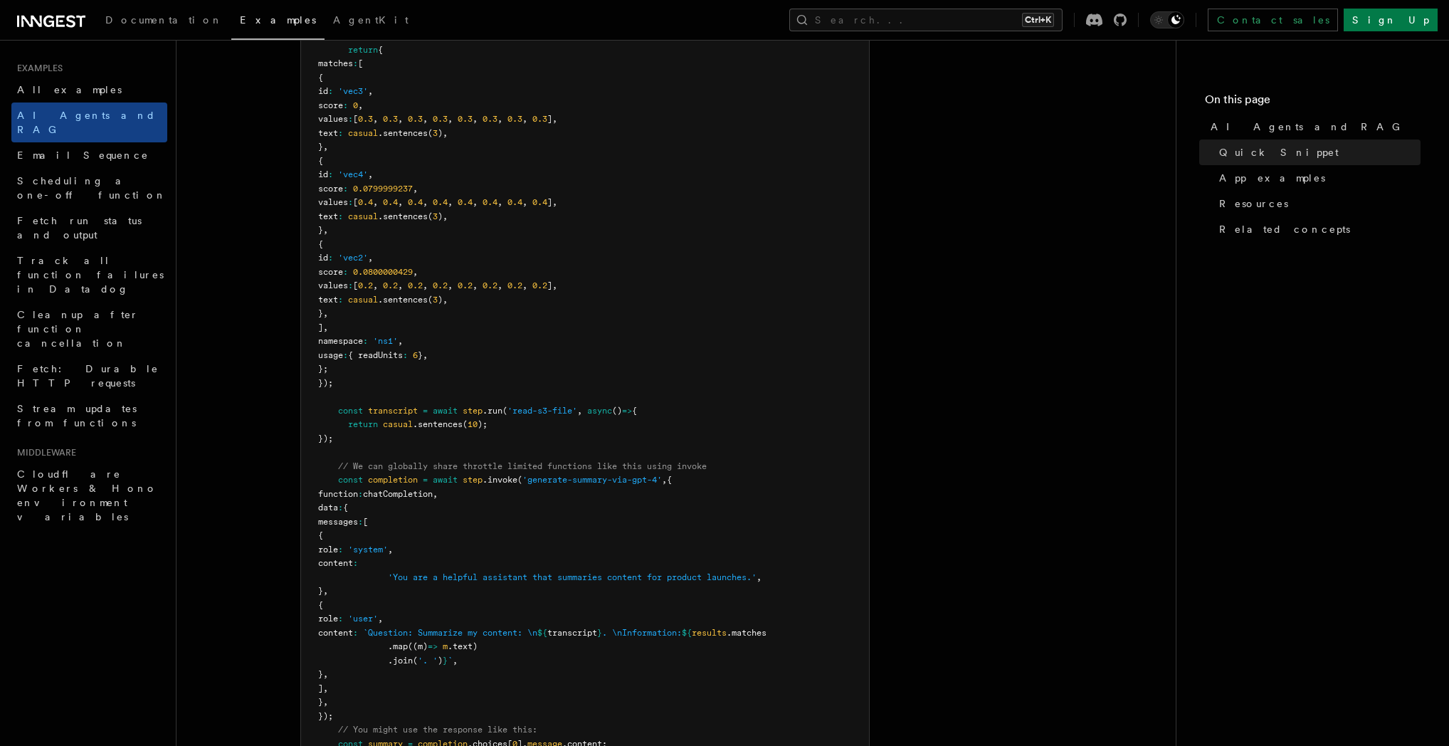
scroll to position [547, 0]
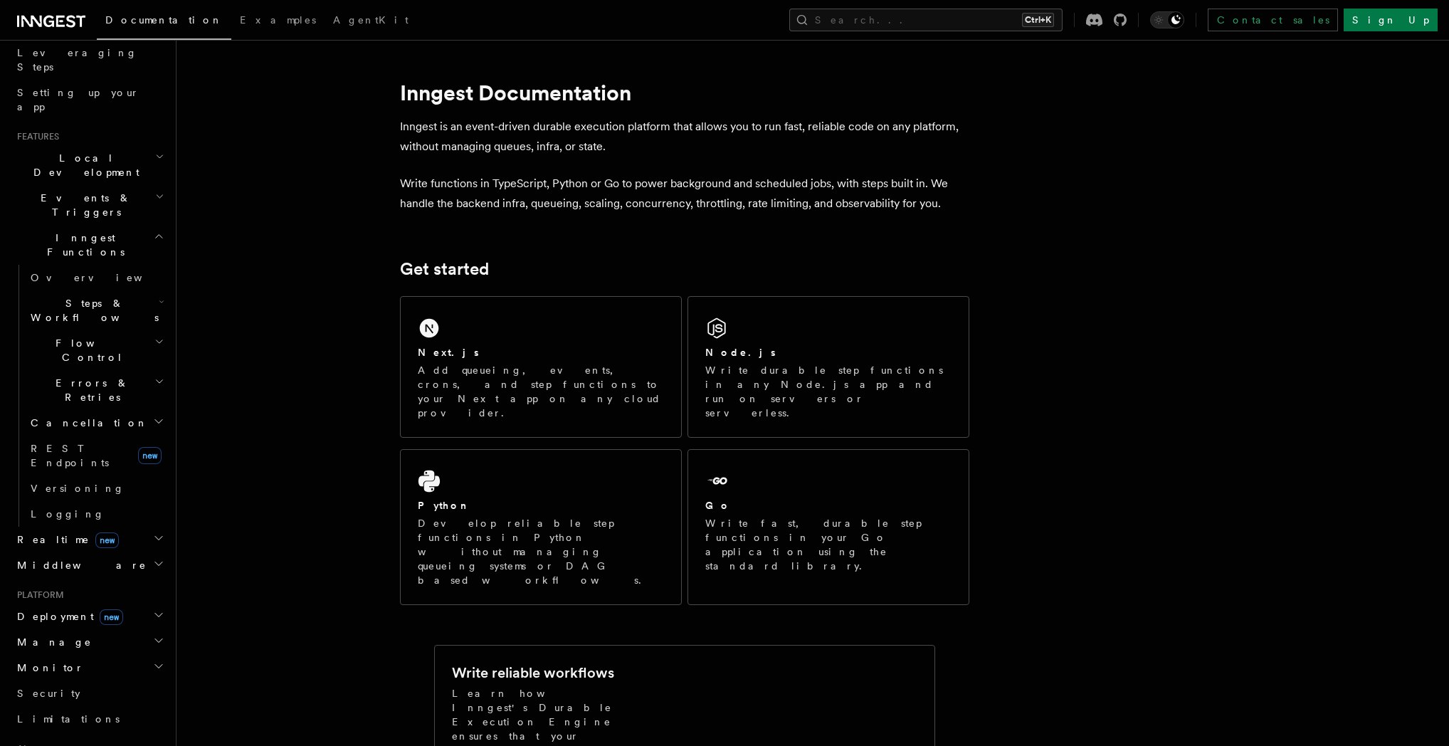
scroll to position [410, 0]
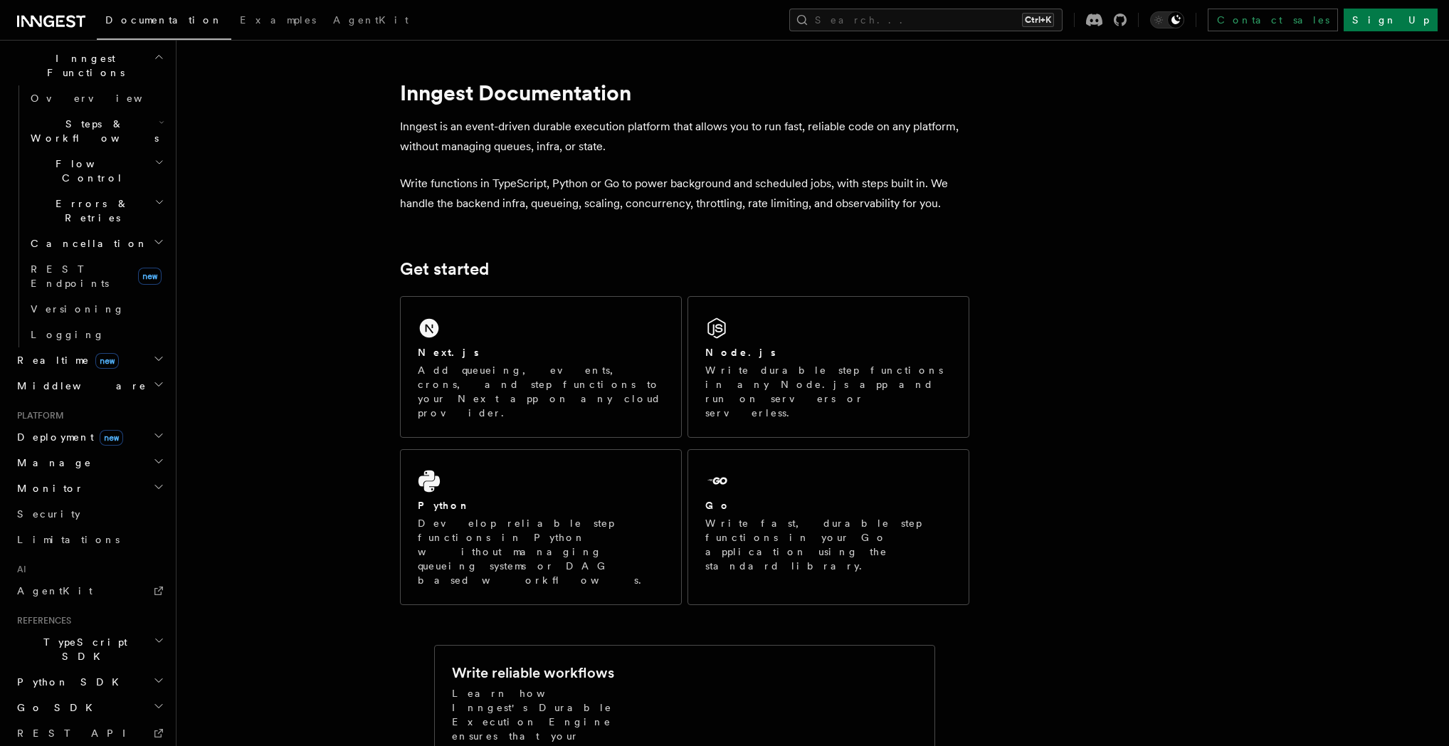
click at [143, 669] on h2 "Python SDK" at bounding box center [89, 682] width 156 height 26
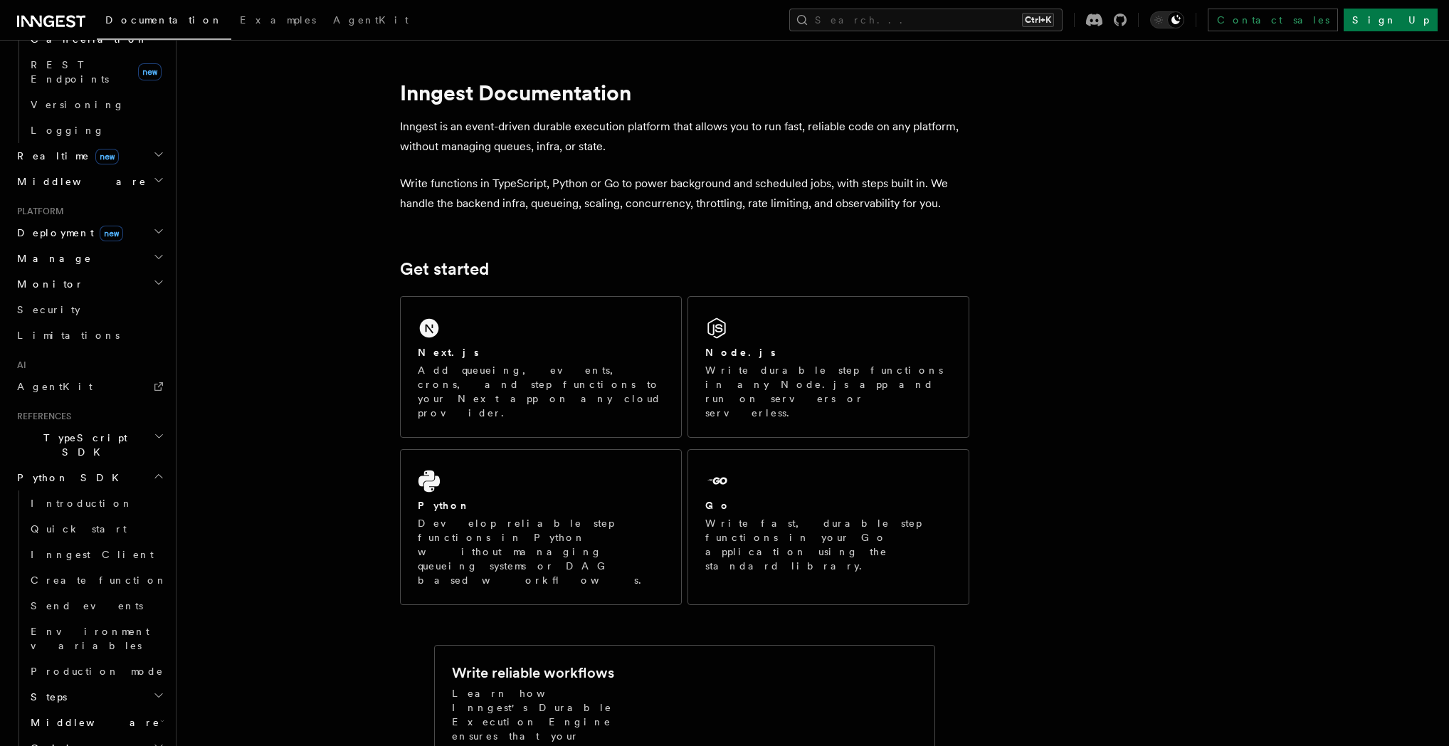
scroll to position [615, 0]
click at [132, 683] on h2 "Steps" at bounding box center [96, 696] width 142 height 26
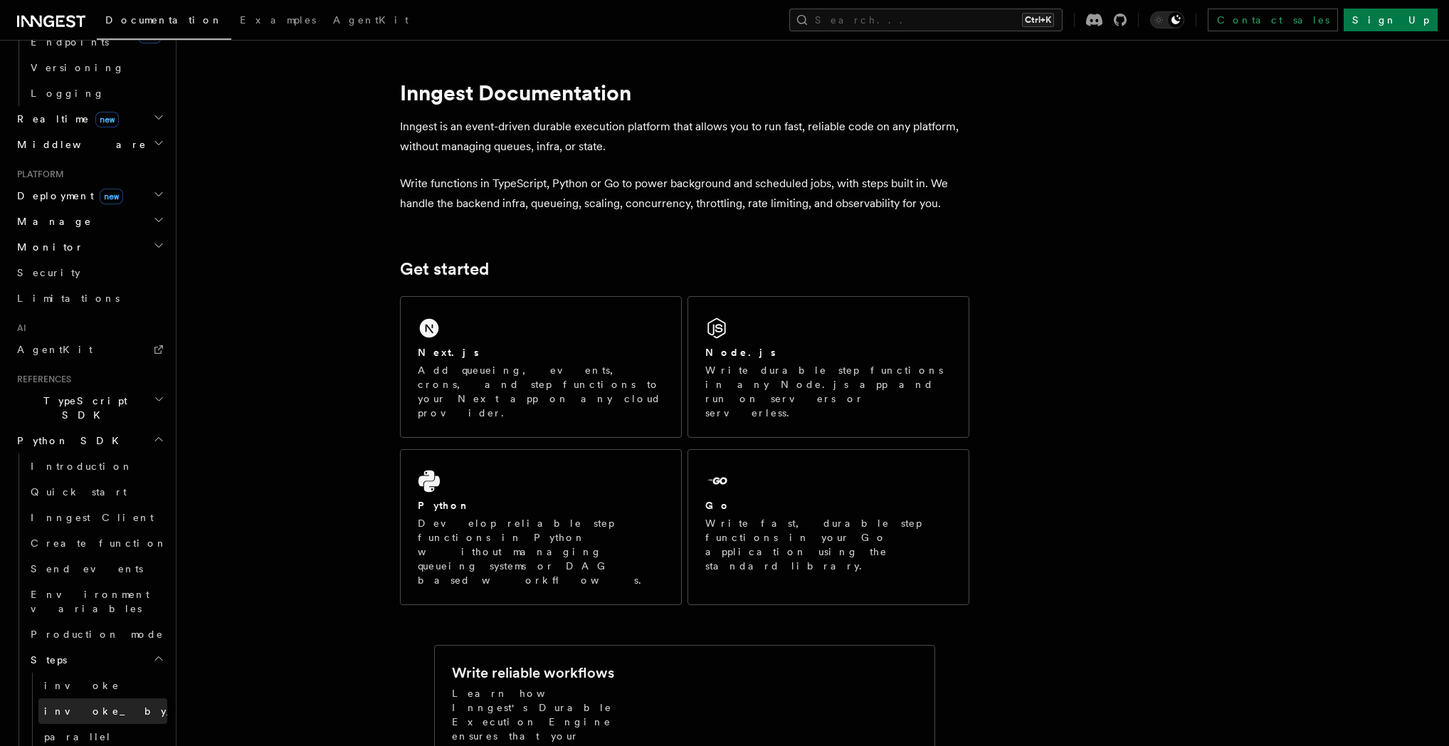
scroll to position [820, 0]
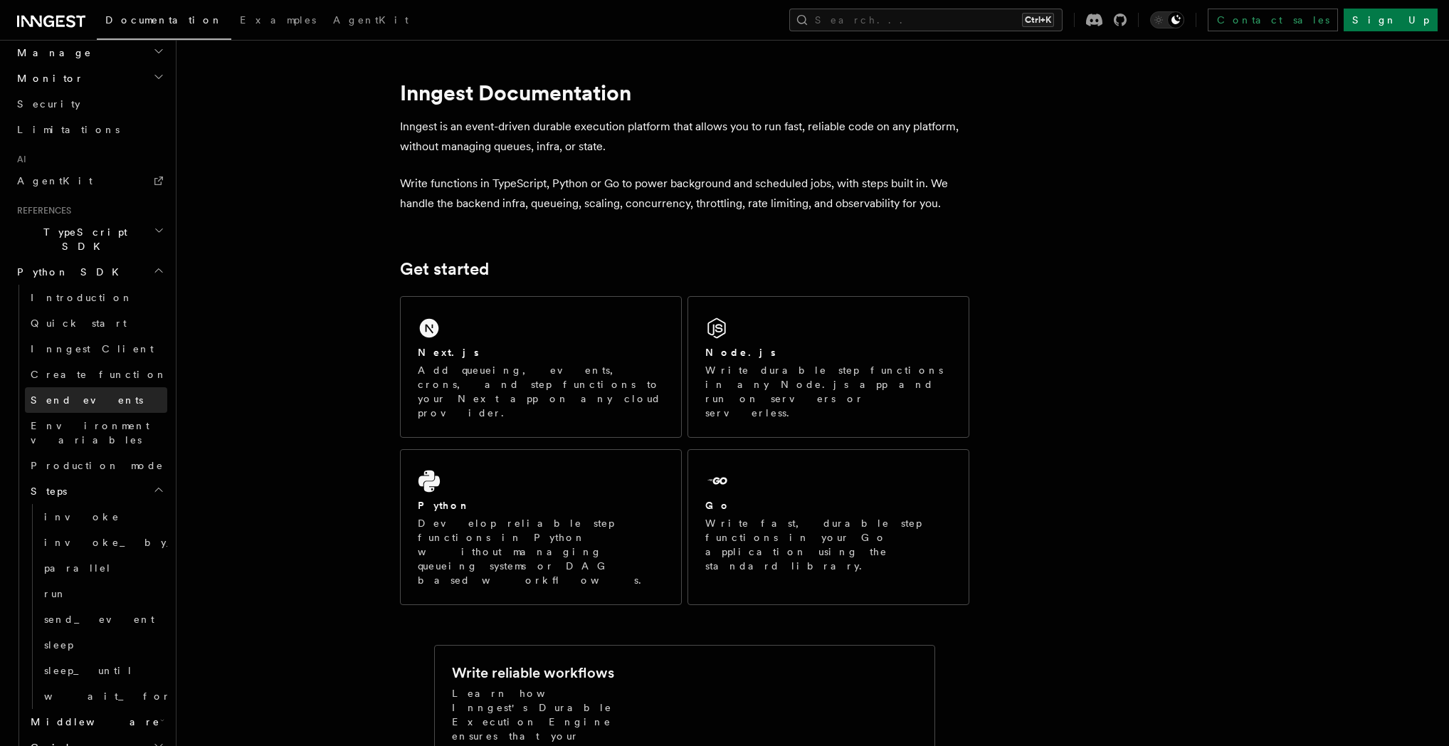
click at [98, 387] on link "Send events" at bounding box center [96, 400] width 142 height 26
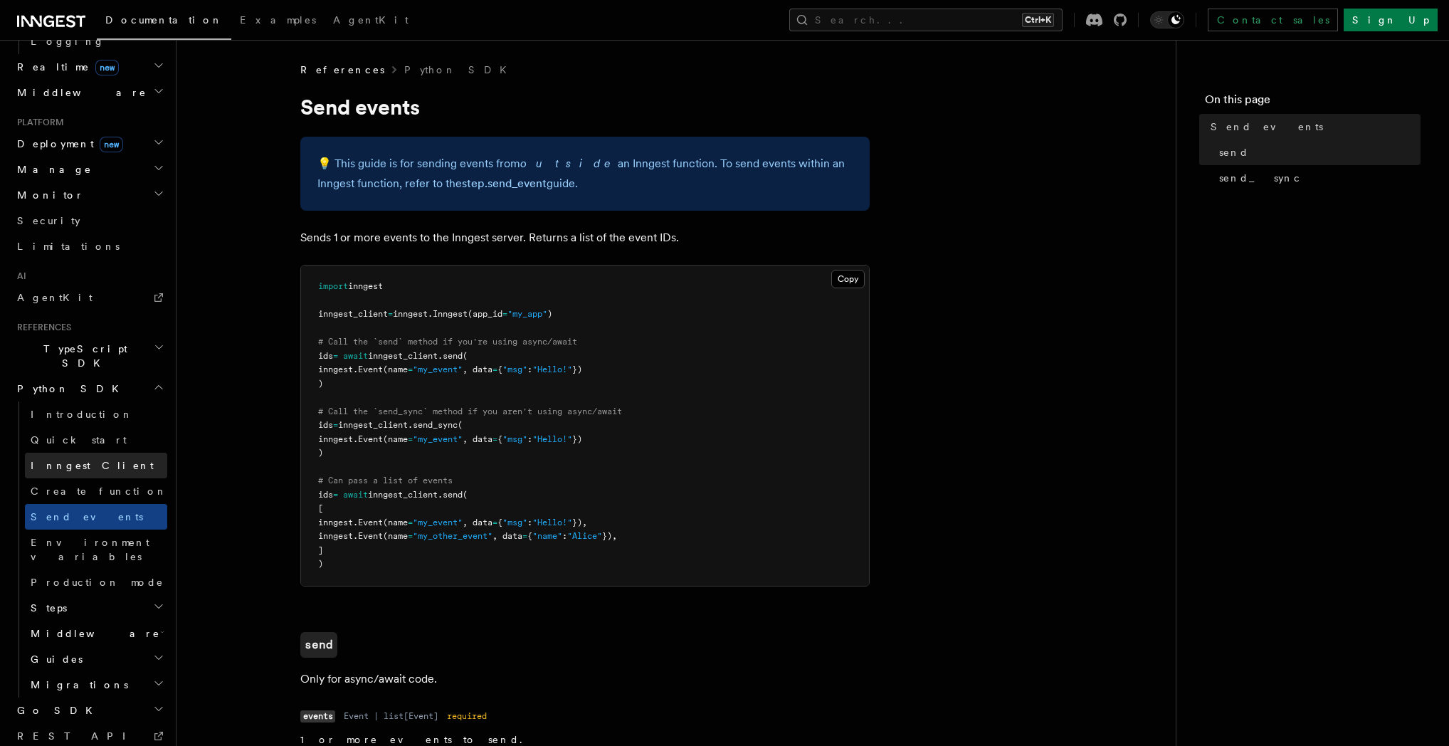
click at [109, 453] on link "Inngest Client" at bounding box center [96, 466] width 142 height 26
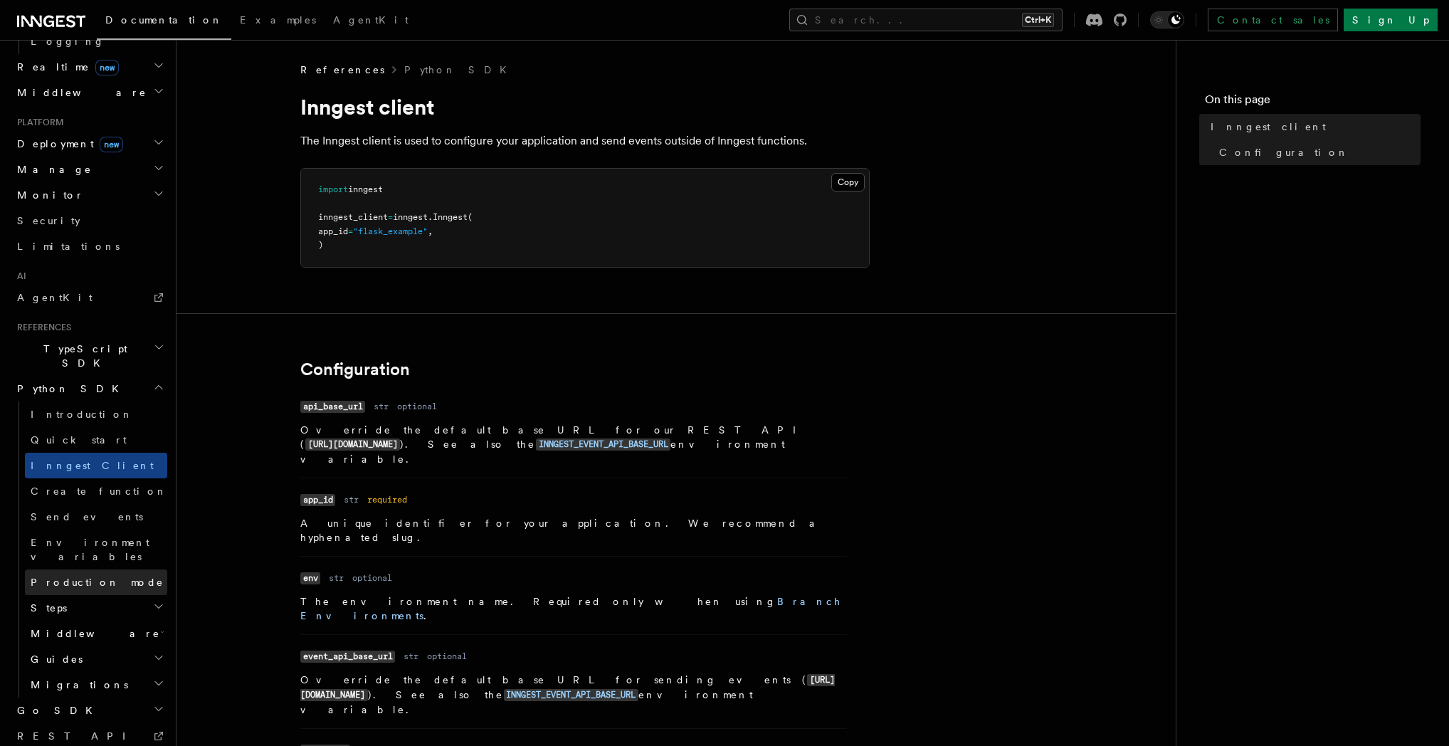
click at [112, 569] on link "Production mode" at bounding box center [96, 582] width 142 height 26
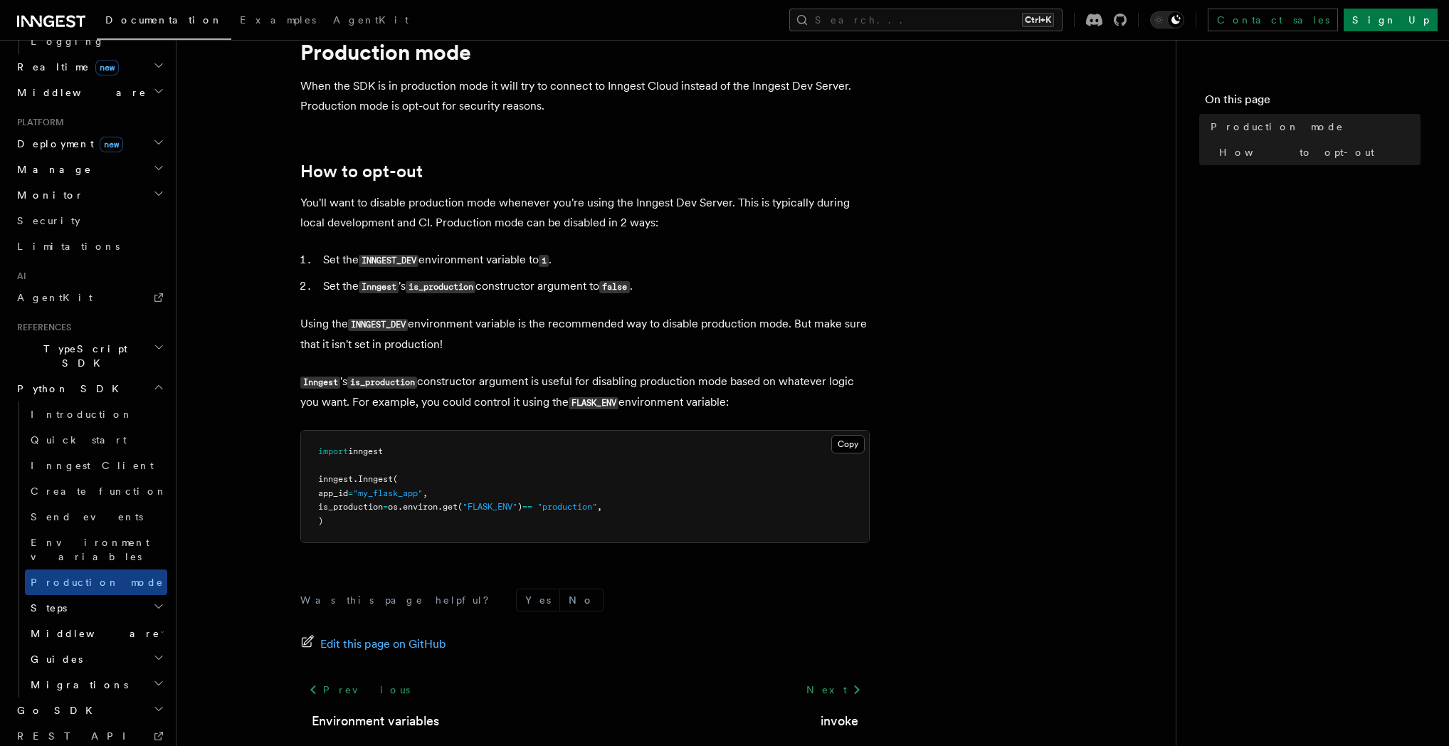
scroll to position [136, 0]
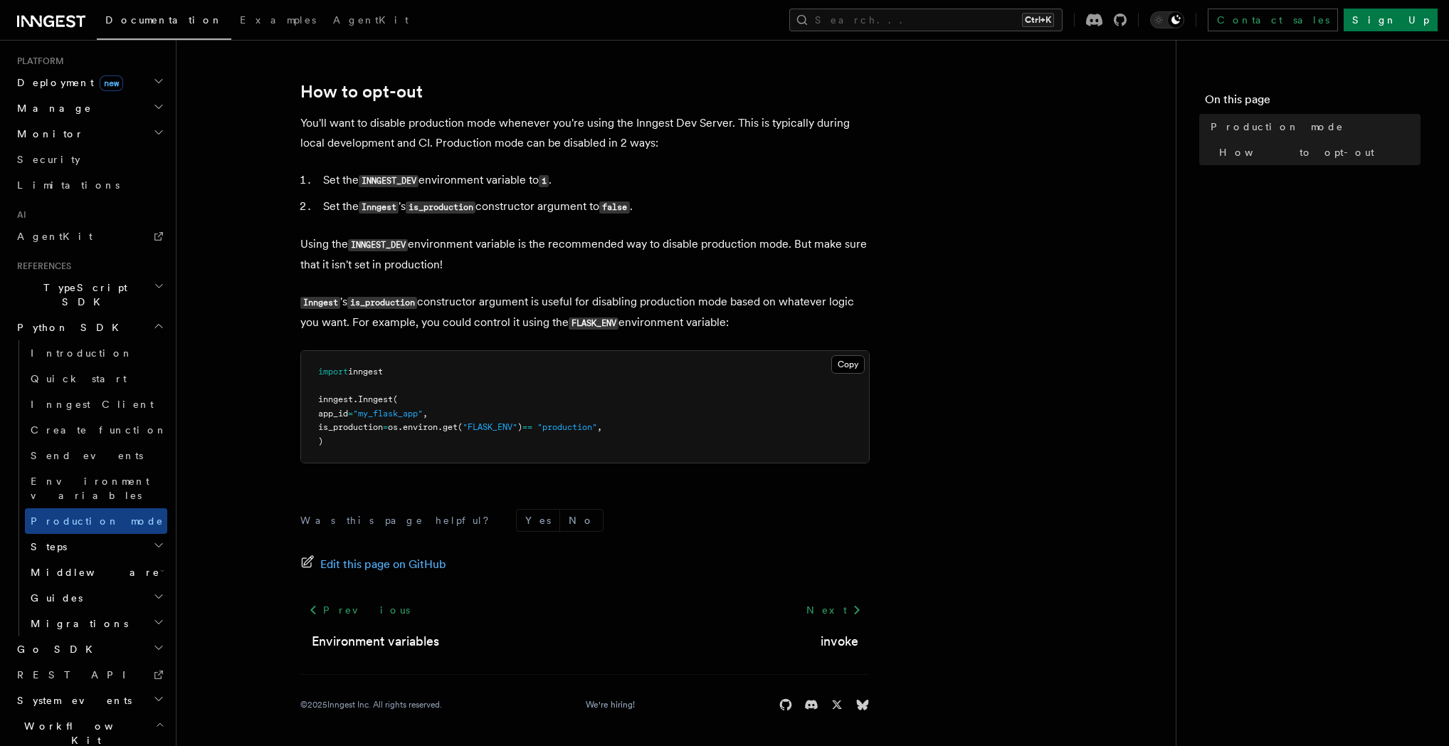
scroll to position [831, 0]
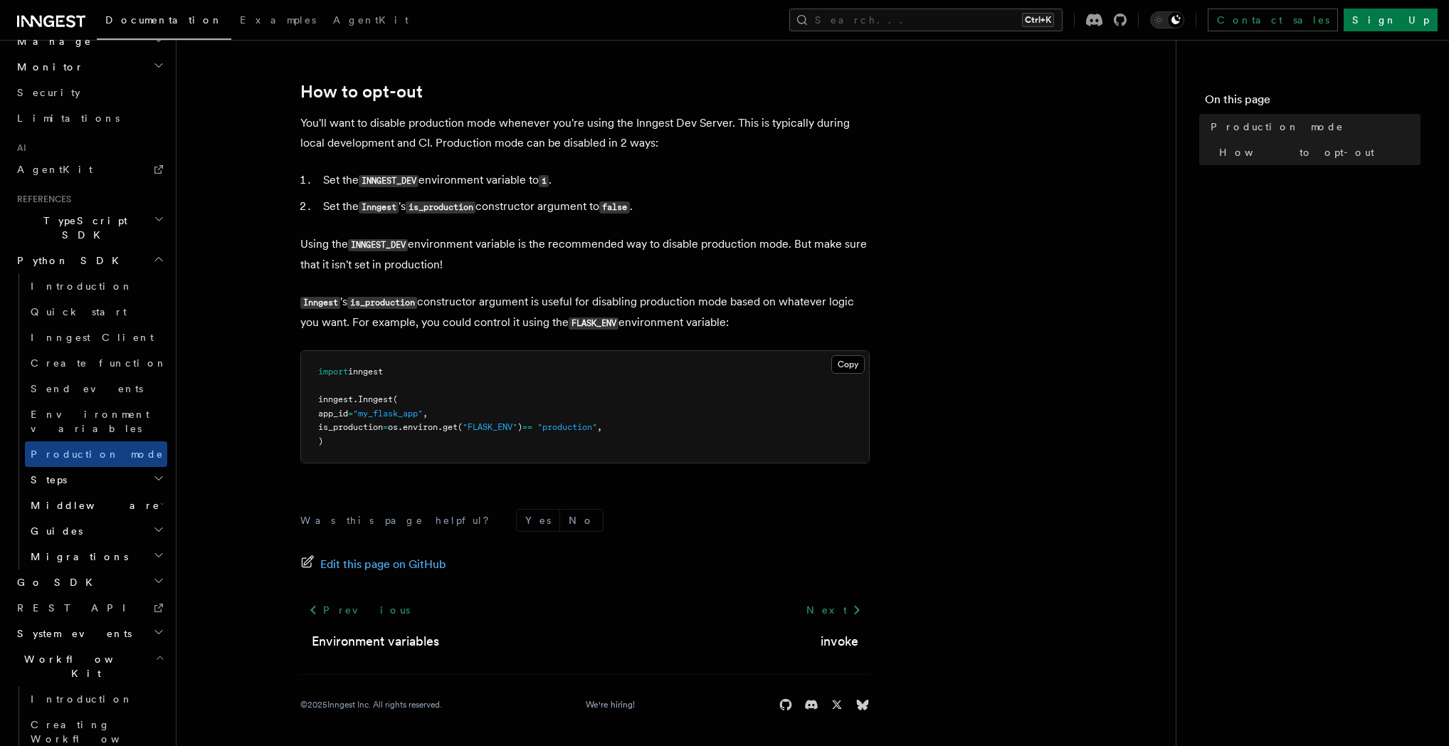
click at [90, 621] on h2 "System events" at bounding box center [89, 634] width 156 height 26
click at [98, 653] on span "function.failed" at bounding box center [73, 658] width 85 height 11
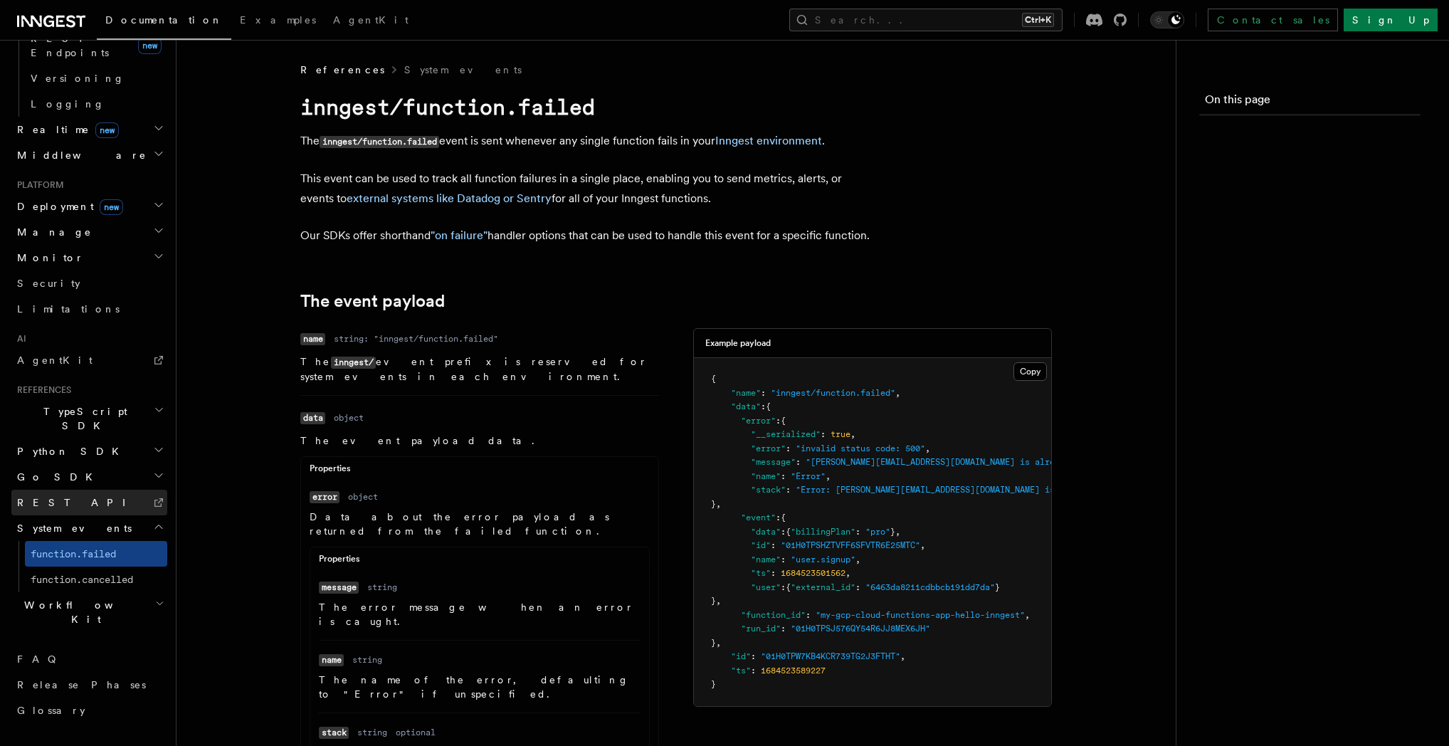
scroll to position [473, 0]
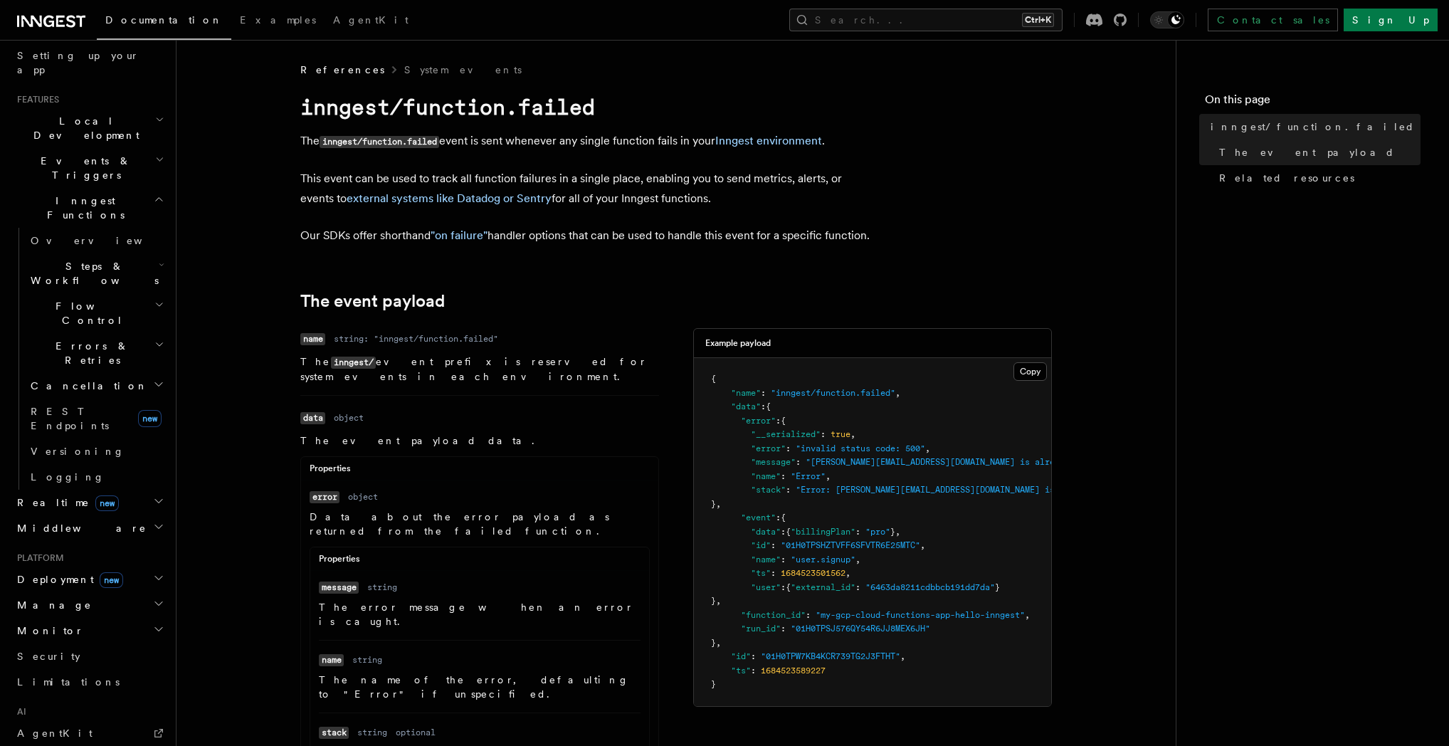
click at [130, 333] on h2 "Errors & Retries" at bounding box center [96, 353] width 142 height 40
click at [129, 293] on h2 "Flow Control" at bounding box center [96, 313] width 142 height 40
click at [131, 253] on h2 "Steps & Workflows" at bounding box center [96, 273] width 142 height 40
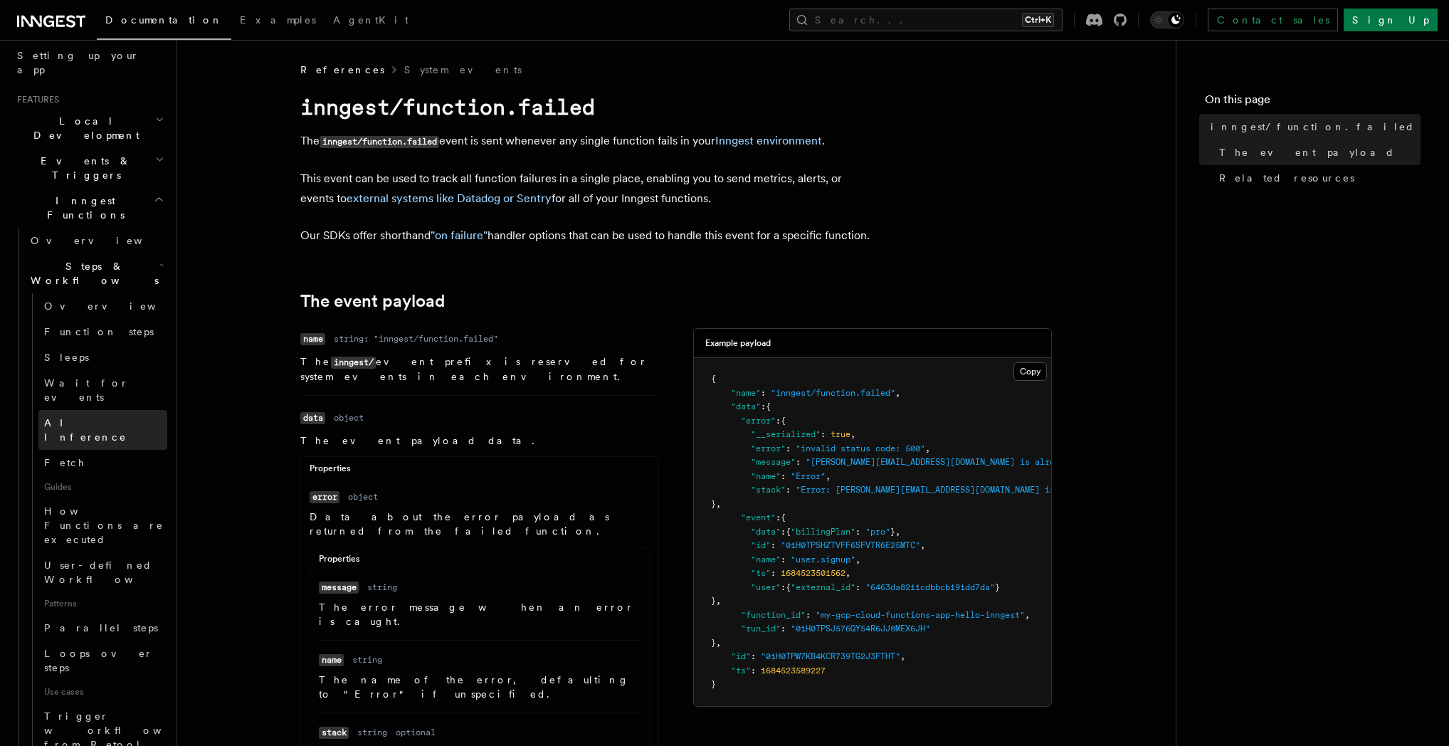
click at [110, 410] on link "AI Inference" at bounding box center [102, 430] width 129 height 40
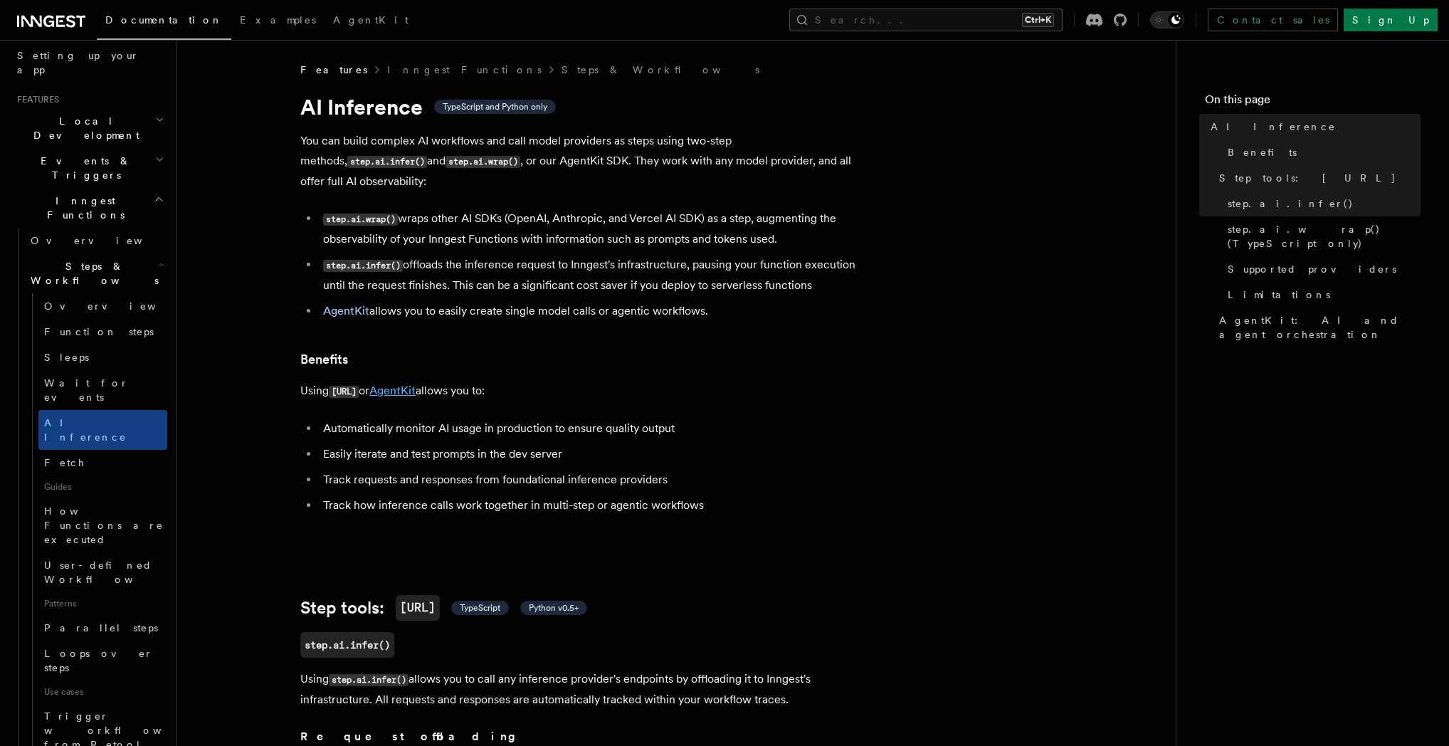
click at [416, 384] on link "AgentKit" at bounding box center [392, 391] width 46 height 14
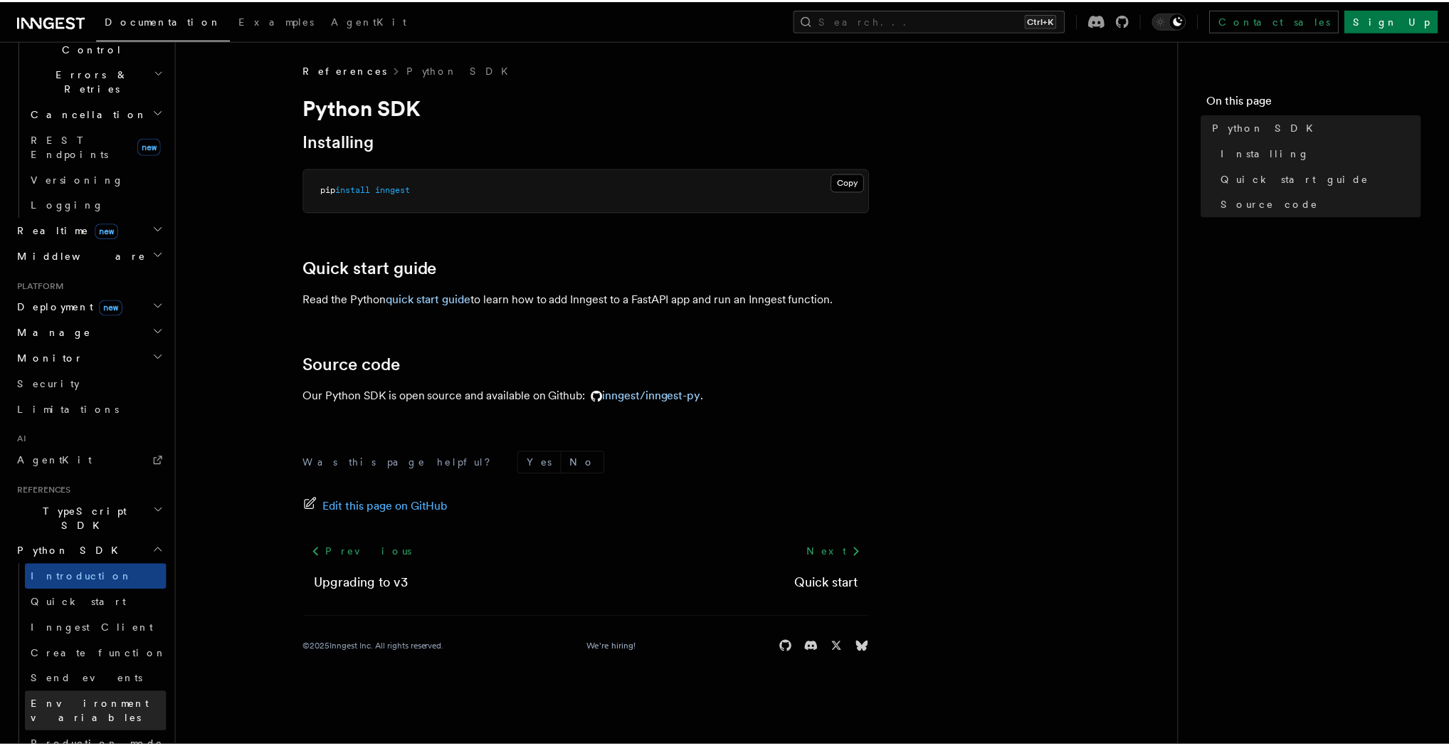
scroll to position [547, 0]
